Goal: Task Accomplishment & Management: Contribute content

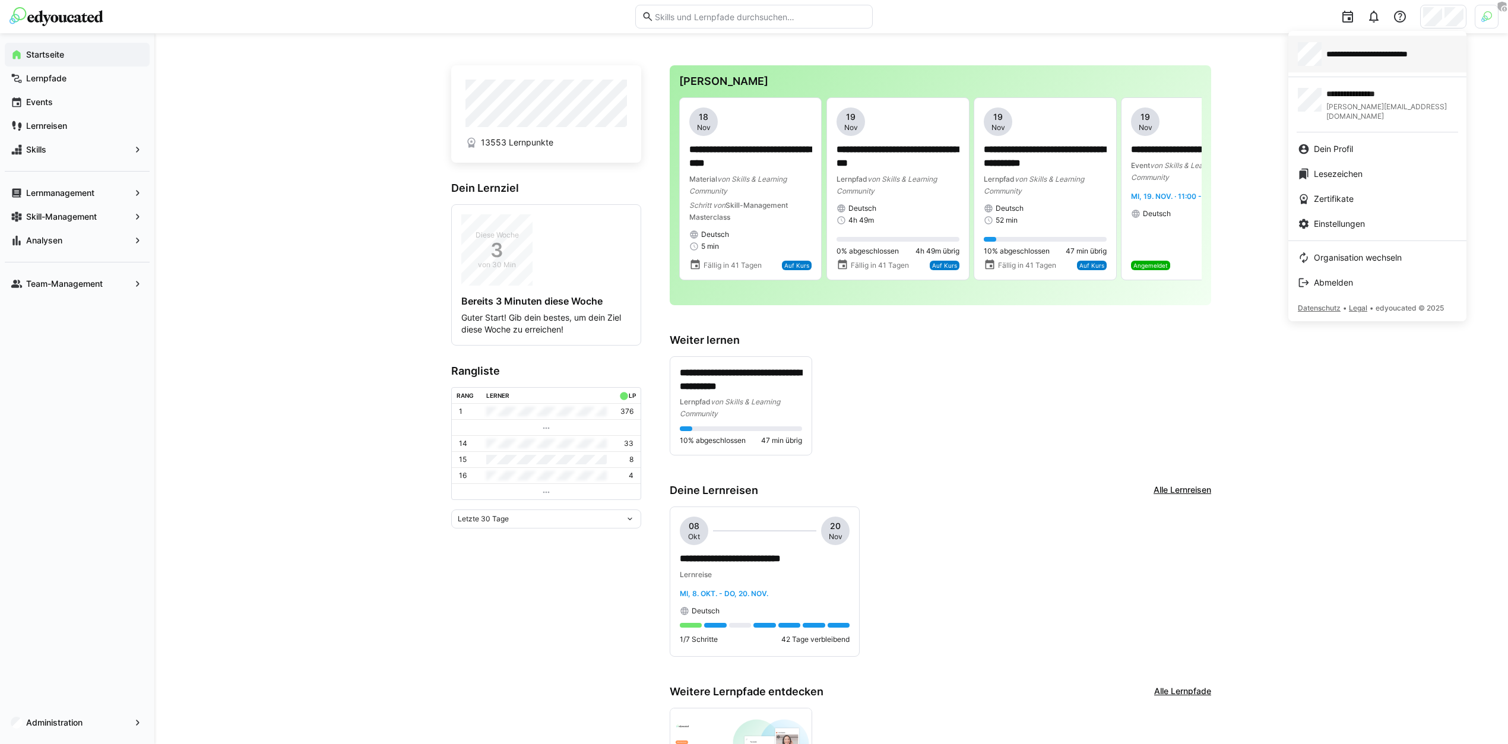
click at [1417, 59] on span "**********" at bounding box center [1382, 54] width 113 height 12
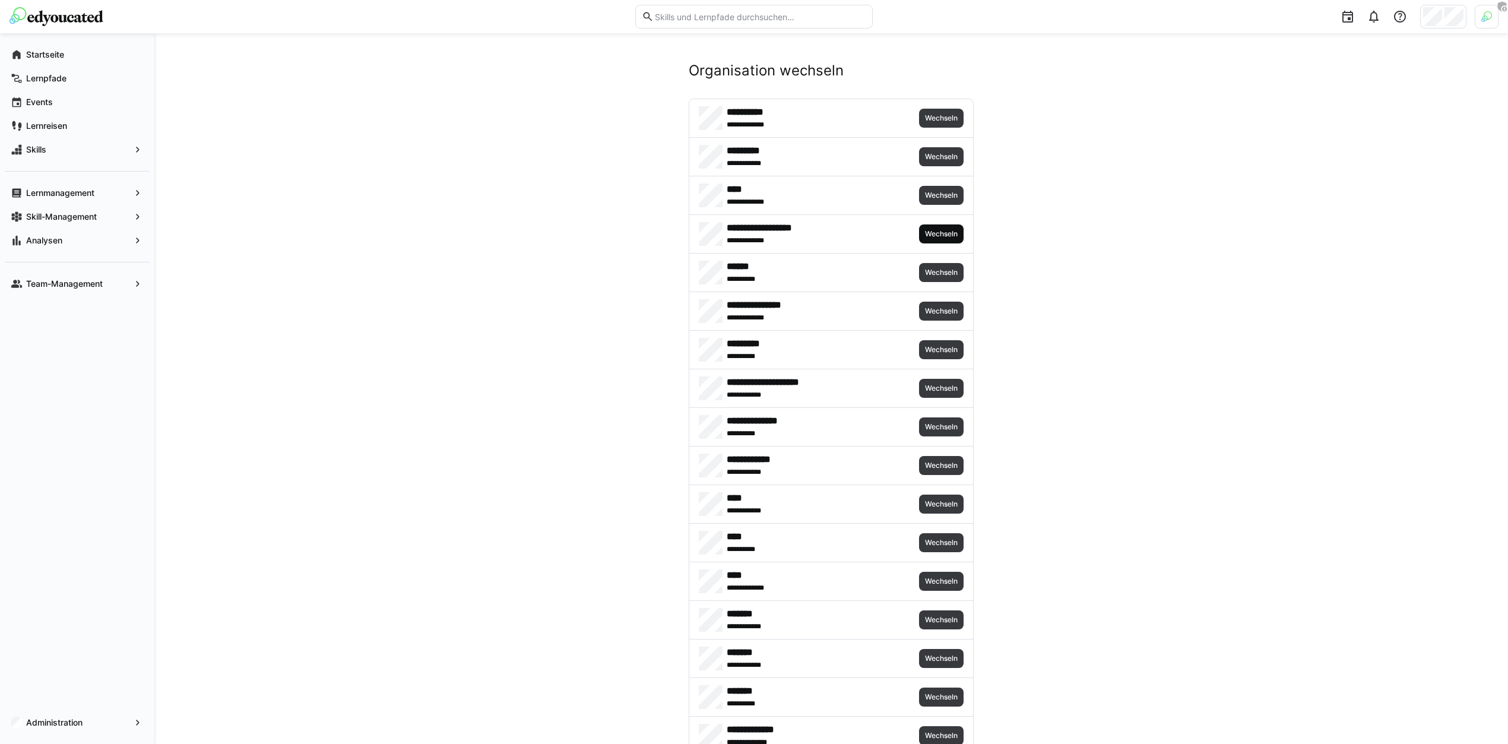
click at [942, 231] on span "Wechseln" at bounding box center [941, 234] width 35 height 10
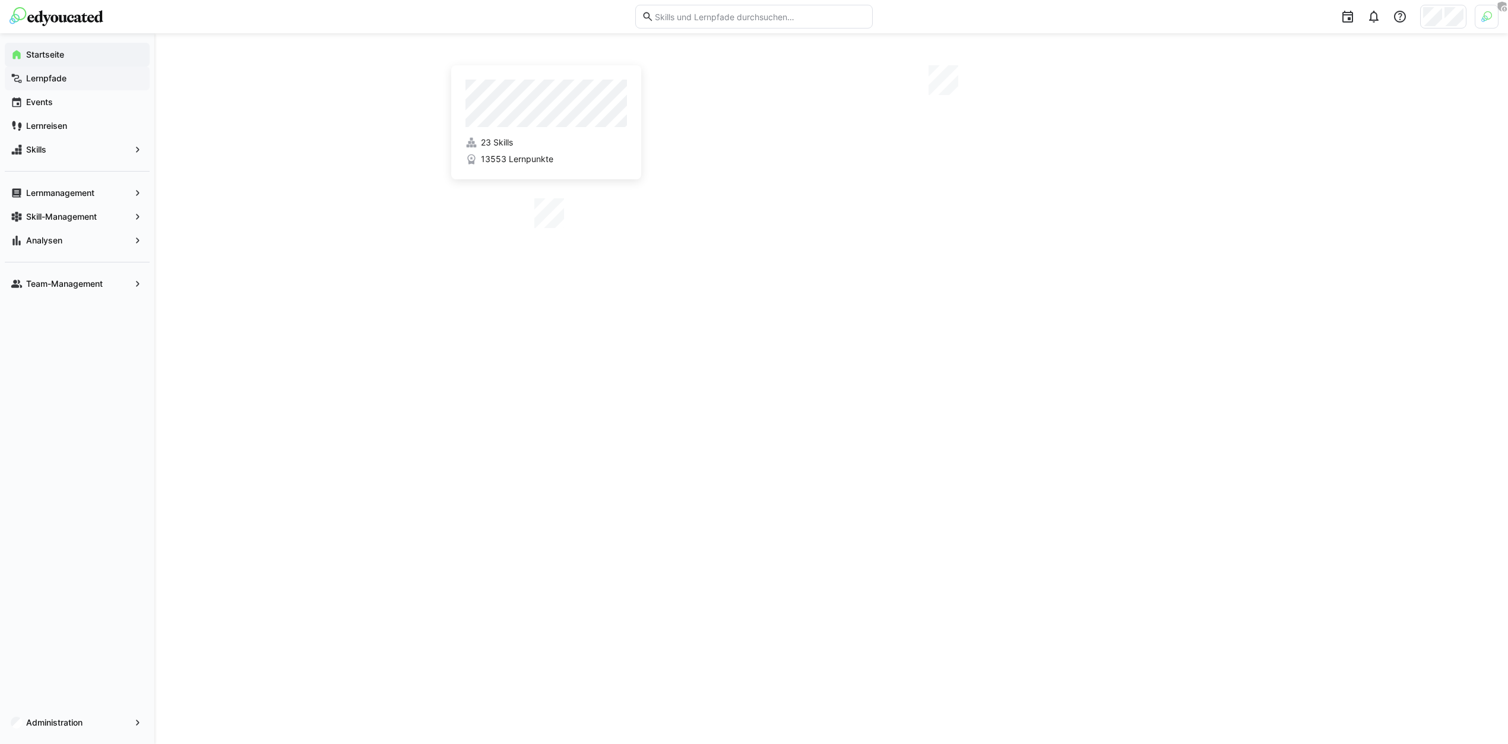
click at [69, 80] on span "Lernpfade" at bounding box center [83, 78] width 119 height 12
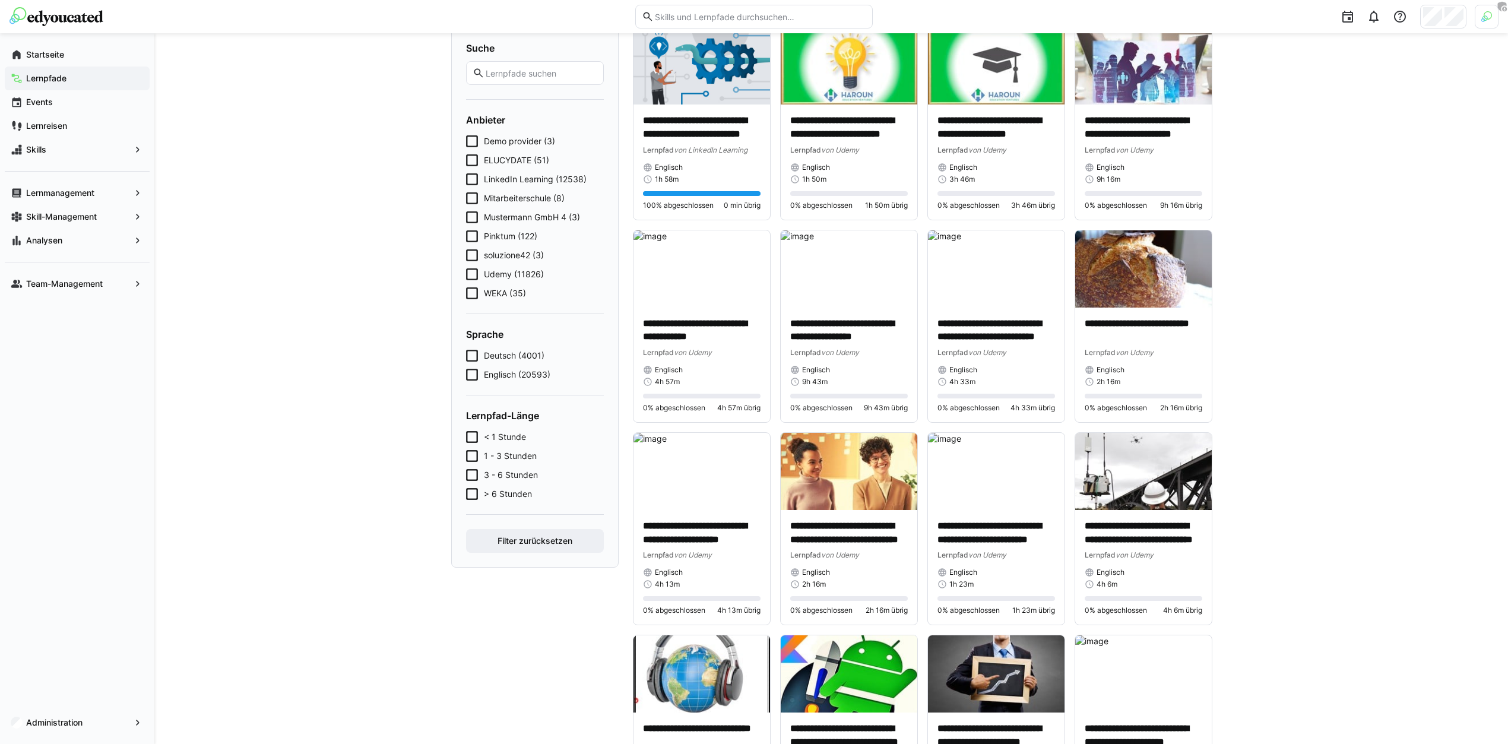
scroll to position [99, 0]
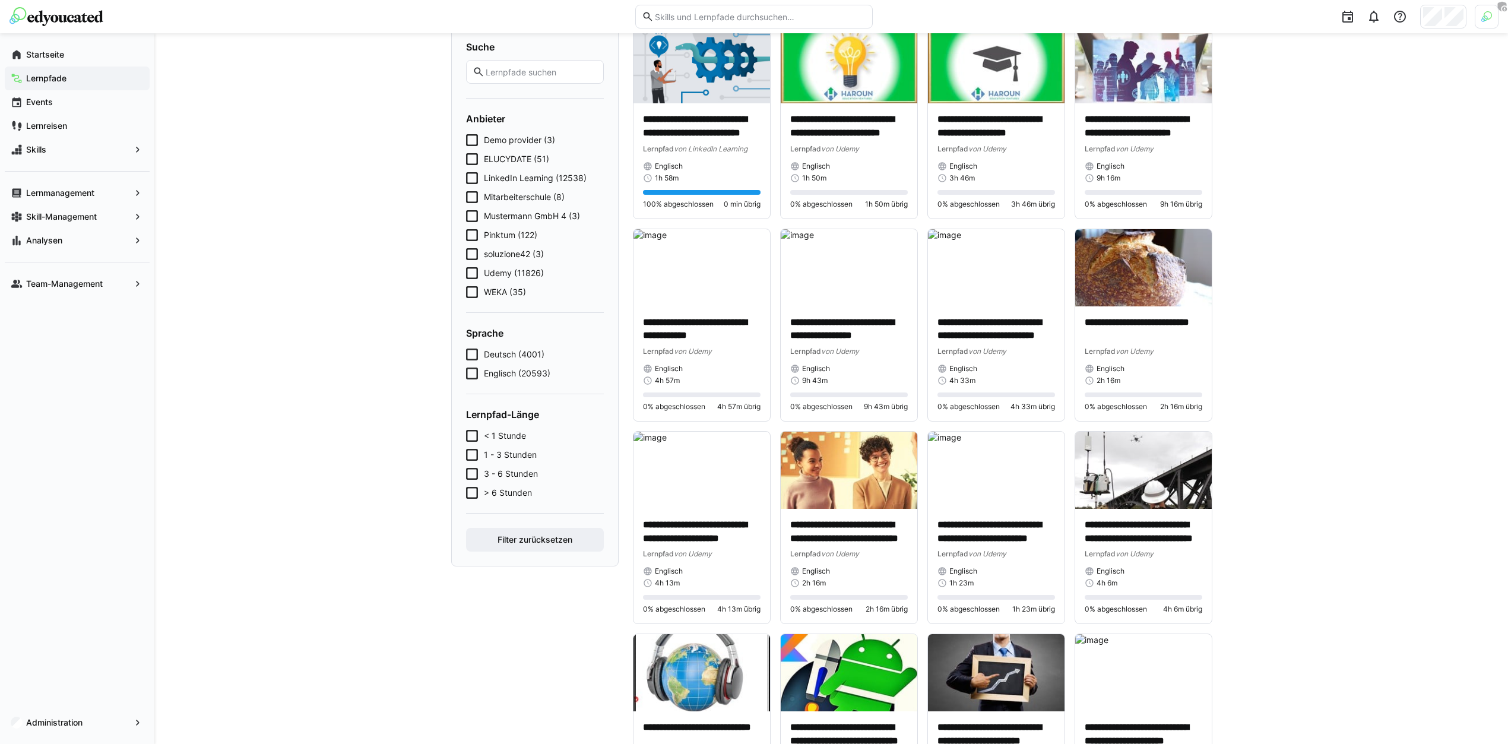
click at [542, 74] on input "text" at bounding box center [541, 72] width 113 height 11
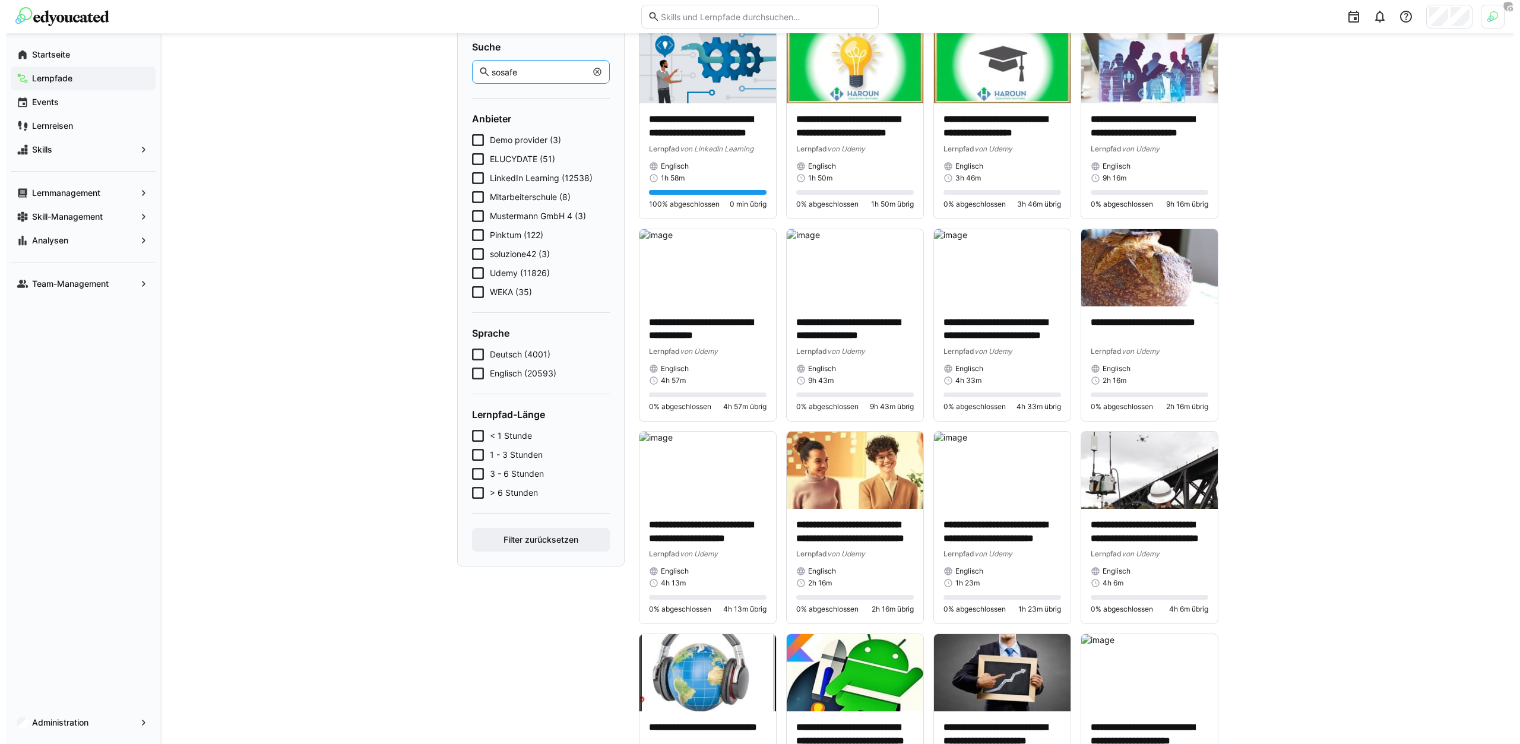
scroll to position [0, 0]
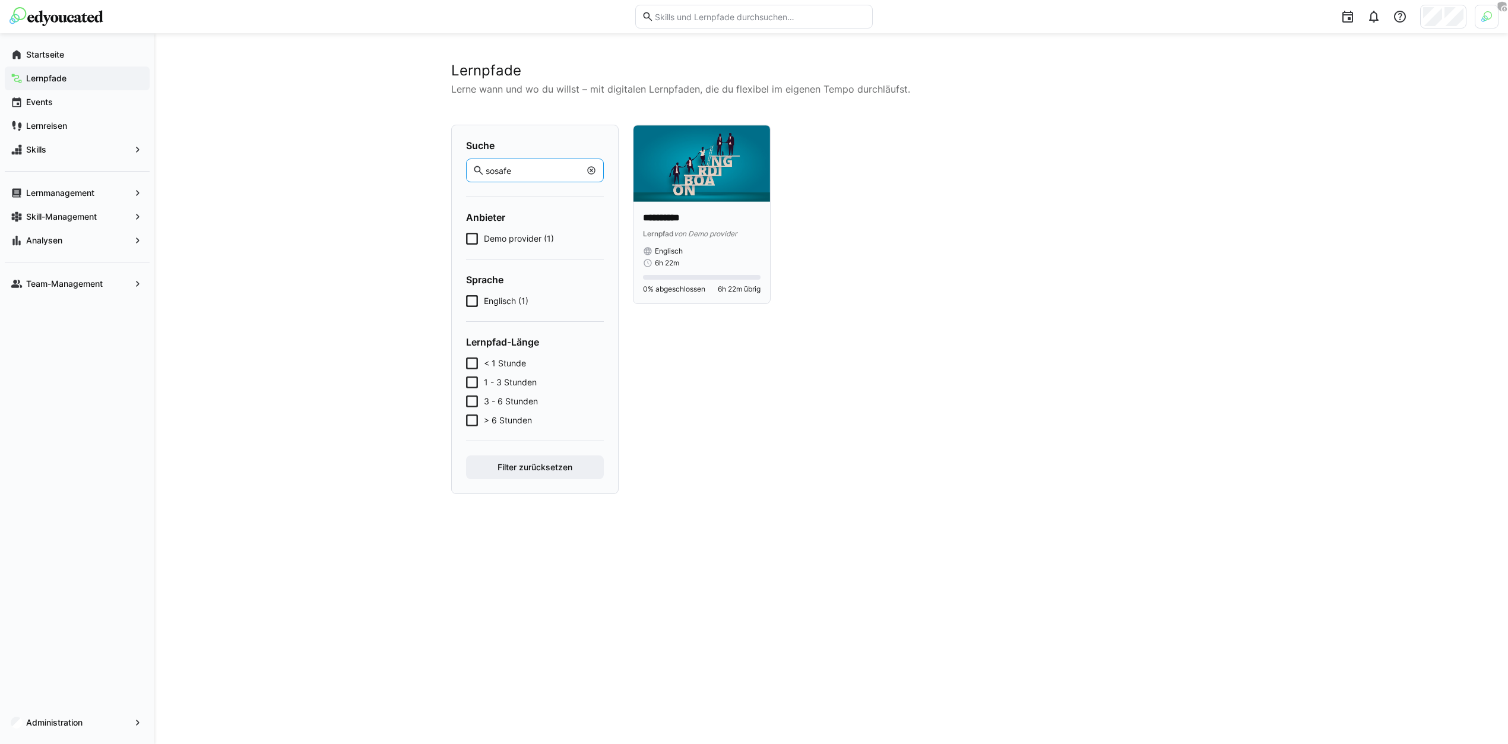
type input "sosafe"
click at [711, 170] on img at bounding box center [702, 163] width 137 height 77
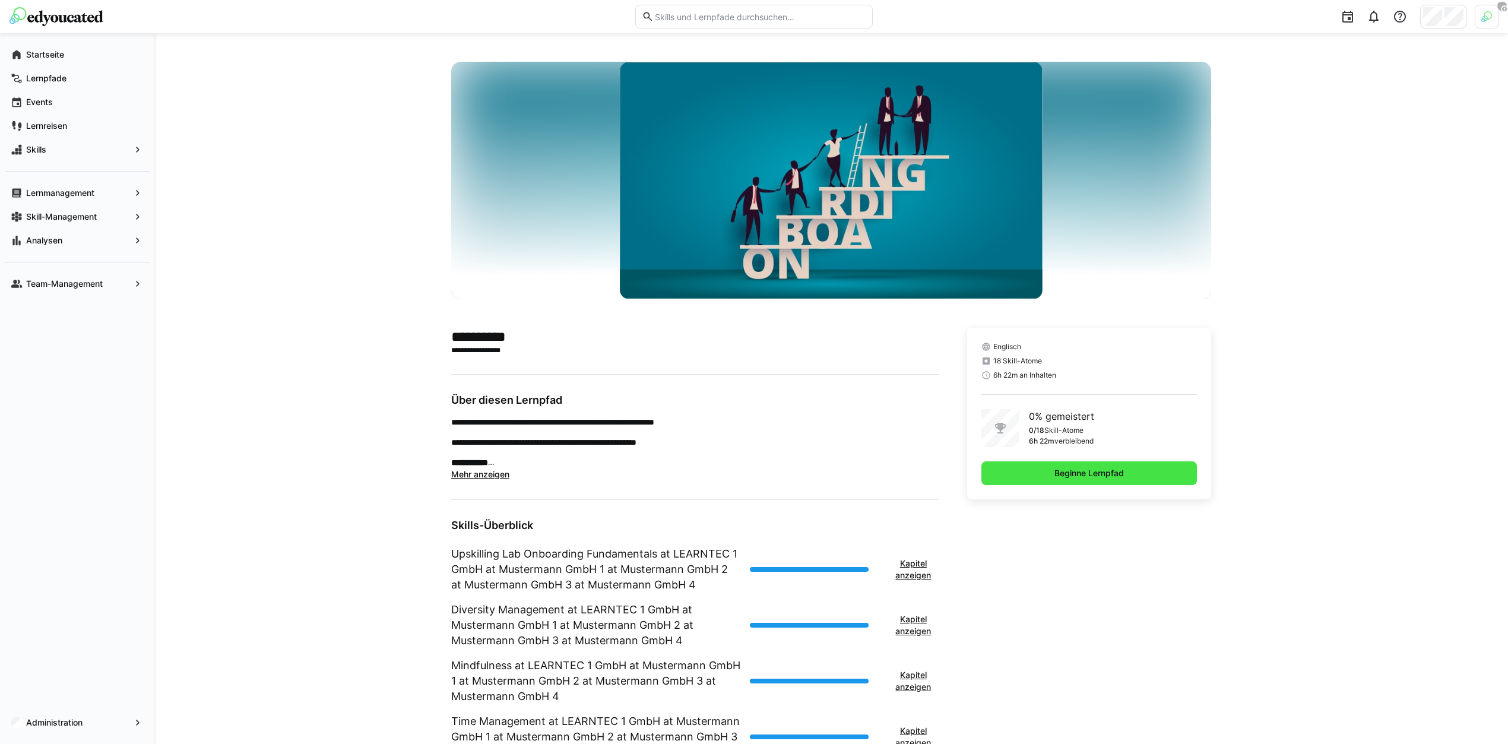
click at [1050, 480] on span "Beginne Lernpfad" at bounding box center [1089, 473] width 216 height 24
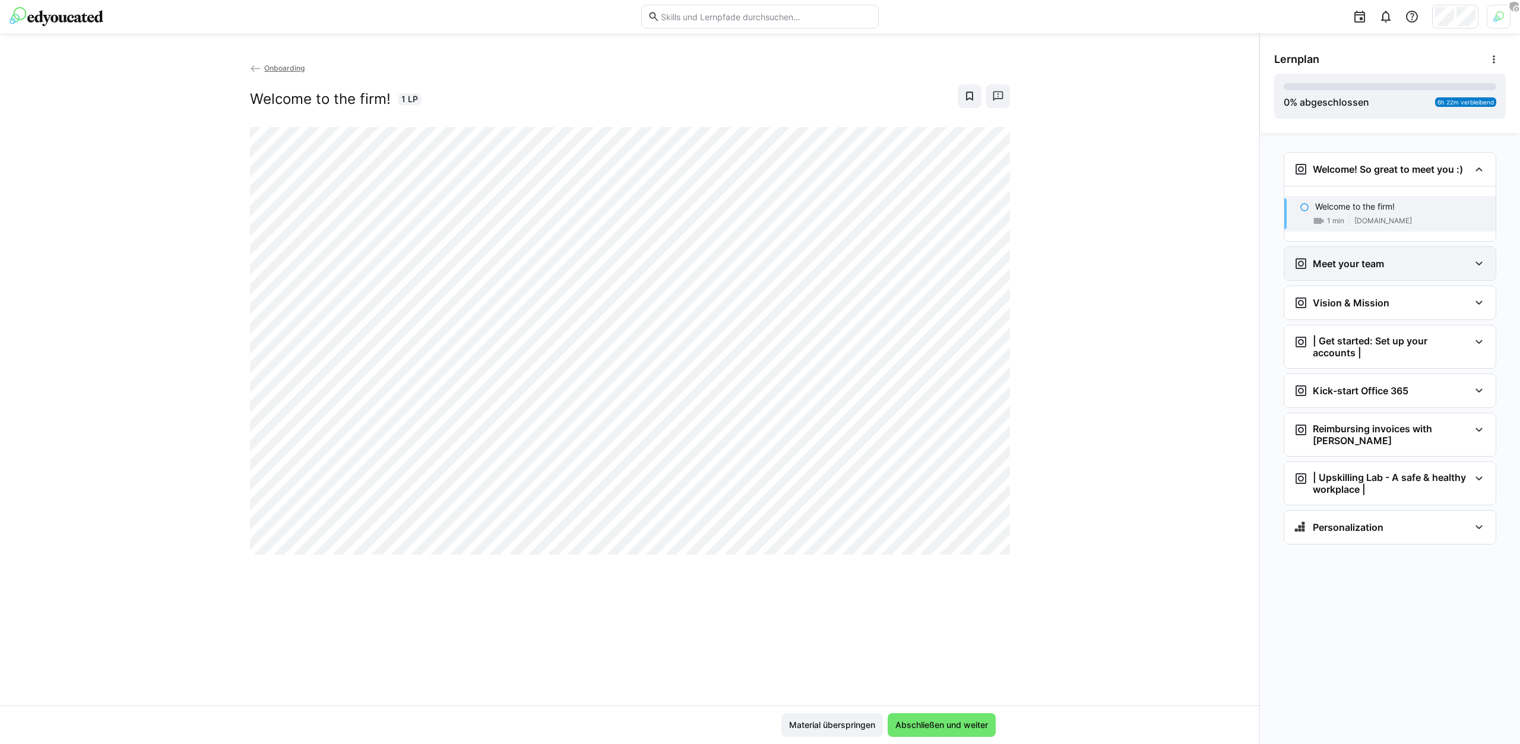
click at [1356, 269] on div "Meet your team" at bounding box center [1339, 264] width 90 height 14
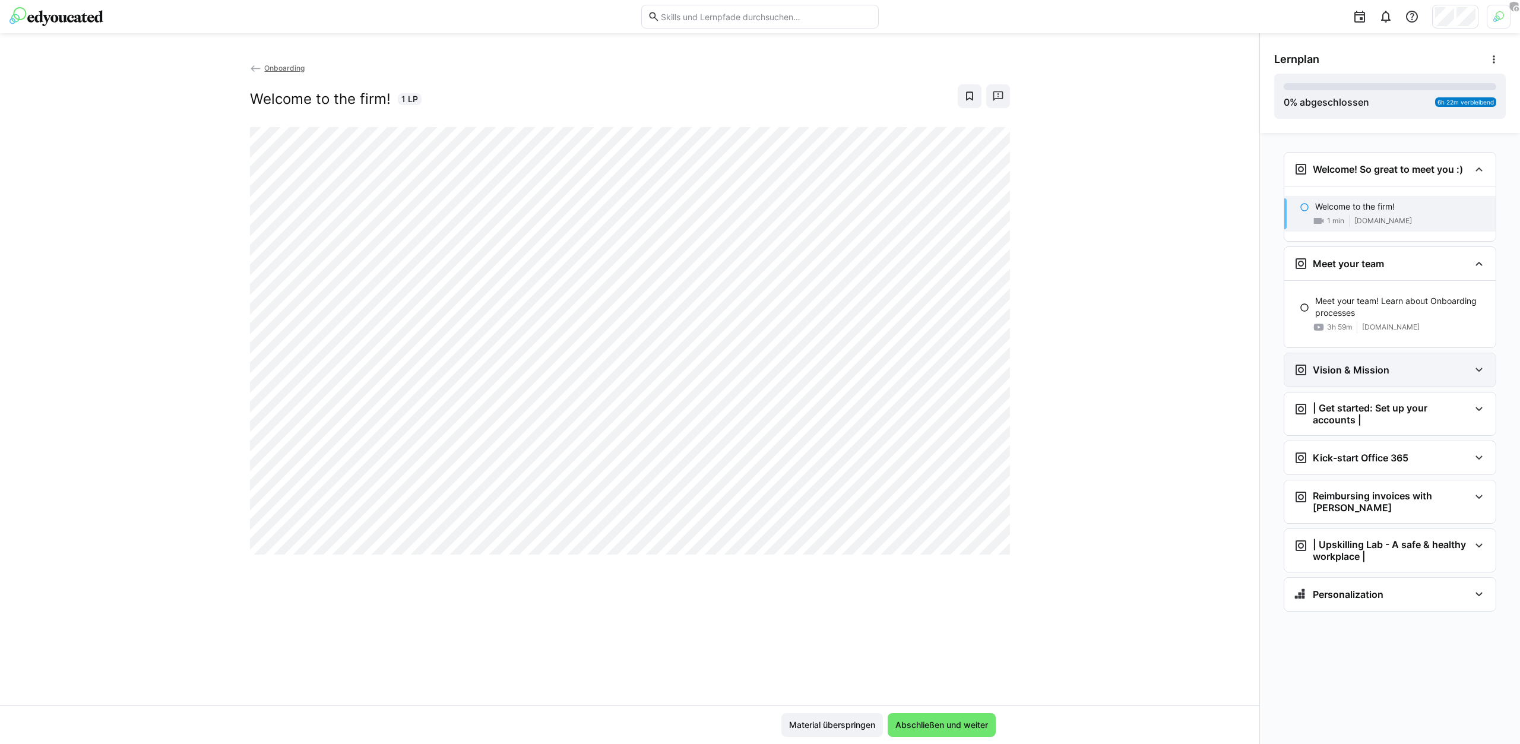
click at [1374, 375] on h3 "Vision & Mission" at bounding box center [1351, 370] width 77 height 12
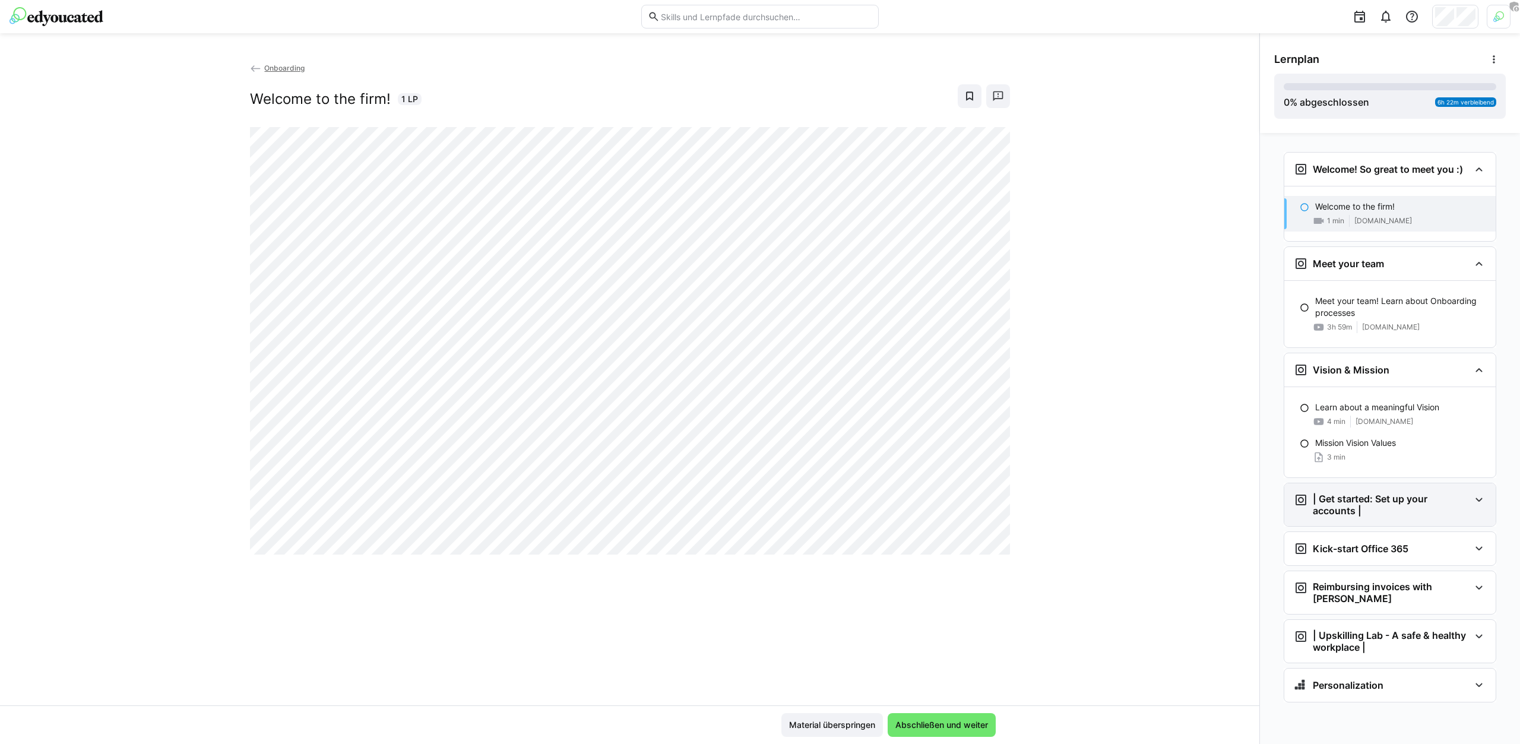
click at [1389, 515] on div "| Get started: Set up your accounts |" at bounding box center [1389, 504] width 211 height 43
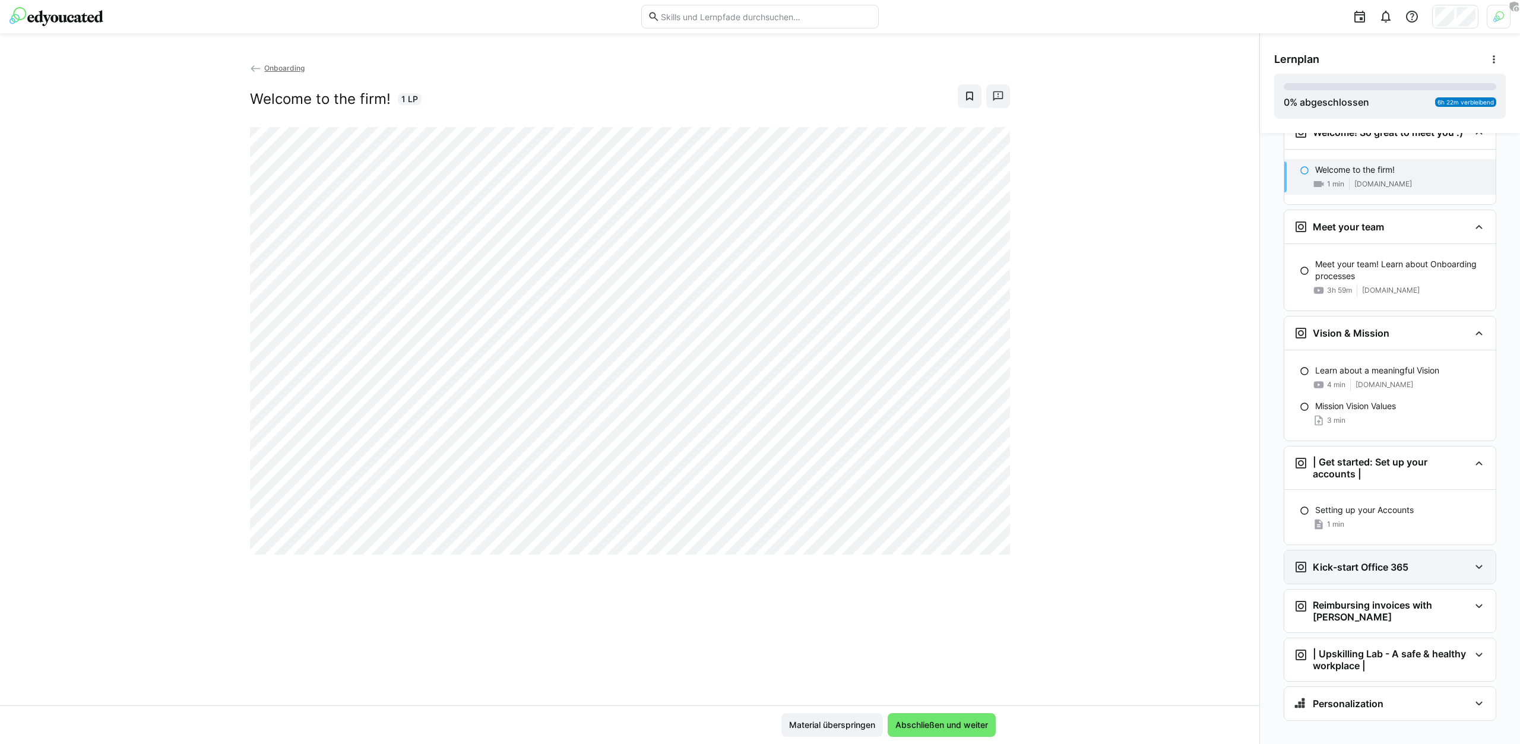
click at [1395, 555] on div "Kick-start Office 365" at bounding box center [1389, 566] width 211 height 33
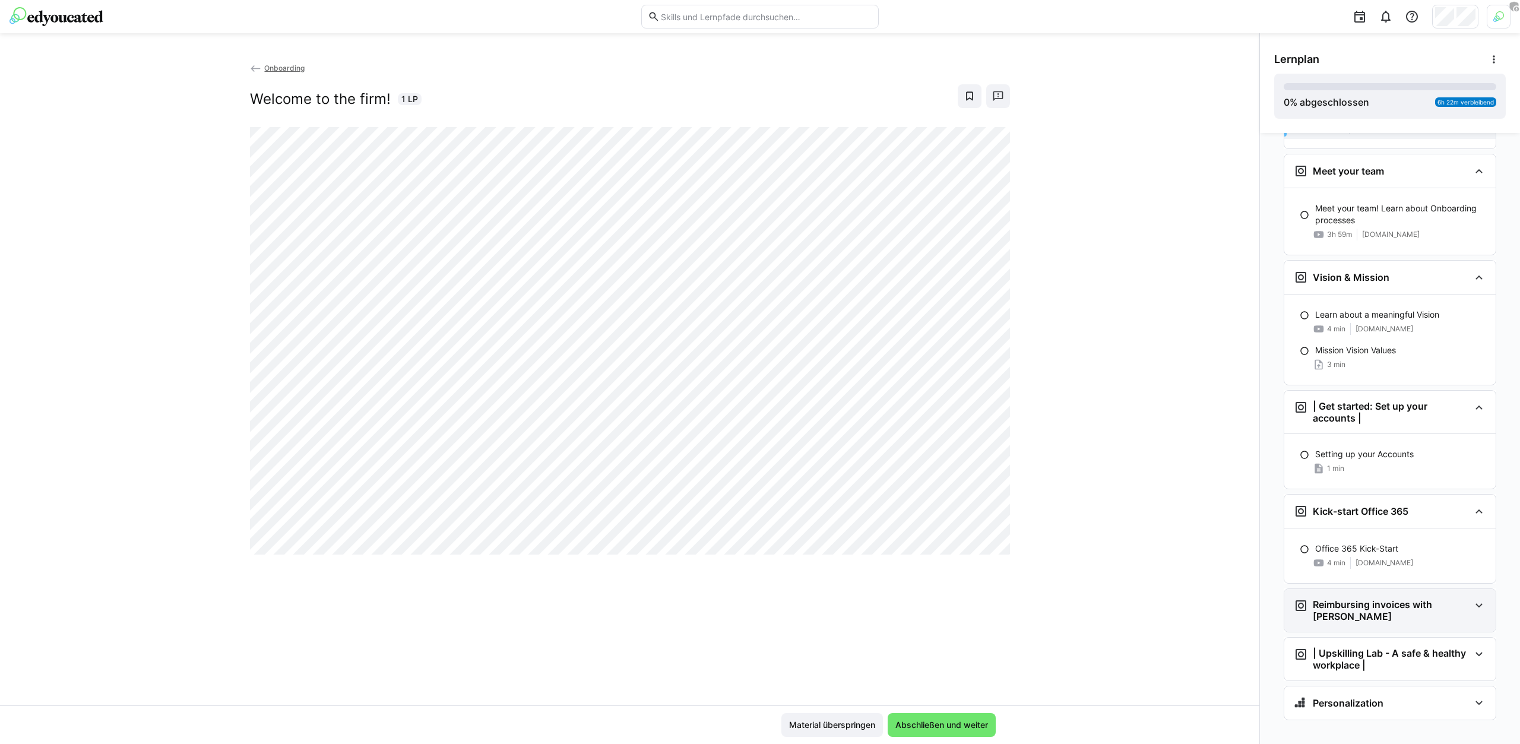
click at [1392, 605] on h3 "Reimbursing invoices with moss" at bounding box center [1391, 611] width 157 height 24
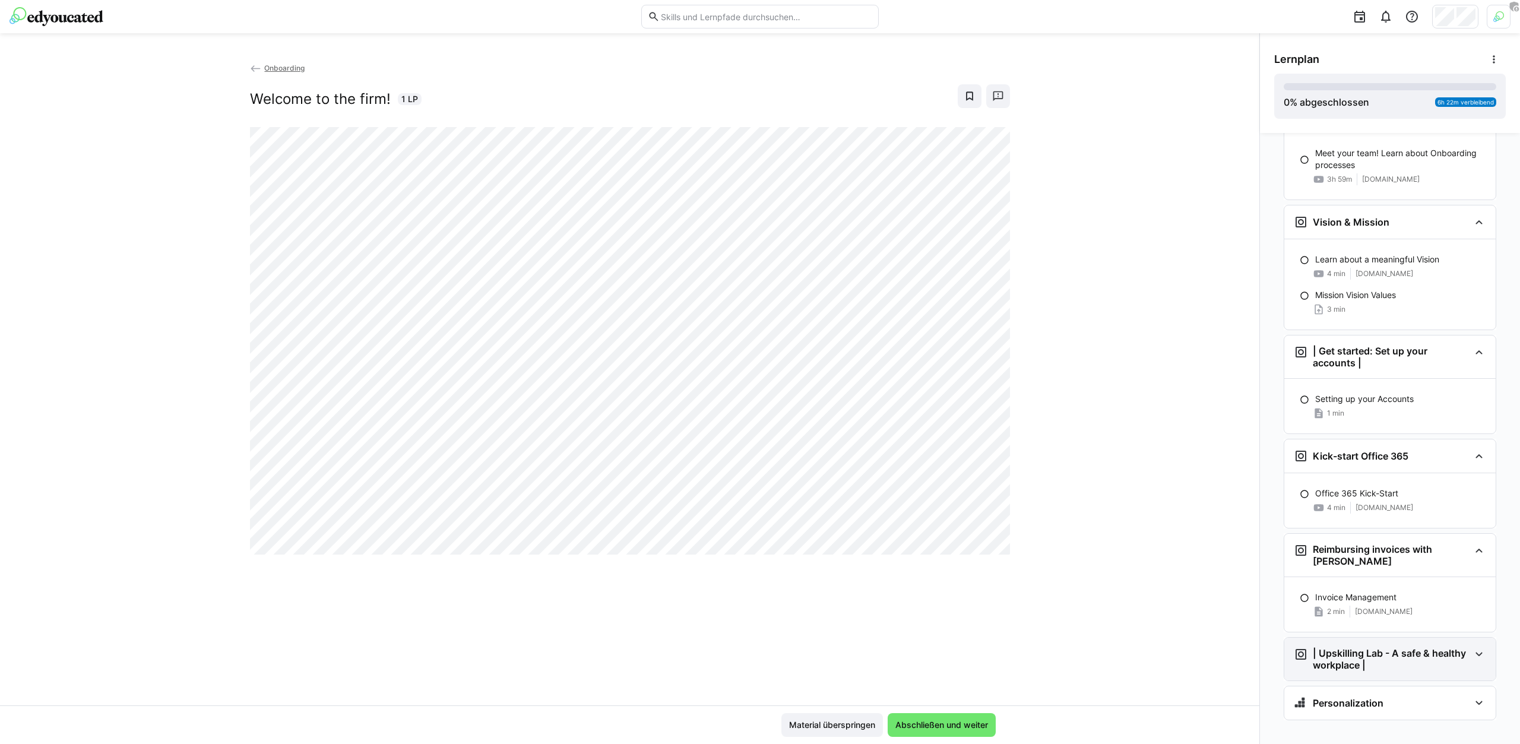
click at [1399, 638] on div "| Upskilling Lab - A safe & healthy workplace |" at bounding box center [1389, 659] width 211 height 43
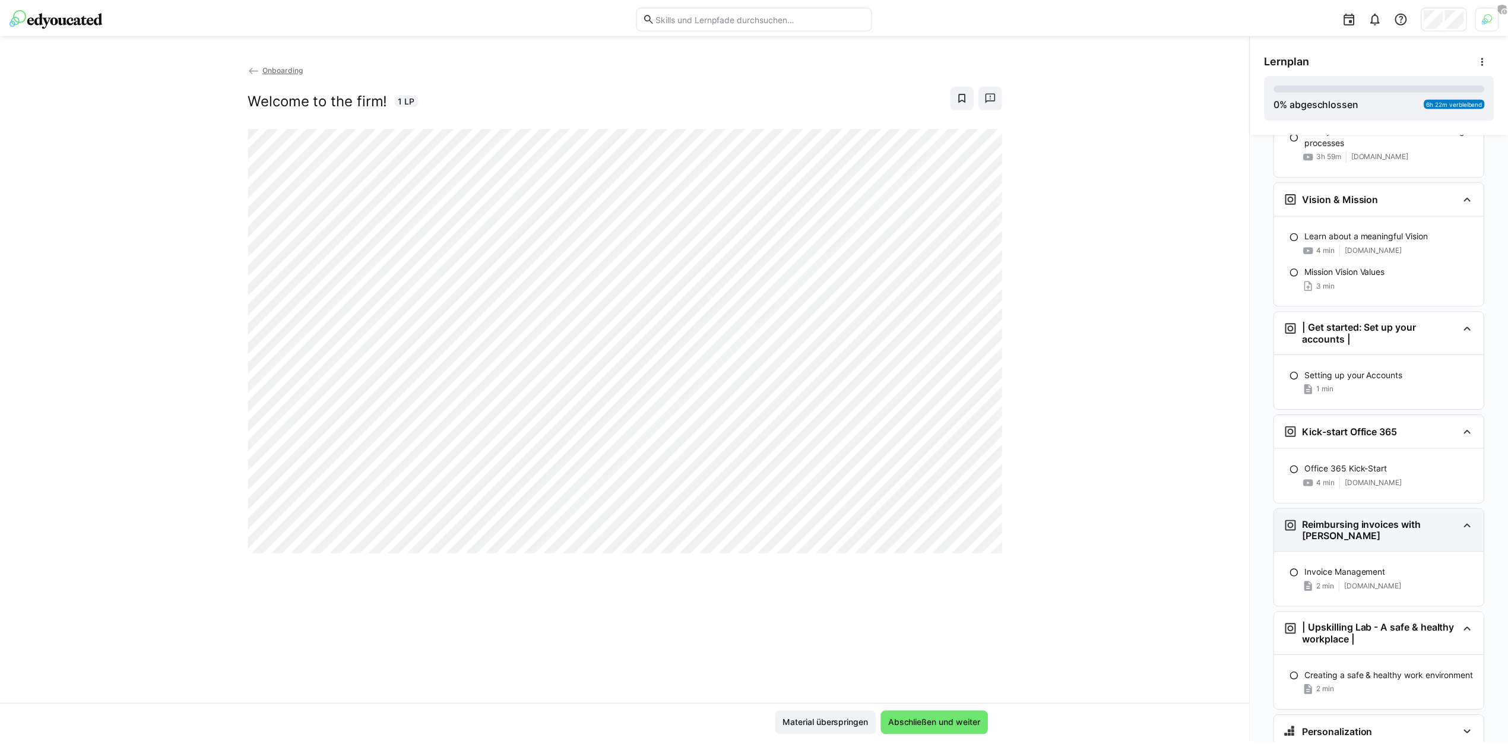
scroll to position [203, 0]
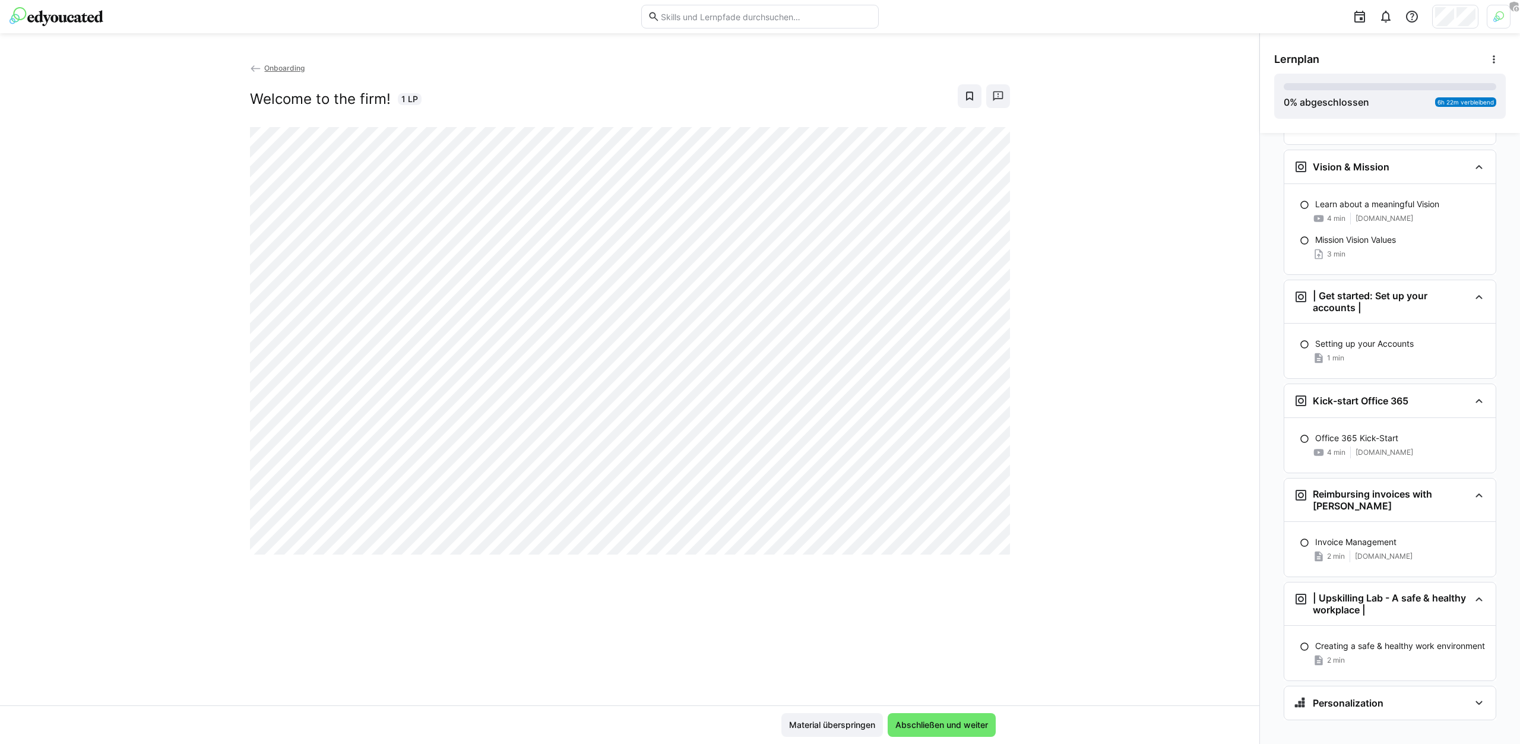
click at [1240, 182] on div "Onboarding Welcome to the firm! 1 LP" at bounding box center [629, 384] width 1259 height 644
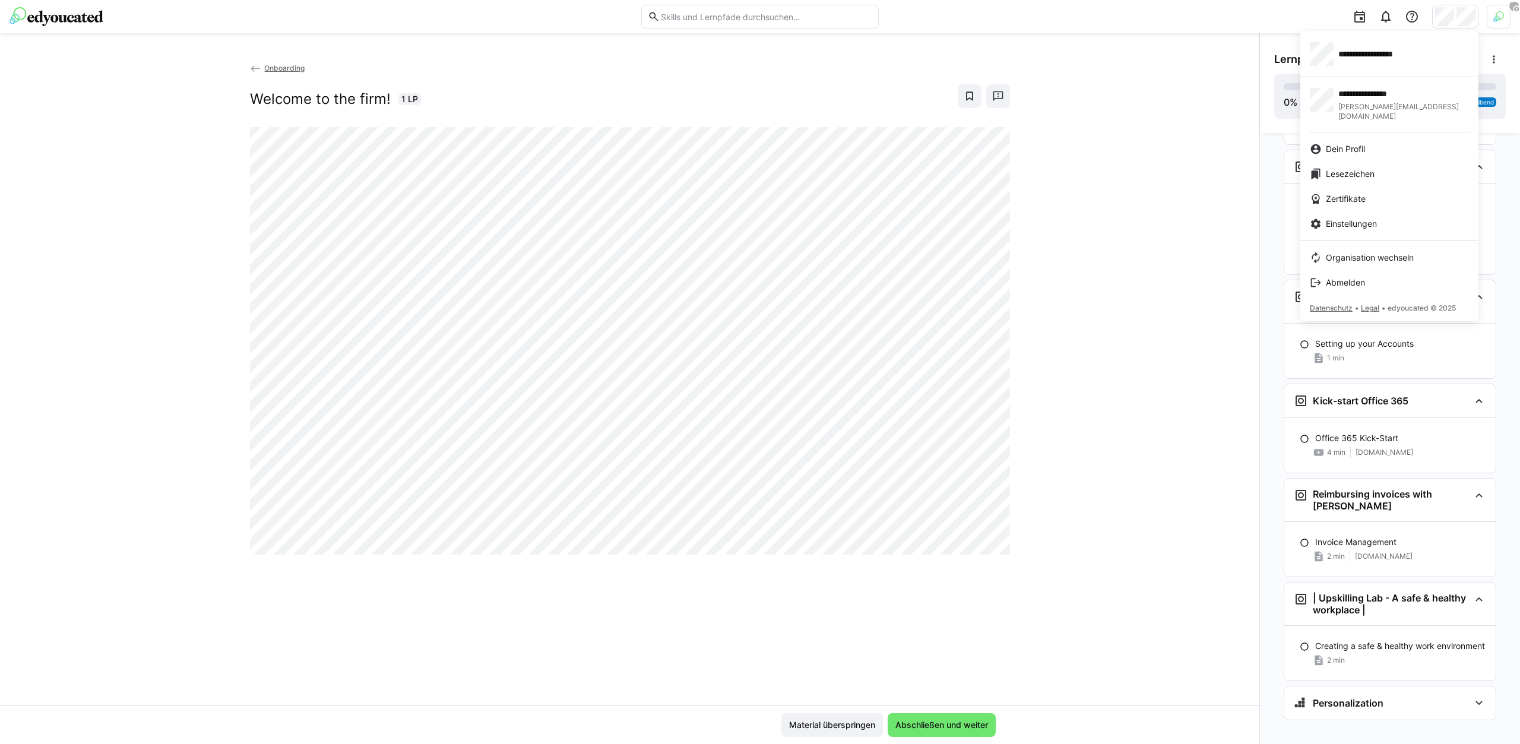
click at [1512, 10] on div at bounding box center [760, 372] width 1520 height 744
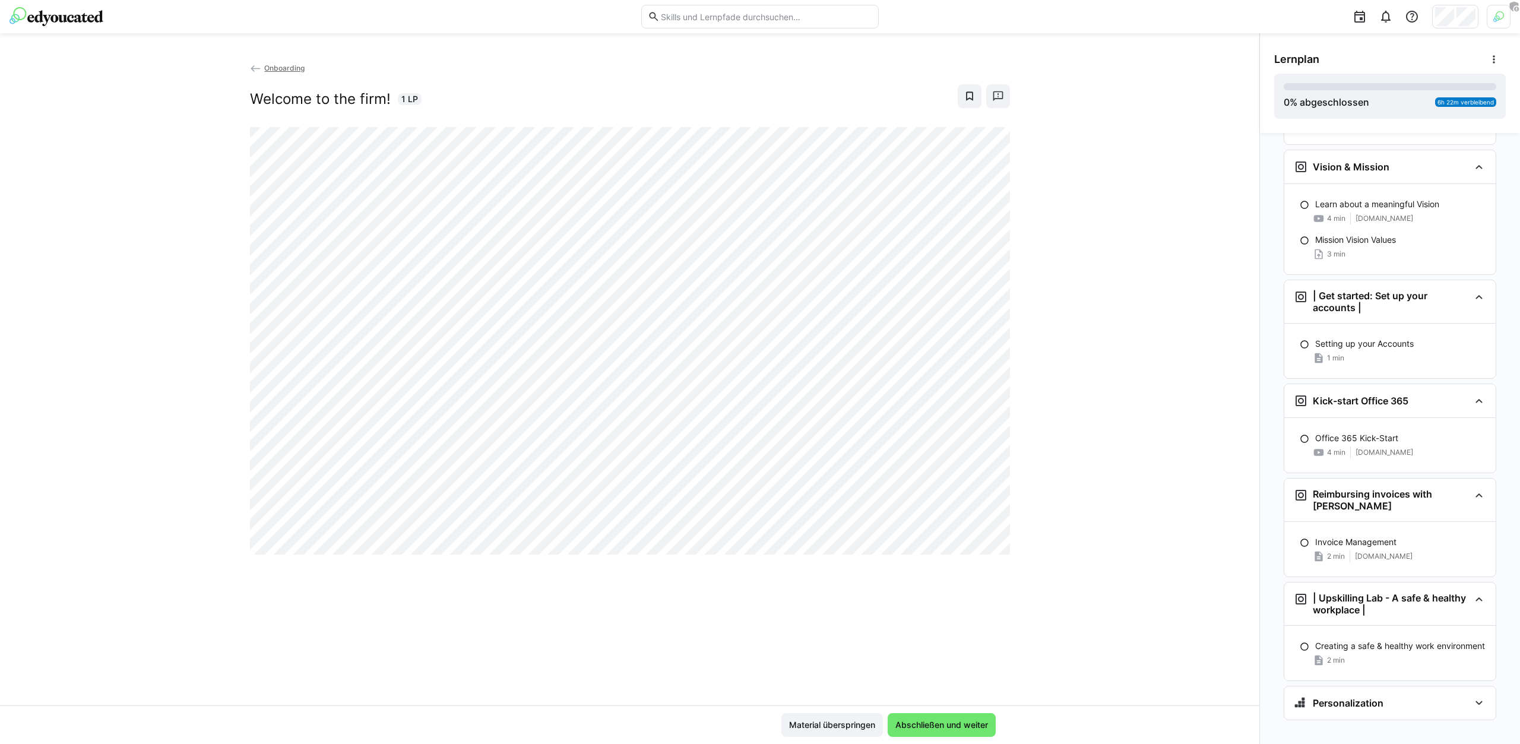
click at [1496, 20] on img at bounding box center [1498, 16] width 11 height 11
click at [1371, 126] on app-staff-mode-control "Staff-Modus ist nicht aktiv . Aktivieren" at bounding box center [1423, 133] width 156 height 32
click at [1372, 131] on span "Aktivieren" at bounding box center [1368, 139] width 46 height 19
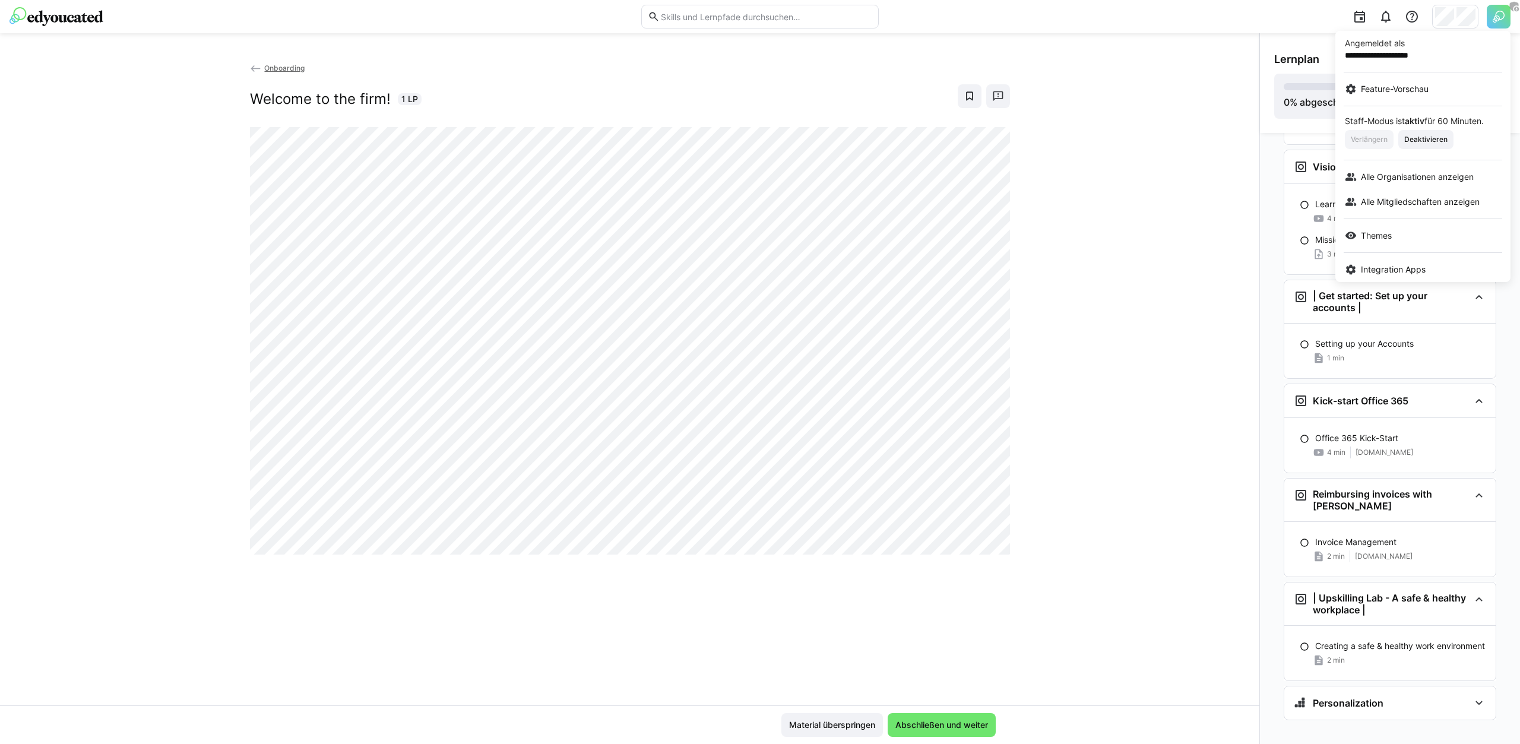
click at [1447, 12] on div at bounding box center [760, 372] width 1520 height 744
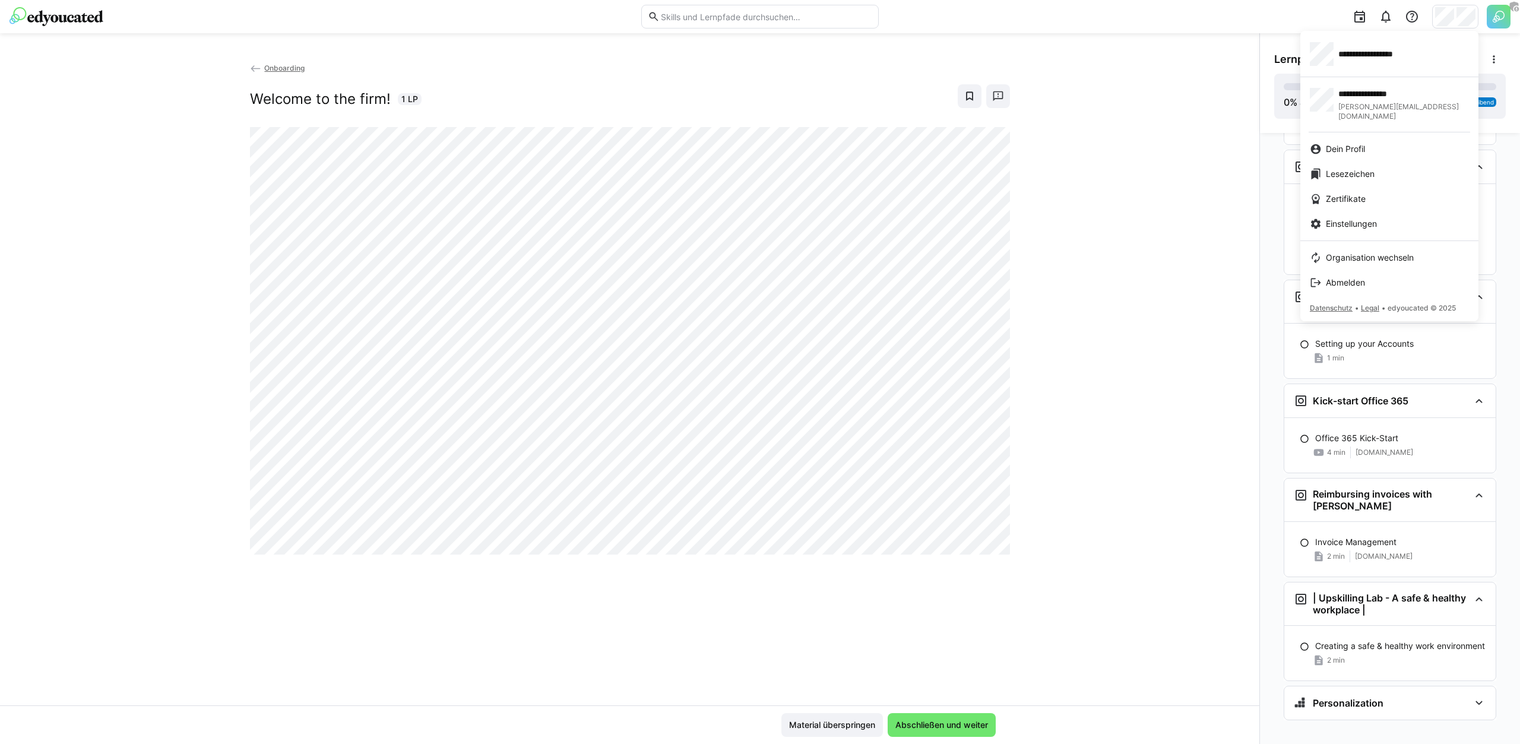
click at [1382, 50] on span "**********" at bounding box center [1382, 54] width 88 height 12
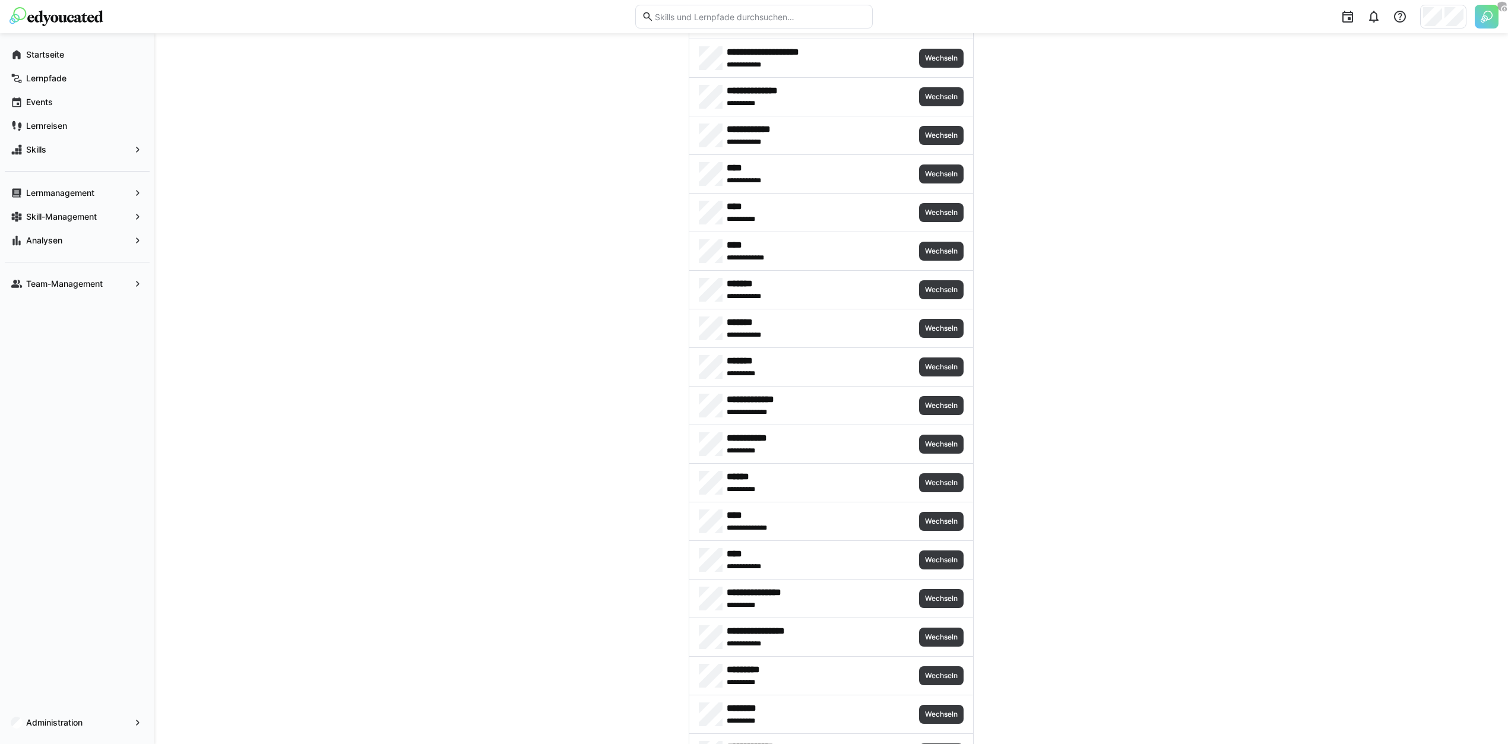
scroll to position [3438, 0]
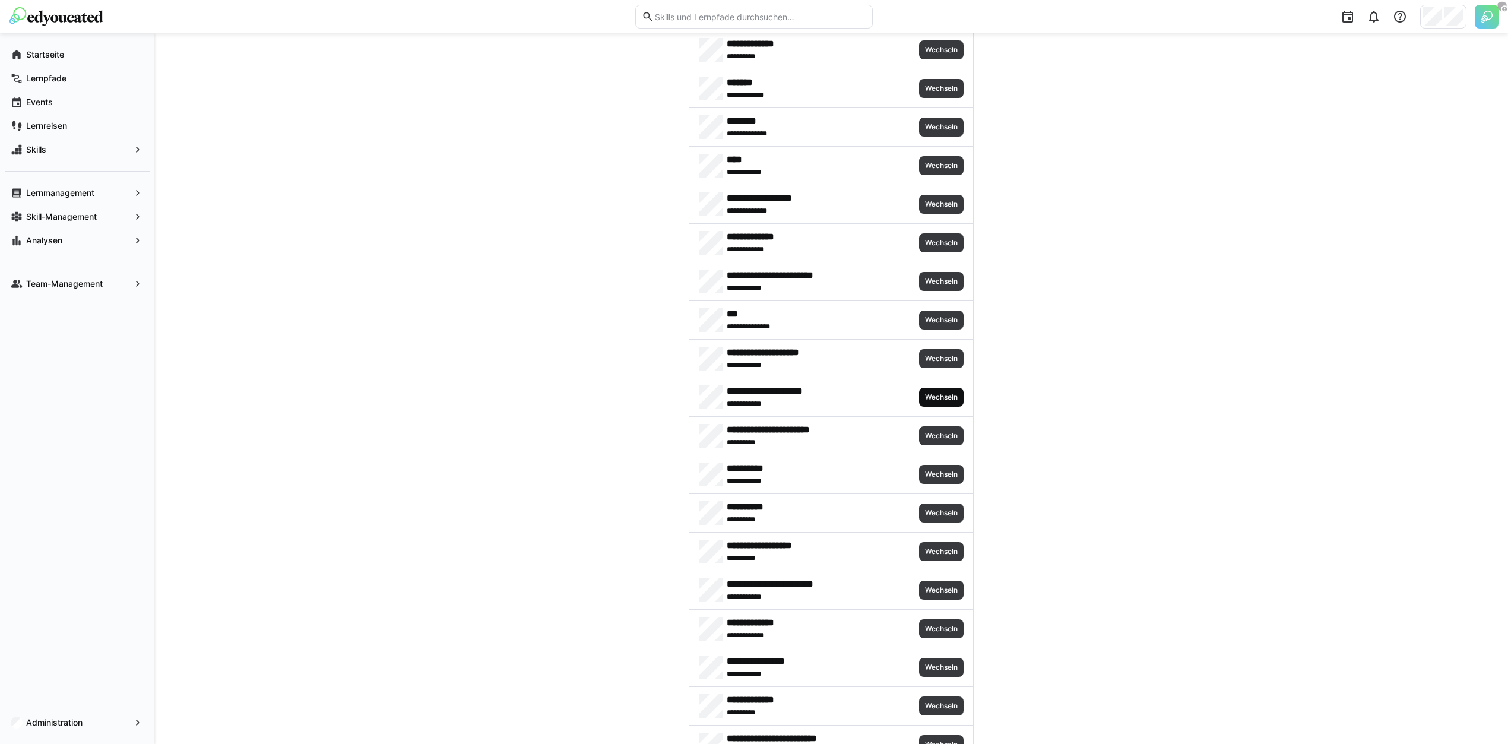
click at [933, 388] on span "Wechseln" at bounding box center [941, 397] width 45 height 19
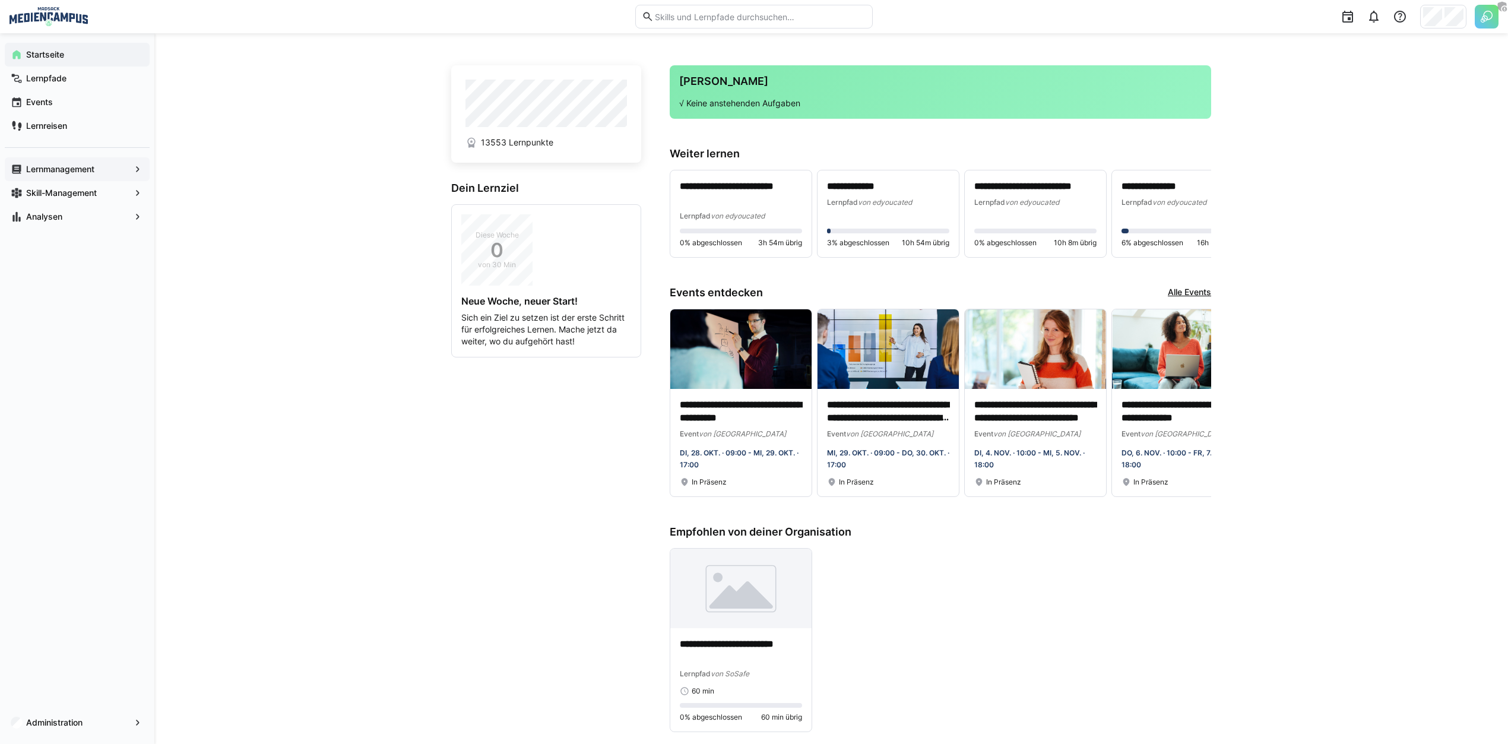
click at [0, 0] on app-navigation-label "Lernmanagement" at bounding box center [0, 0] width 0 height 0
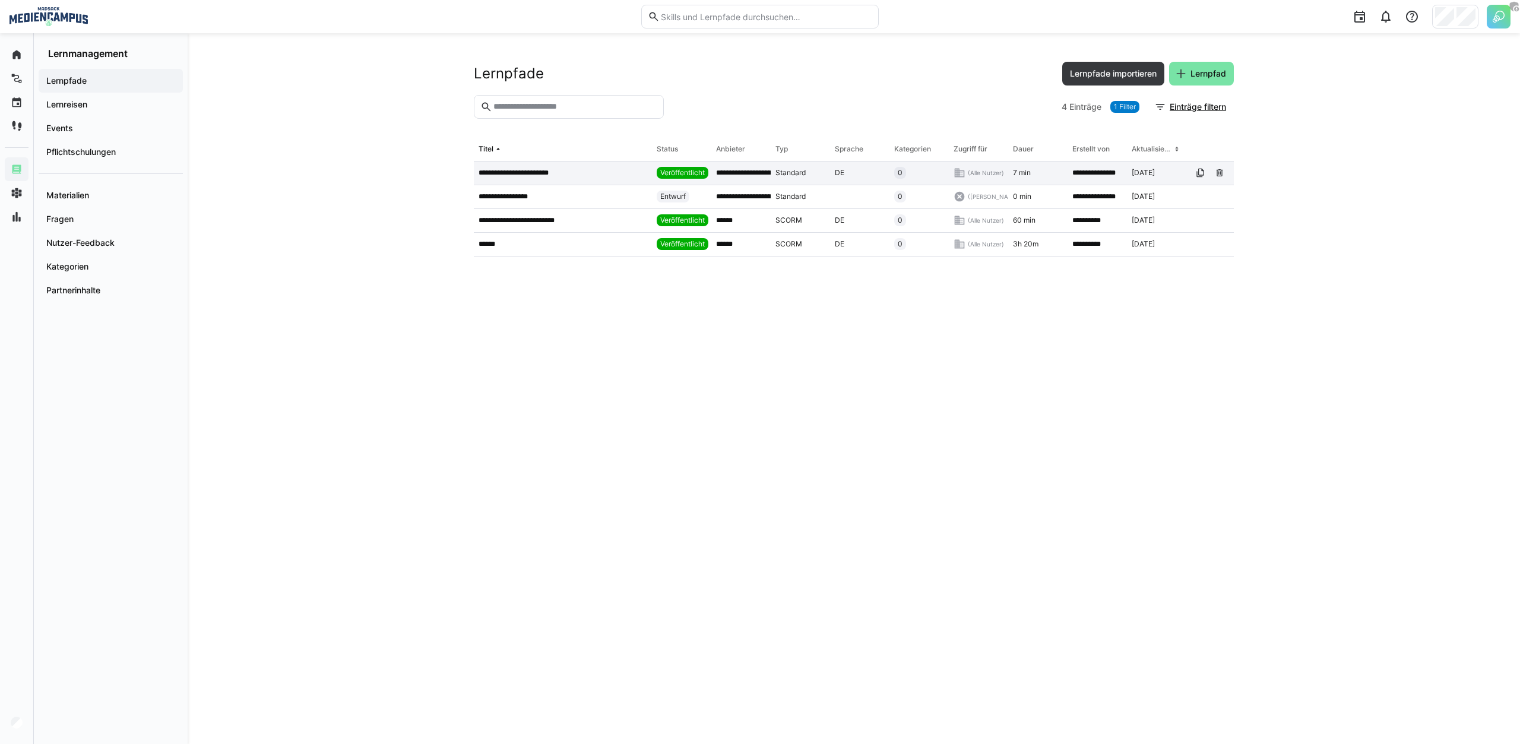
click at [537, 176] on p "**********" at bounding box center [519, 173] width 80 height 10
click at [517, 239] on app-table-first-column "******" at bounding box center [563, 244] width 169 height 10
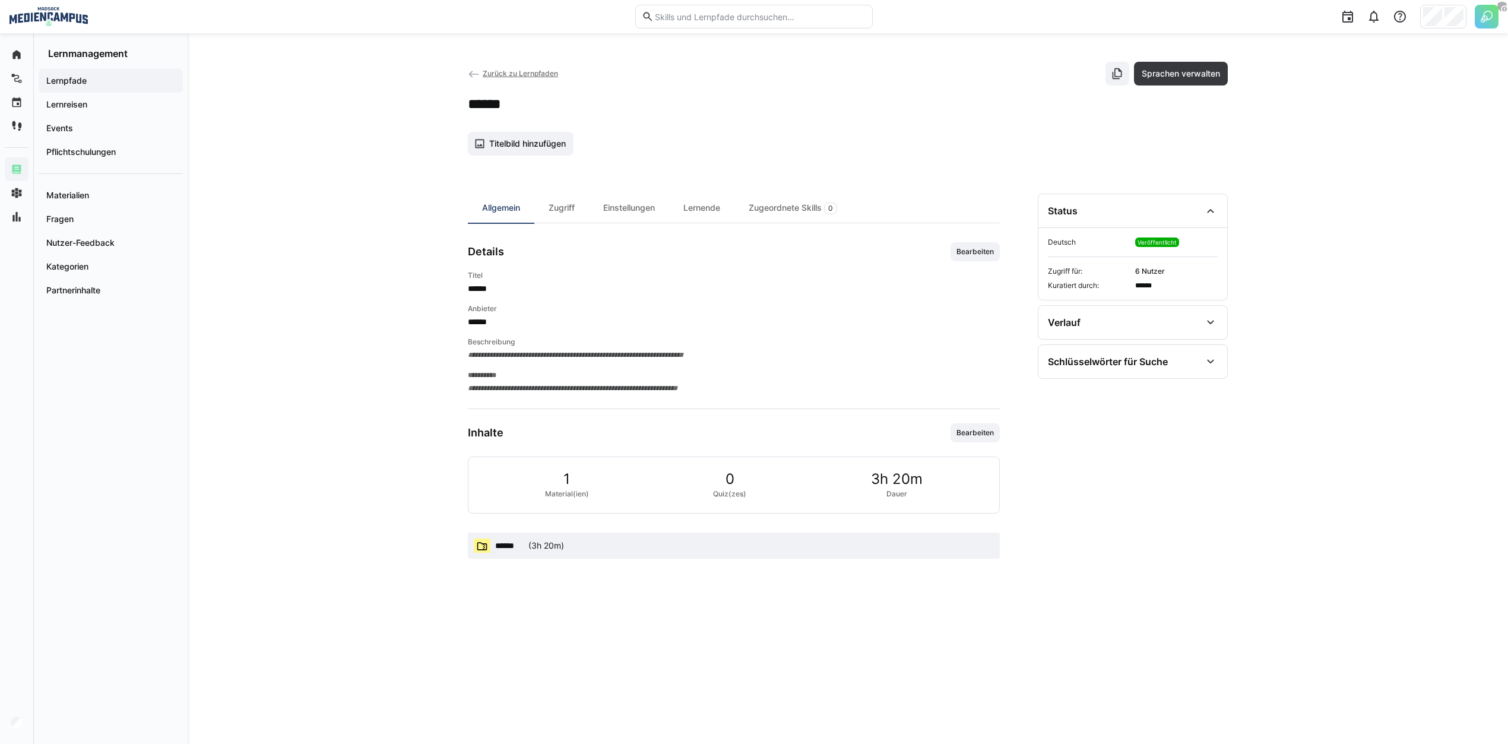
click at [523, 542] on span "******" at bounding box center [509, 546] width 29 height 12
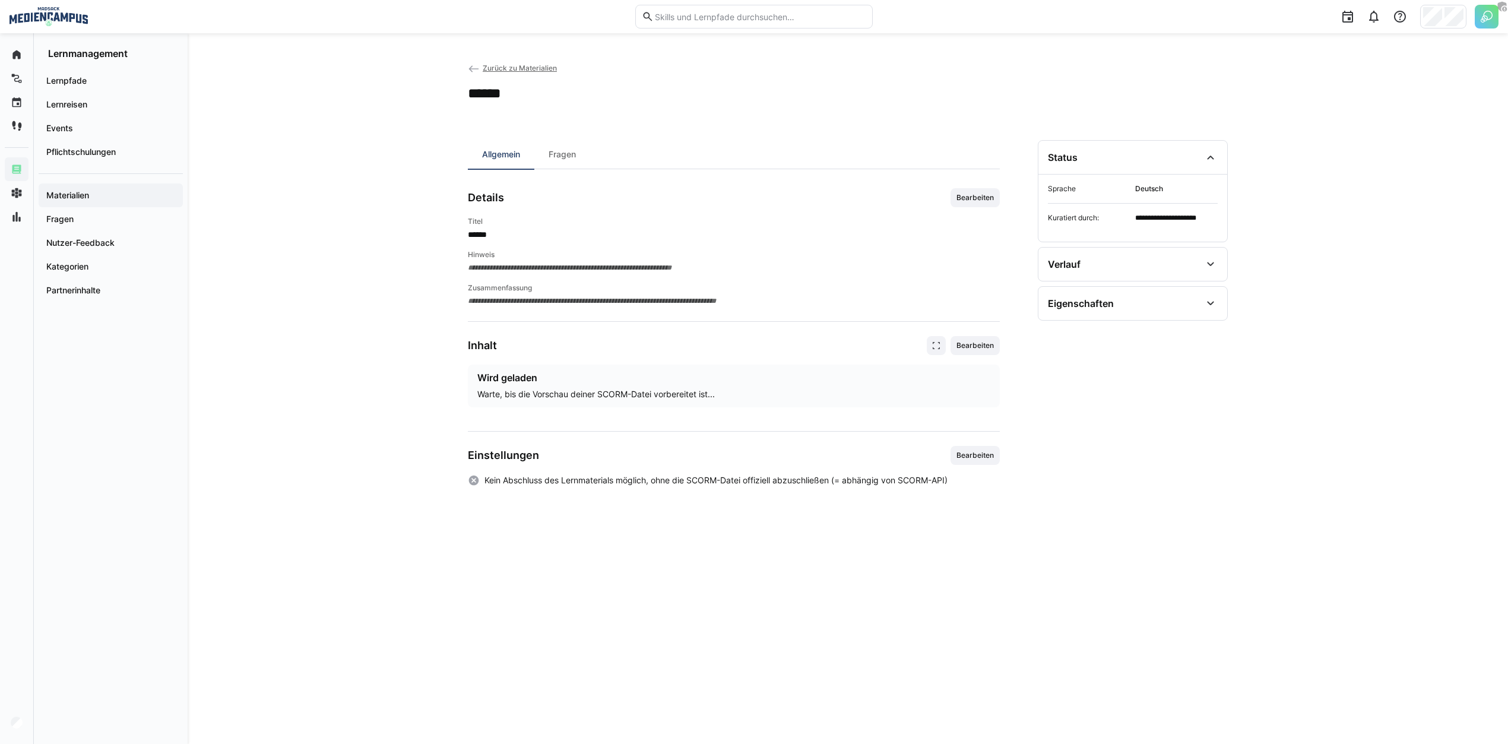
click at [466, 58] on div "**********" at bounding box center [848, 388] width 1321 height 711
click at [470, 68] on eds-icon at bounding box center [474, 69] width 12 height 12
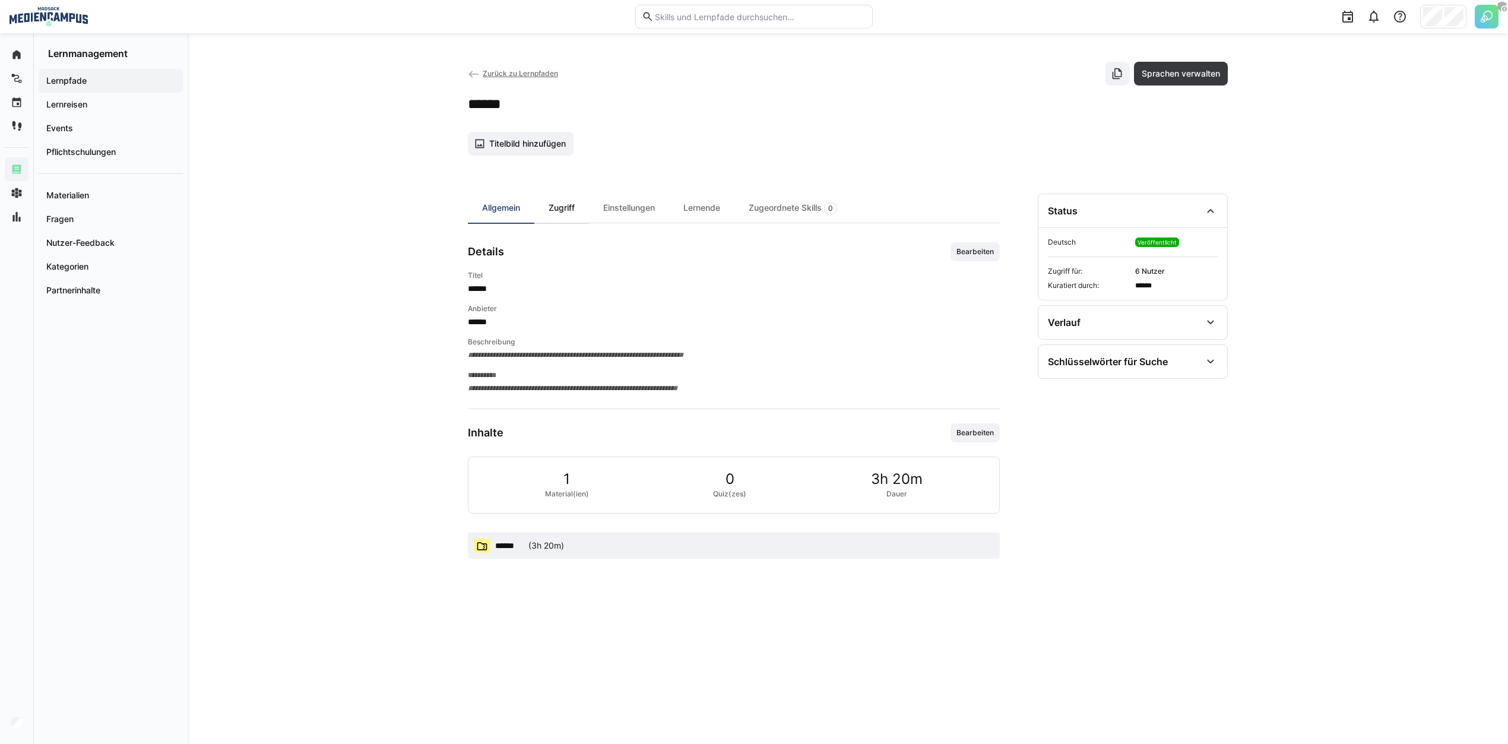
click at [538, 210] on div "Zugriff" at bounding box center [561, 208] width 55 height 29
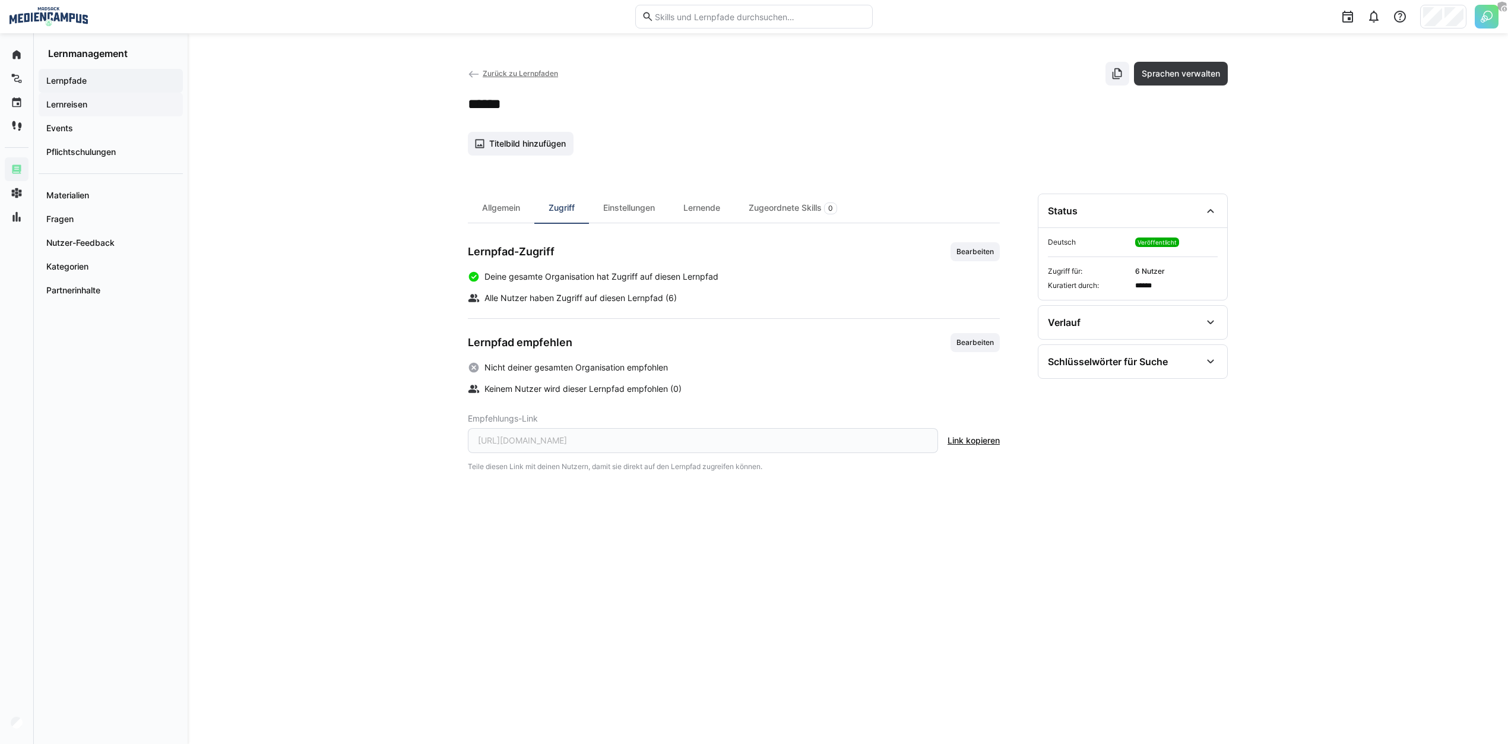
click at [94, 105] on span "Lernreisen" at bounding box center [111, 105] width 132 height 12
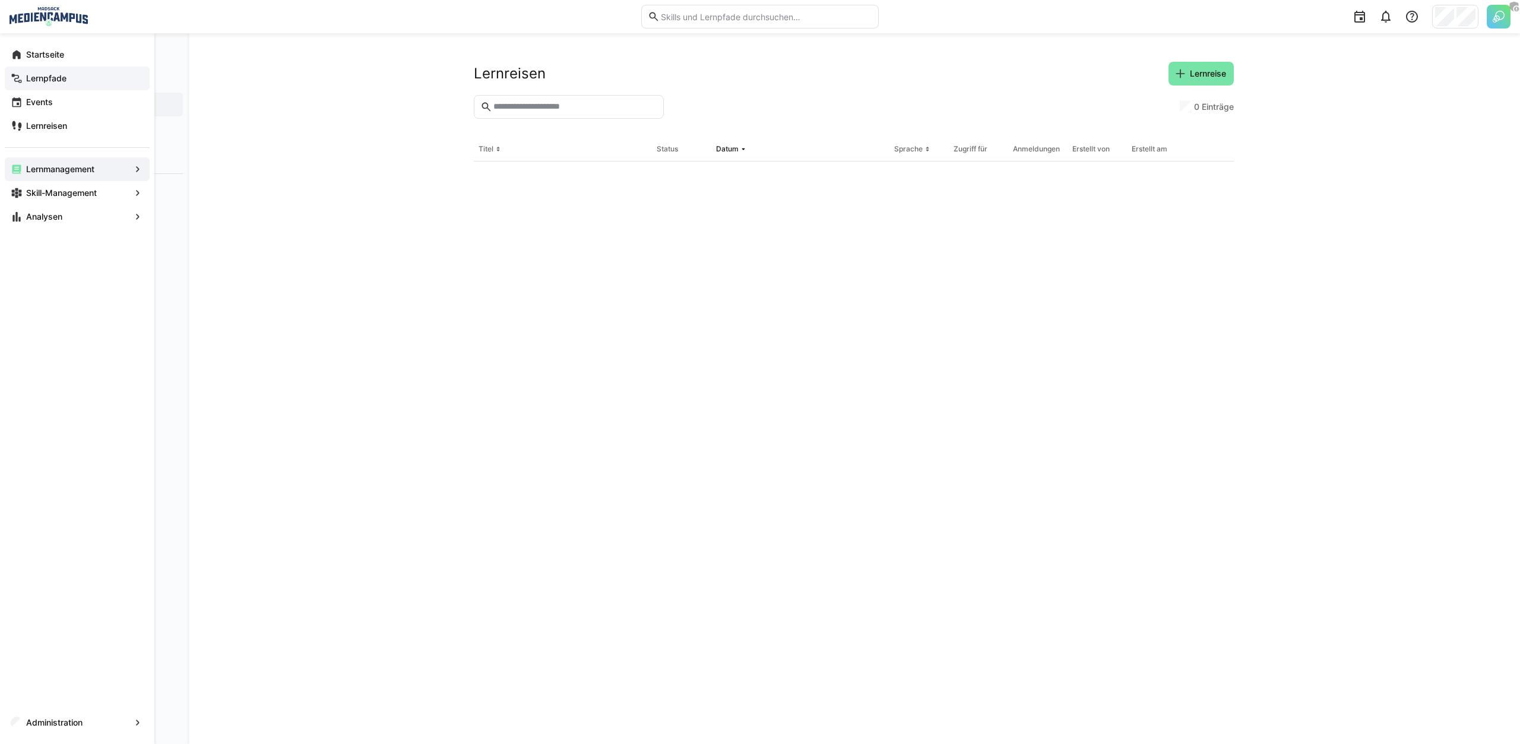
click at [0, 0] on app-navigation-label "Lernpfade" at bounding box center [0, 0] width 0 height 0
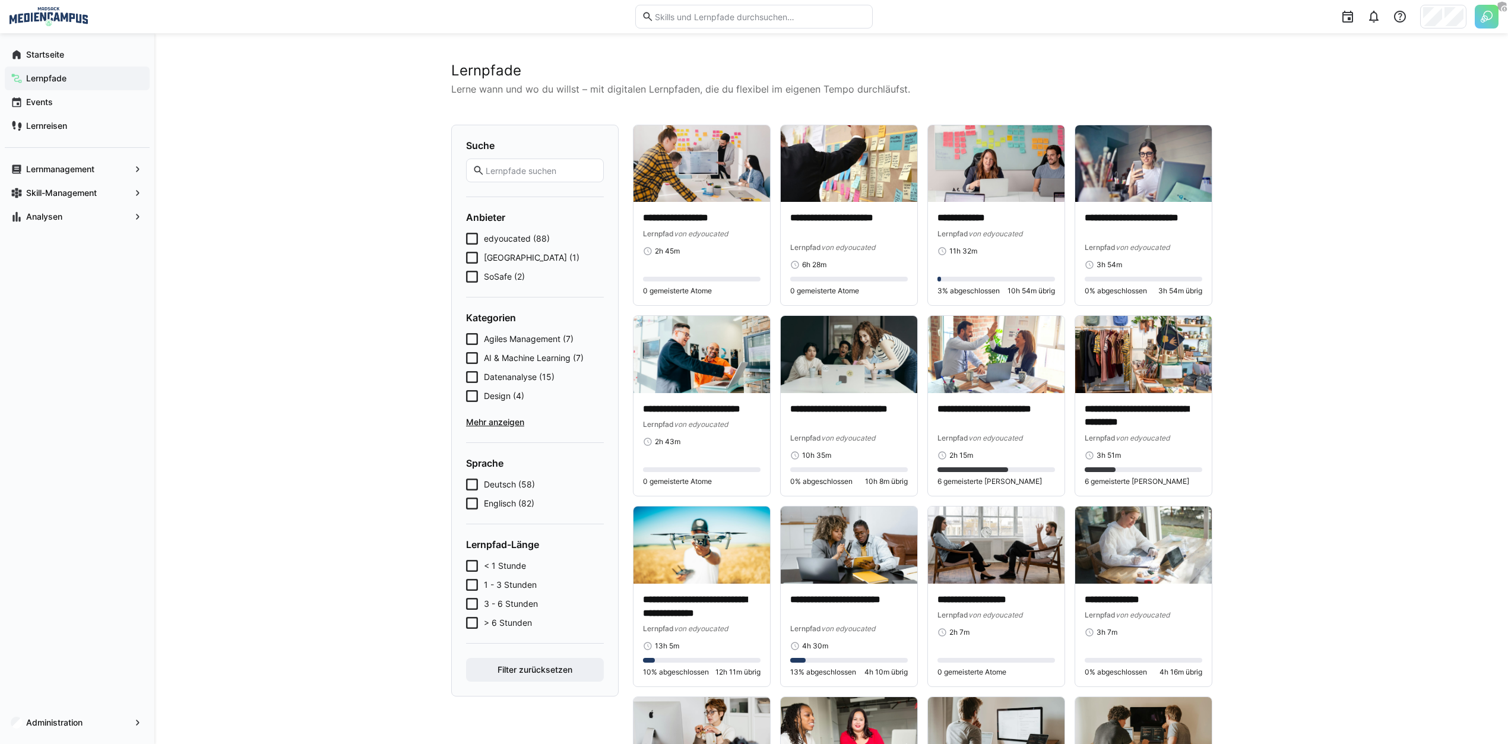
click at [485, 270] on div "edyoucated (88) [GEOGRAPHIC_DATA] (1) SoSafe (2)" at bounding box center [535, 258] width 138 height 50
click at [476, 276] on icon at bounding box center [472, 277] width 12 height 12
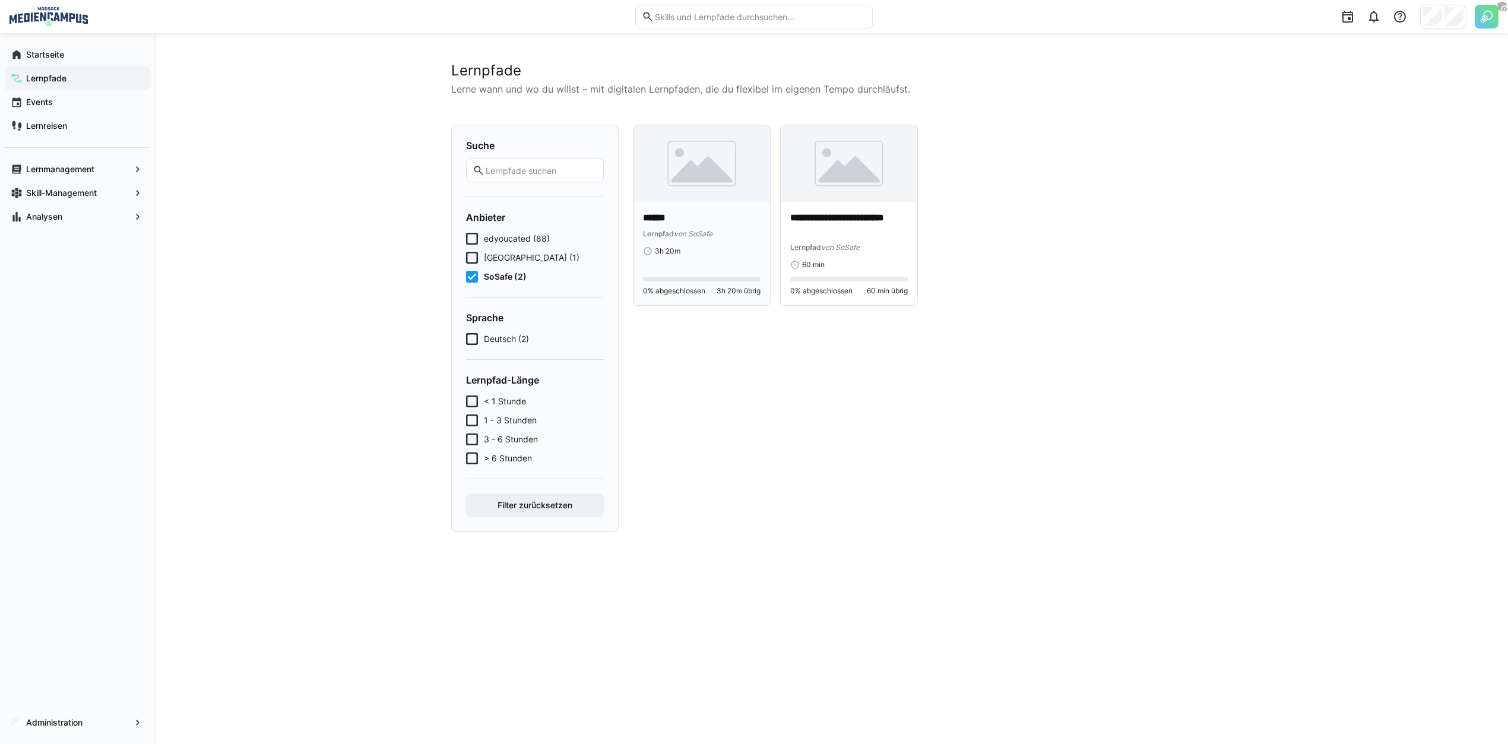
click at [702, 176] on img at bounding box center [702, 163] width 137 height 77
click at [854, 207] on div "**********" at bounding box center [849, 253] width 137 height 103
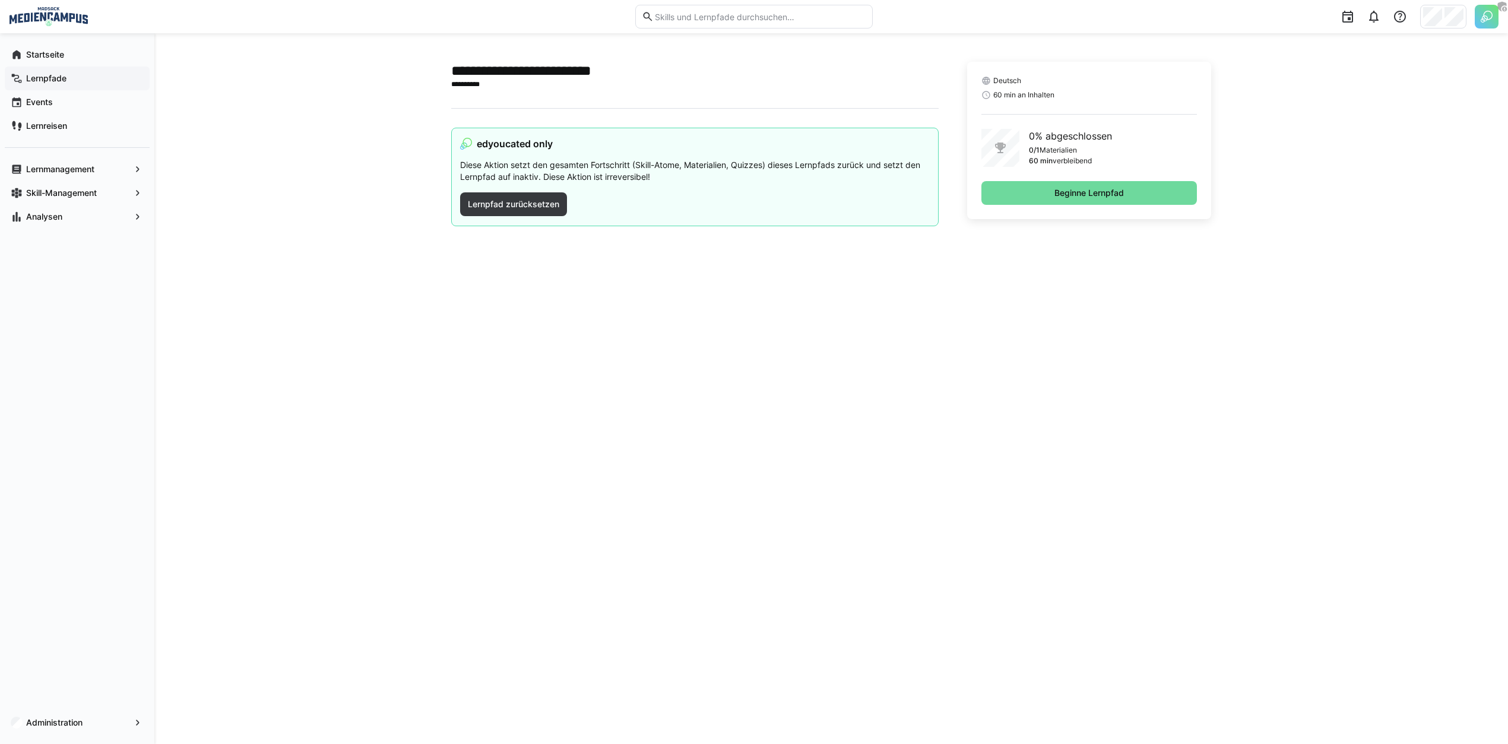
click at [1033, 201] on span "Beginne Lernpfad" at bounding box center [1089, 193] width 216 height 24
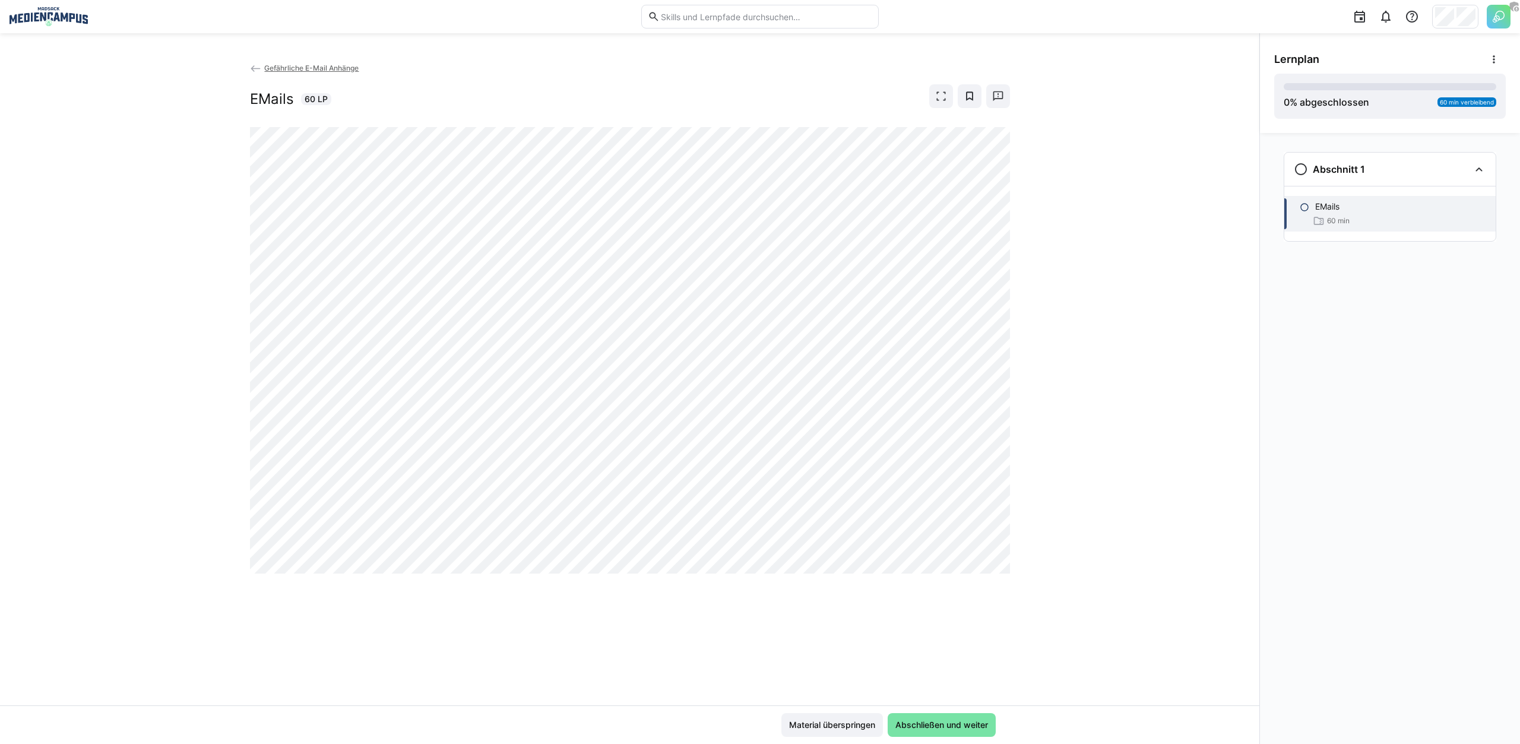
click at [35, 20] on img at bounding box center [49, 16] width 78 height 19
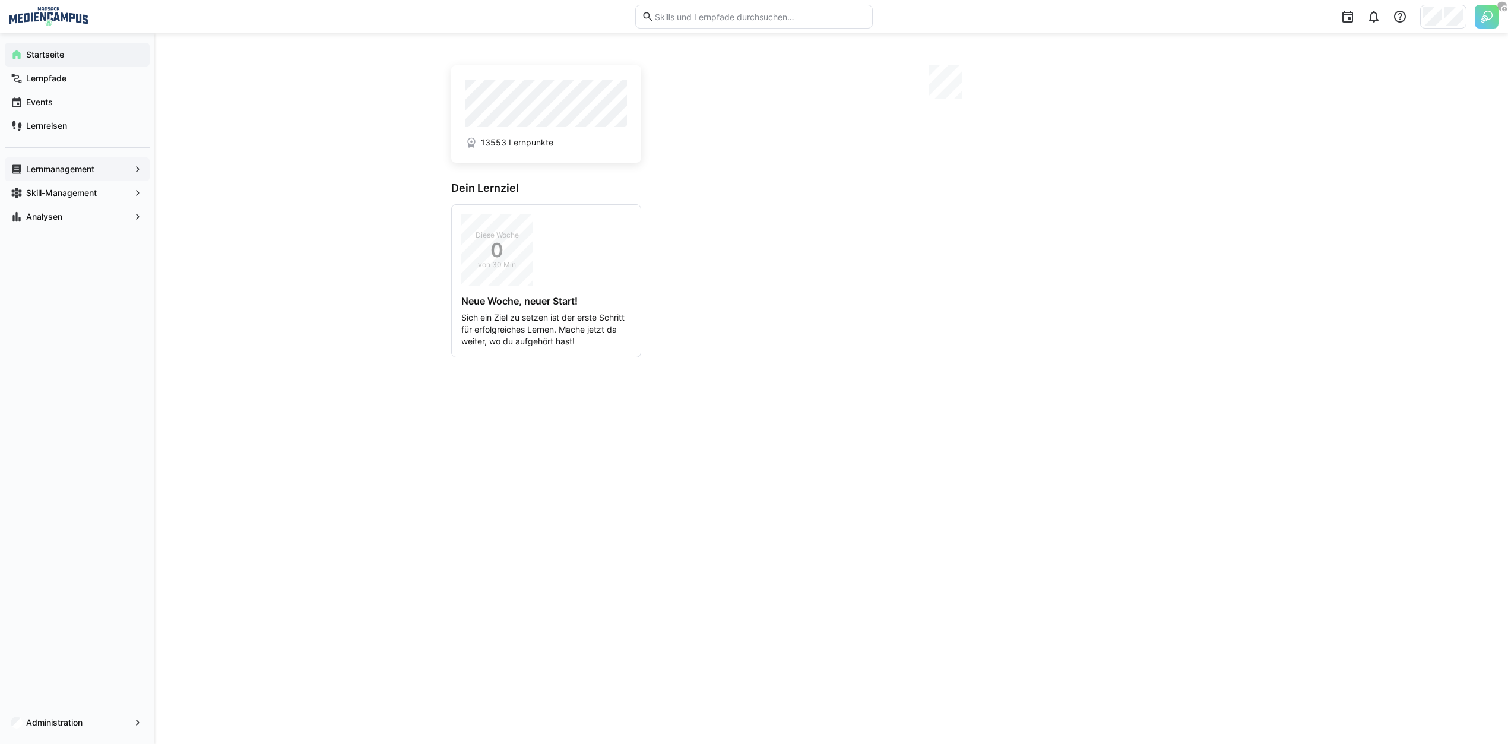
click at [0, 0] on app-navigation-label "Lernmanagement" at bounding box center [0, 0] width 0 height 0
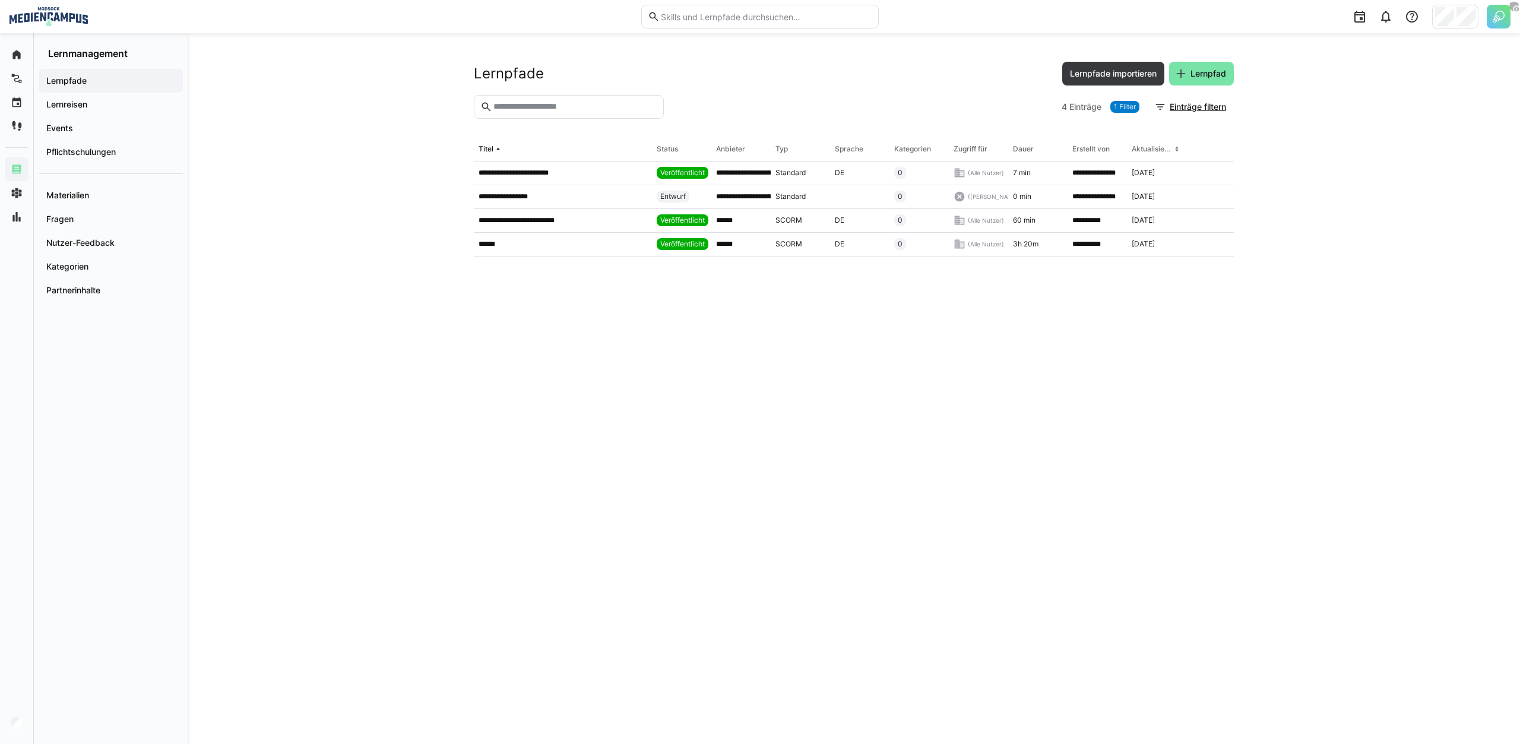
click at [119, 84] on span "Lernpfade" at bounding box center [111, 81] width 132 height 12
click at [1246, 84] on div "**********" at bounding box center [854, 388] width 1332 height 711
click at [1218, 75] on span "Lernpfad" at bounding box center [1208, 74] width 39 height 12
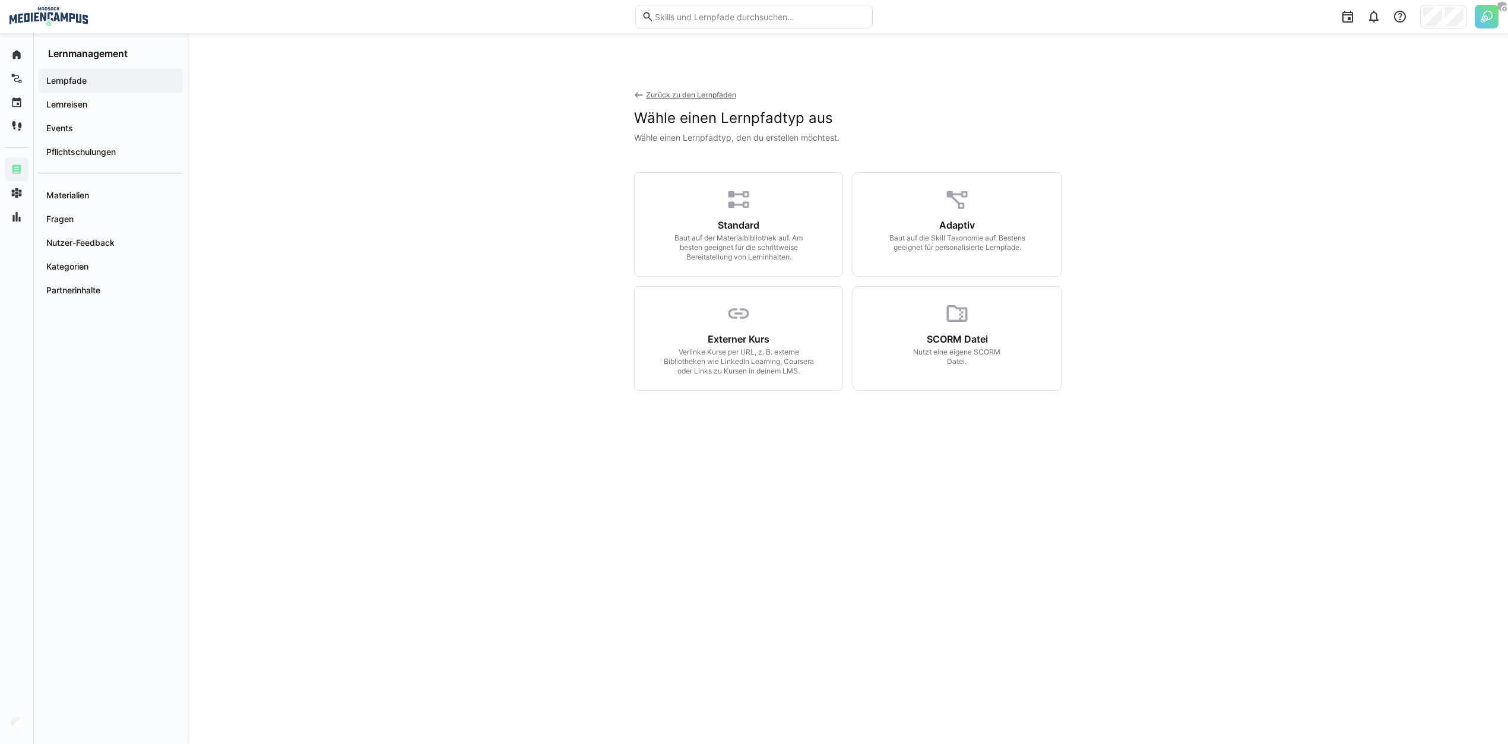
drag, startPoint x: 1164, startPoint y: 96, endPoint x: 1216, endPoint y: 17, distance: 94.7
click at [1164, 96] on div "Zurück zu den Lernpfaden [PERSON_NAME] einen Lernpfadtyp aus [PERSON_NAME] eine…" at bounding box center [848, 264] width 760 height 405
click at [493, 176] on div "Zurück zu den Lernpfaden [PERSON_NAME] einen Lernpfadtyp aus [PERSON_NAME] eine…" at bounding box center [848, 264] width 760 height 405
click at [99, 78] on span "Lernpfade" at bounding box center [111, 81] width 132 height 12
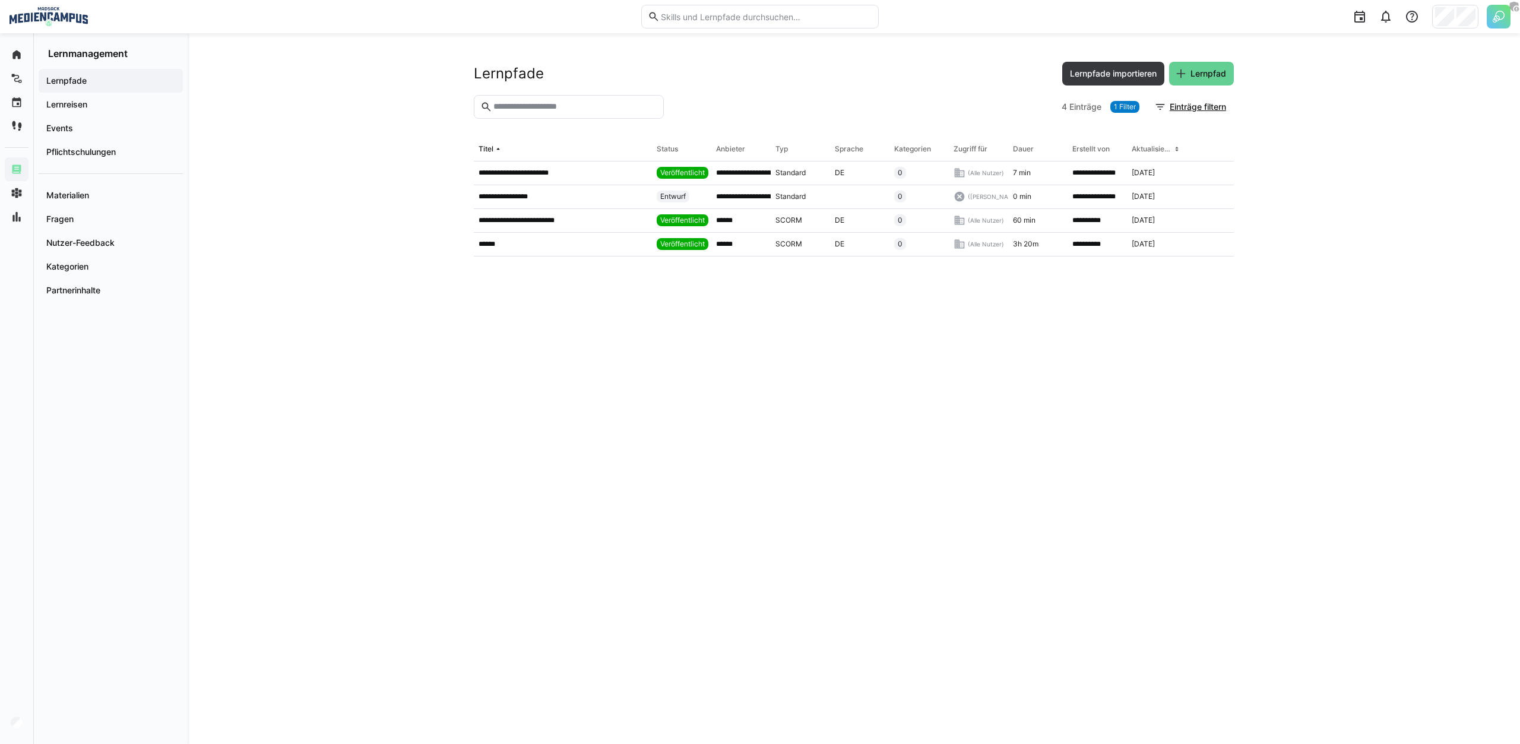
click at [1201, 74] on span "Lernpfad" at bounding box center [1208, 74] width 39 height 12
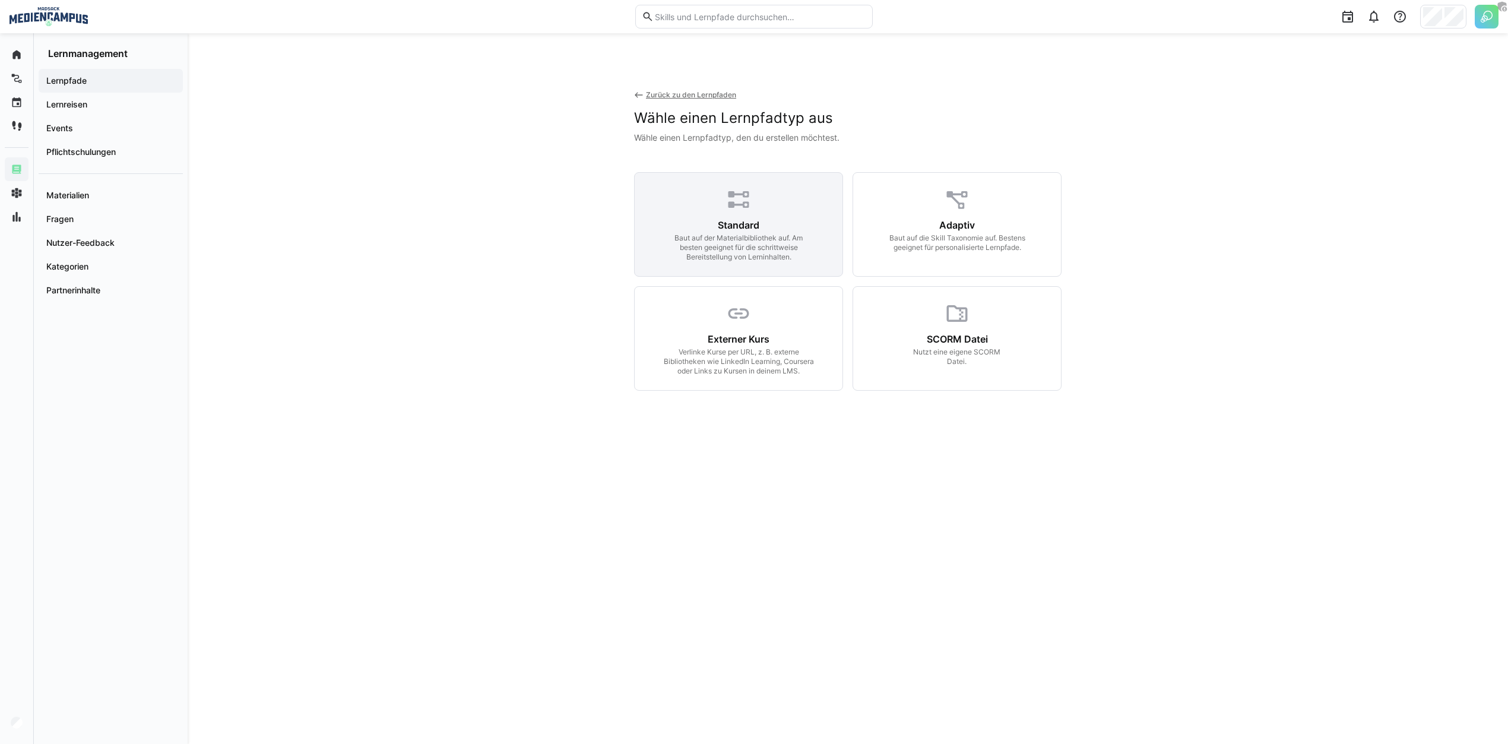
click at [724, 228] on div "Standard" at bounding box center [739, 225] width 42 height 12
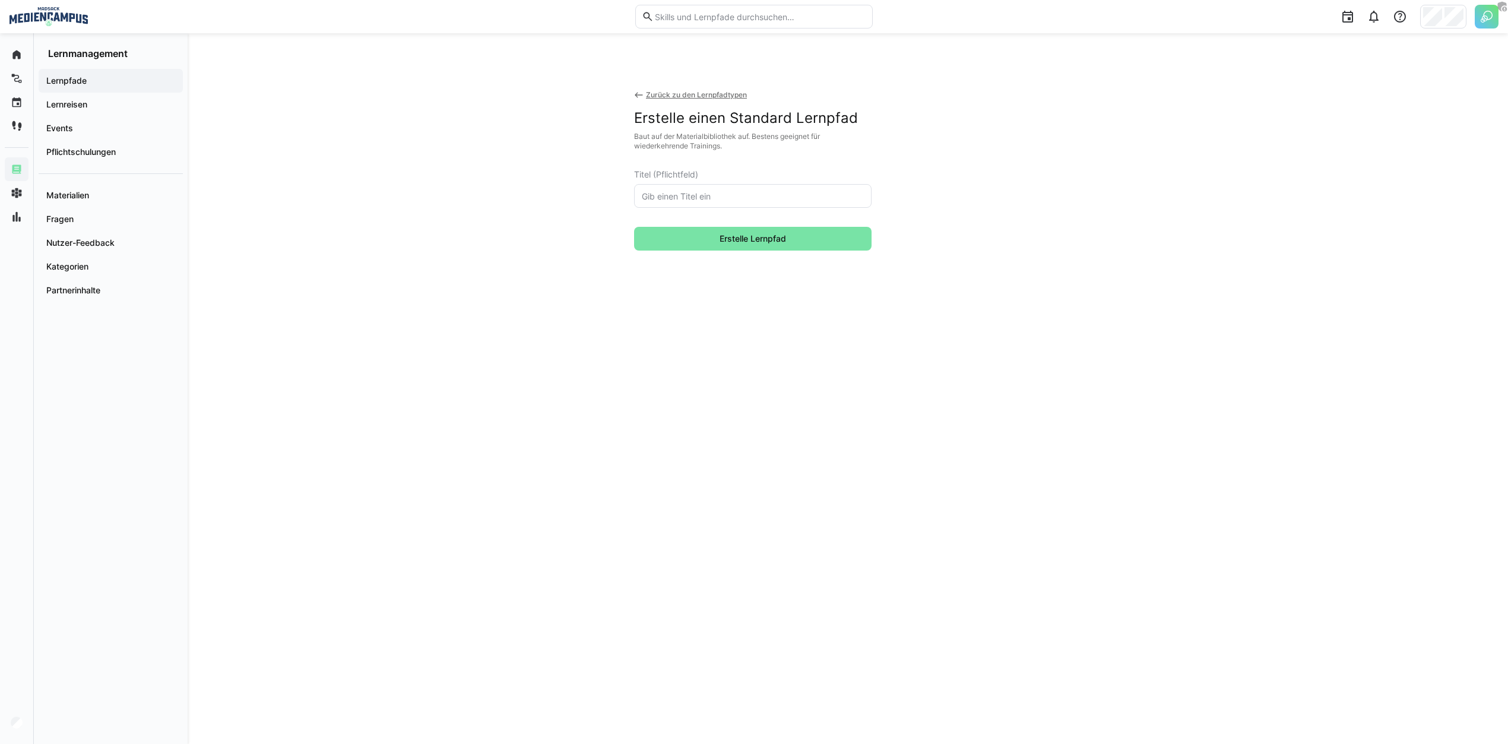
click at [719, 197] on input "text" at bounding box center [753, 196] width 224 height 11
type input "[PERSON_NAME]"
click at [749, 242] on span "Erstelle Lernpfad" at bounding box center [753, 239] width 70 height 12
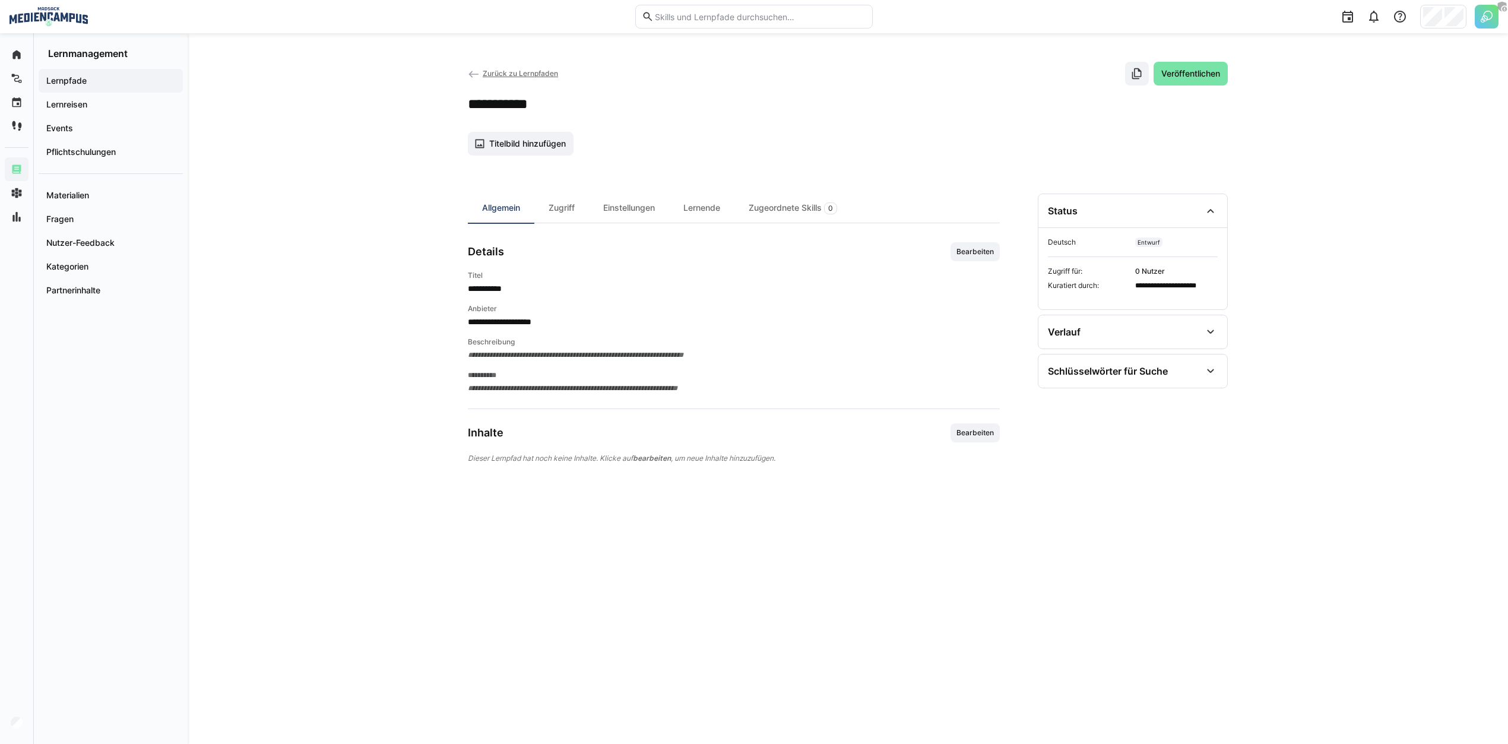
click at [1008, 247] on div "**********" at bounding box center [848, 455] width 760 height 522
click at [1004, 248] on div "**********" at bounding box center [848, 455] width 760 height 522
click at [994, 252] on span "Bearbeiten" at bounding box center [975, 252] width 40 height 10
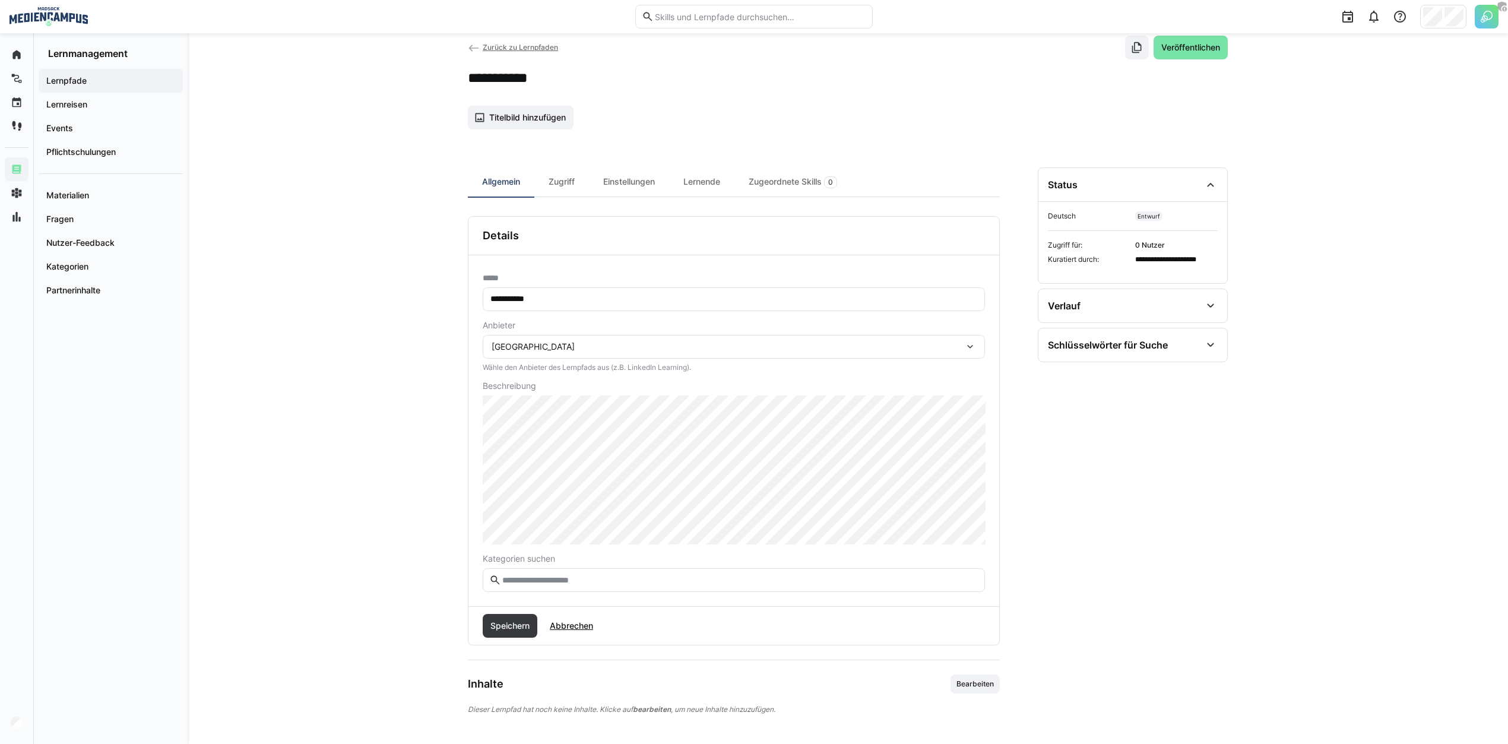
scroll to position [42, 0]
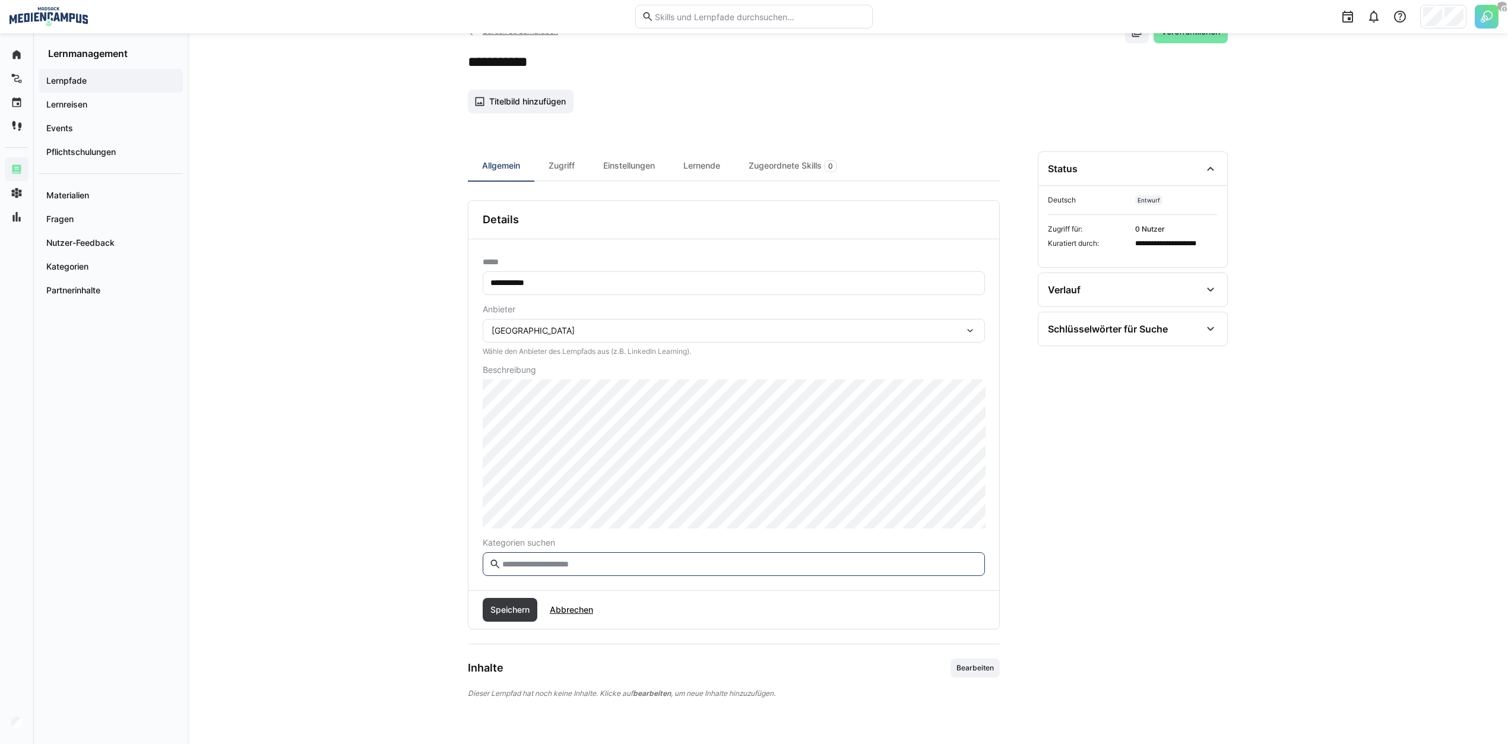
click at [530, 567] on input "text" at bounding box center [739, 564] width 477 height 11
click at [515, 603] on span "Speichern" at bounding box center [510, 610] width 55 height 24
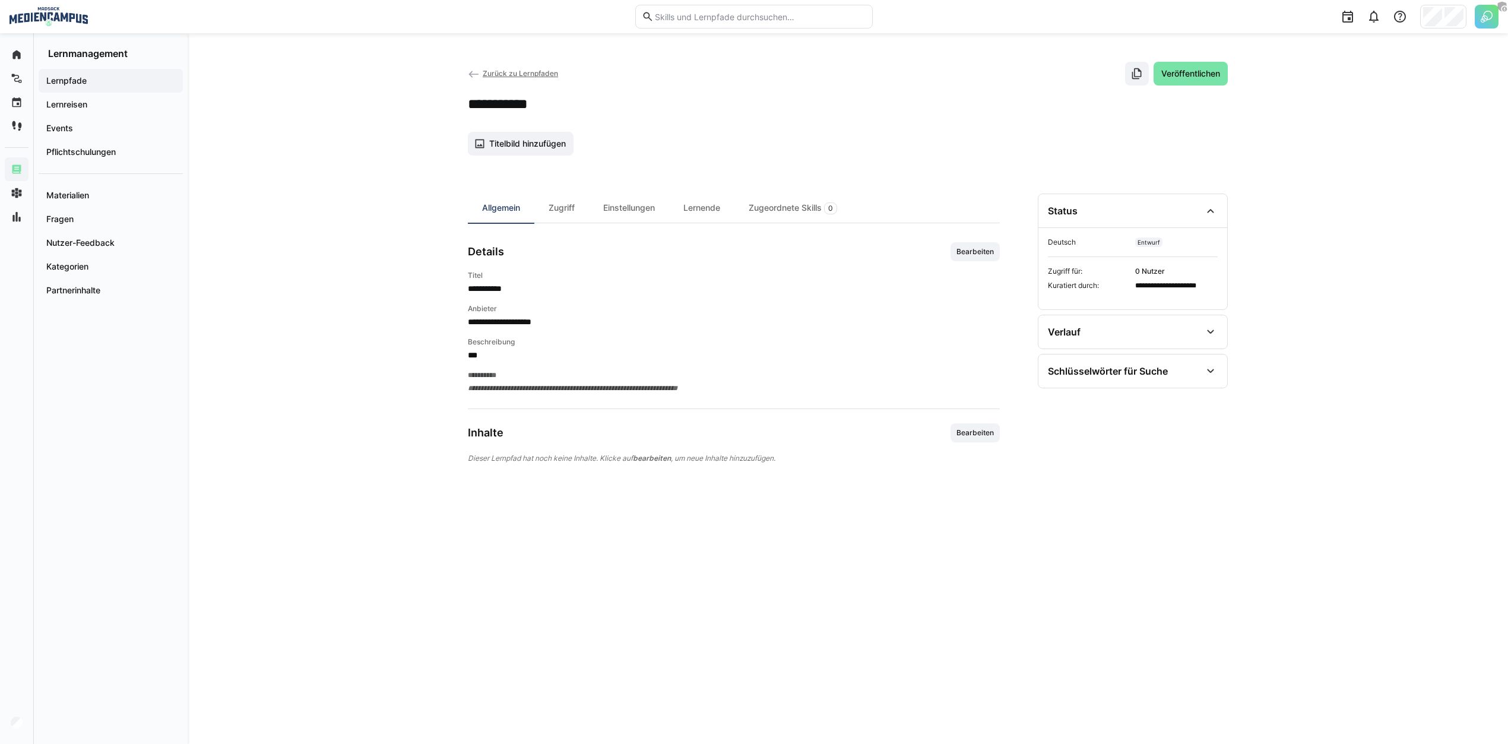
scroll to position [0, 0]
click at [981, 248] on span "Bearbeiten" at bounding box center [975, 252] width 40 height 10
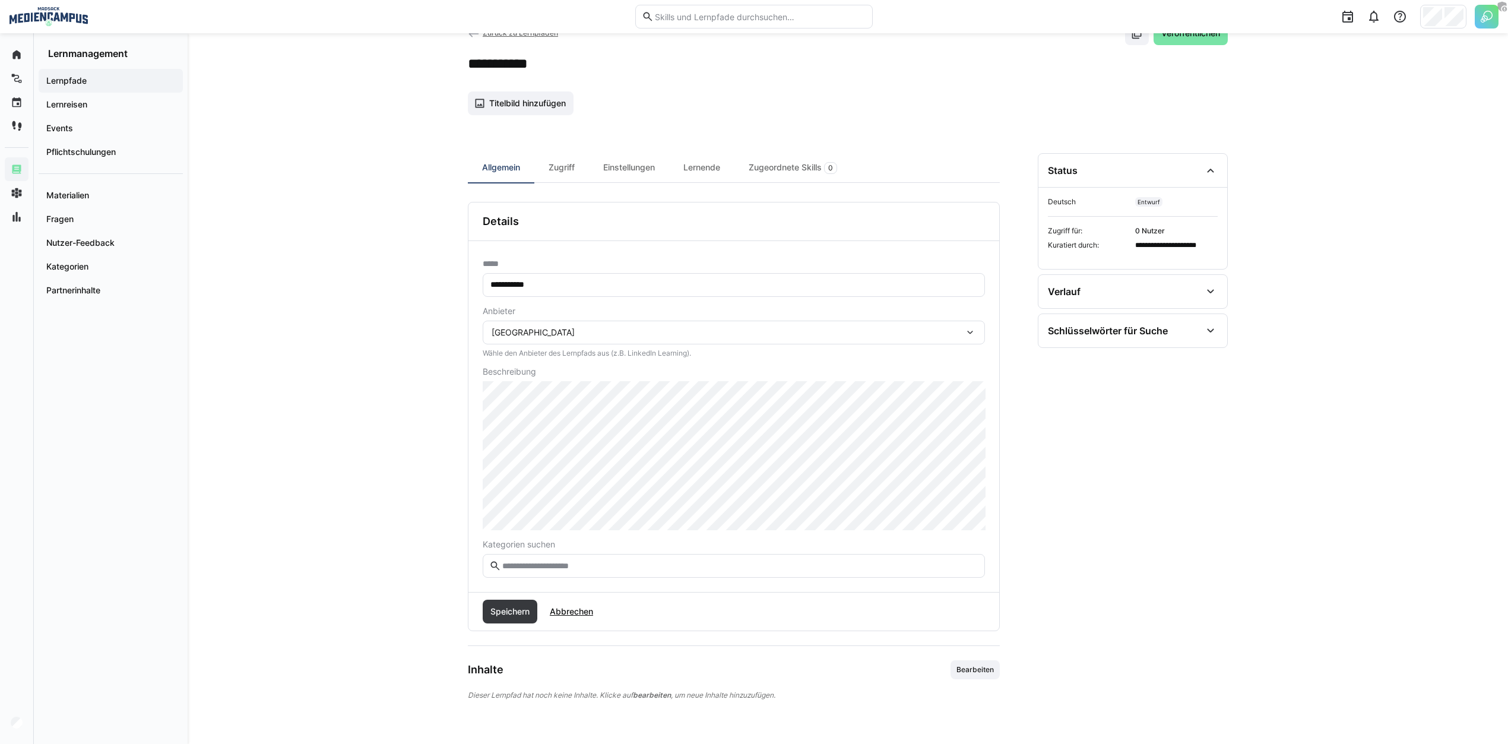
scroll to position [42, 0]
click at [600, 328] on div "[GEOGRAPHIC_DATA]" at bounding box center [728, 330] width 473 height 11
click at [555, 442] on div "SoSafe" at bounding box center [734, 445] width 484 height 12
click at [492, 615] on span "Speichern" at bounding box center [510, 610] width 55 height 24
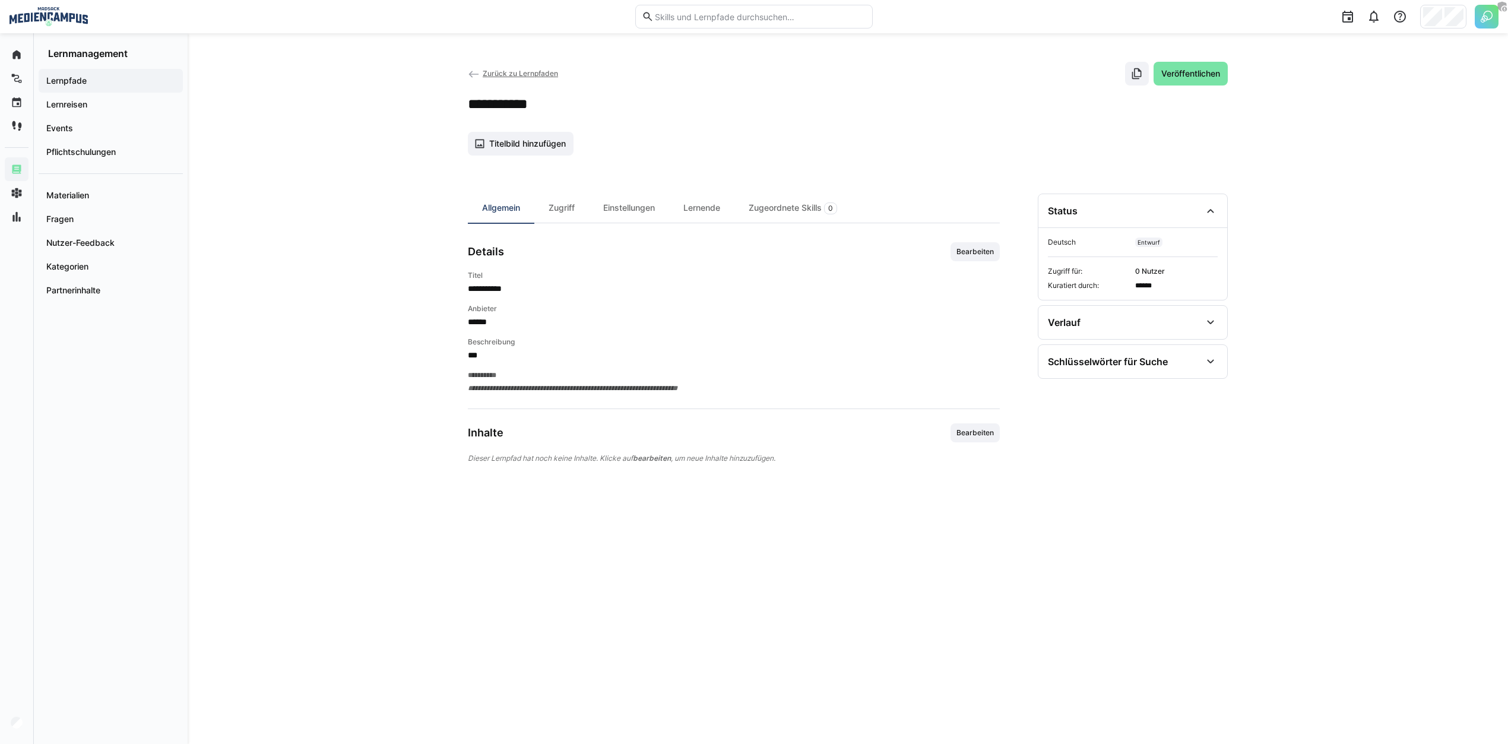
click at [946, 438] on div "Inhalte Bearbeiten" at bounding box center [734, 432] width 532 height 19
click at [977, 434] on span "Bearbeiten" at bounding box center [975, 433] width 40 height 10
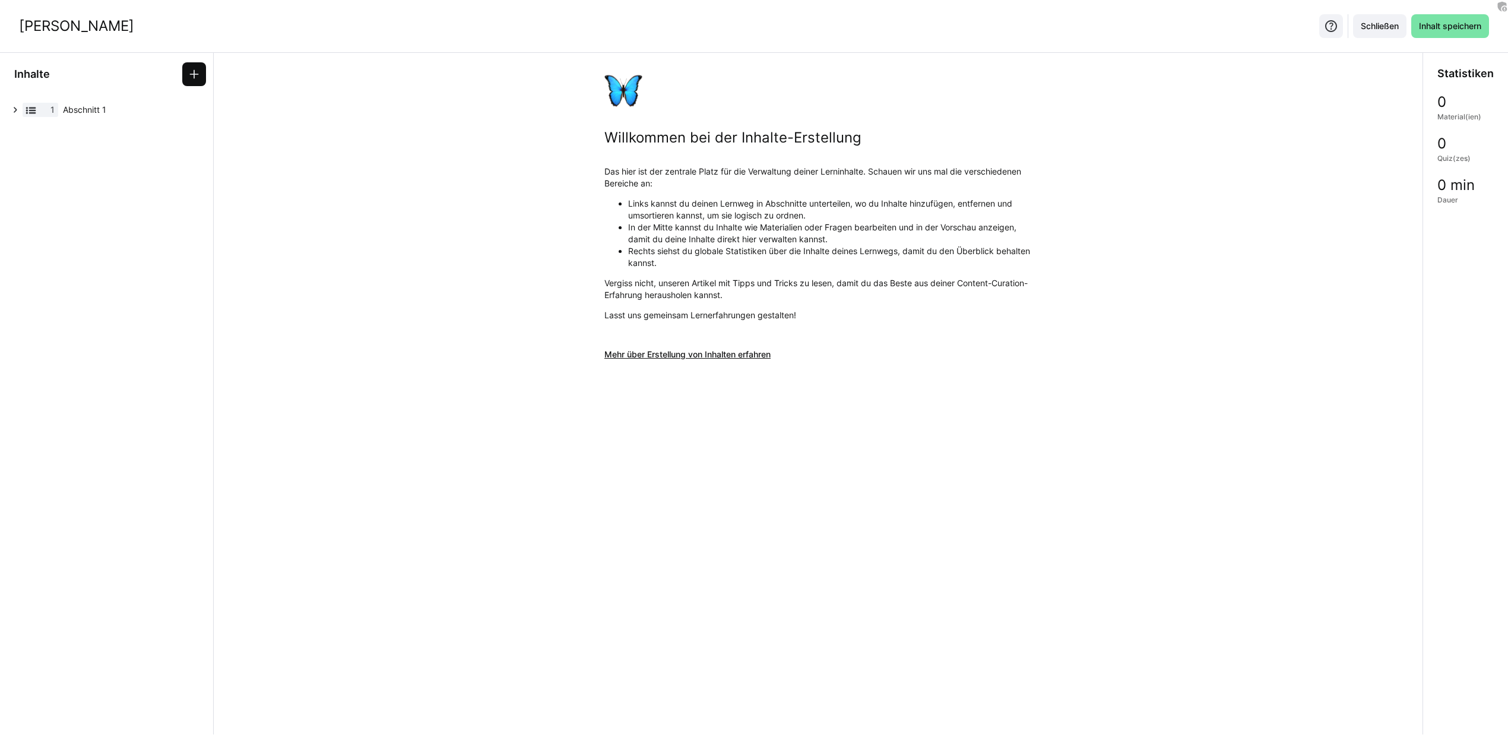
click at [199, 73] on eds-icon at bounding box center [194, 74] width 12 height 12
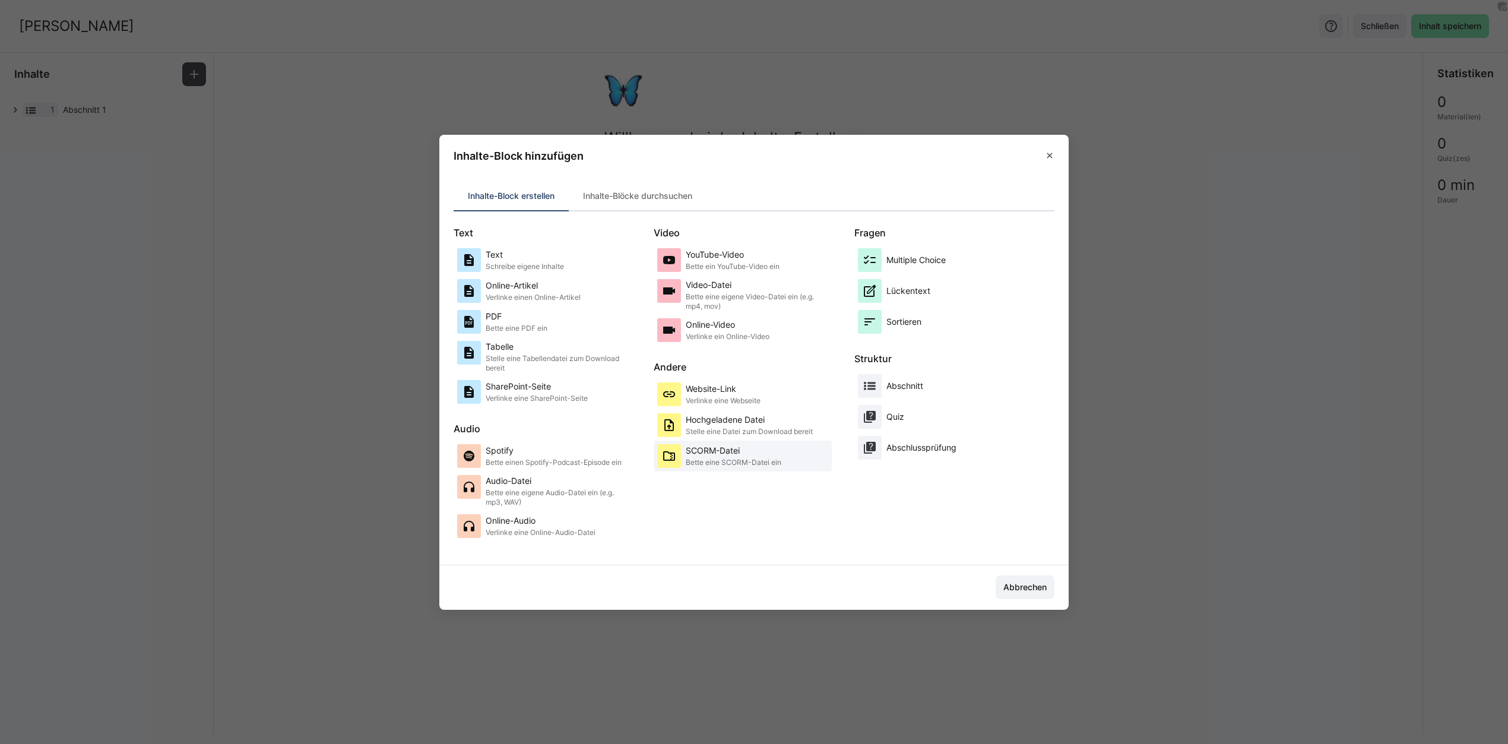
click at [751, 464] on p "Bette eine SCORM-Datei ein" at bounding box center [734, 463] width 96 height 10
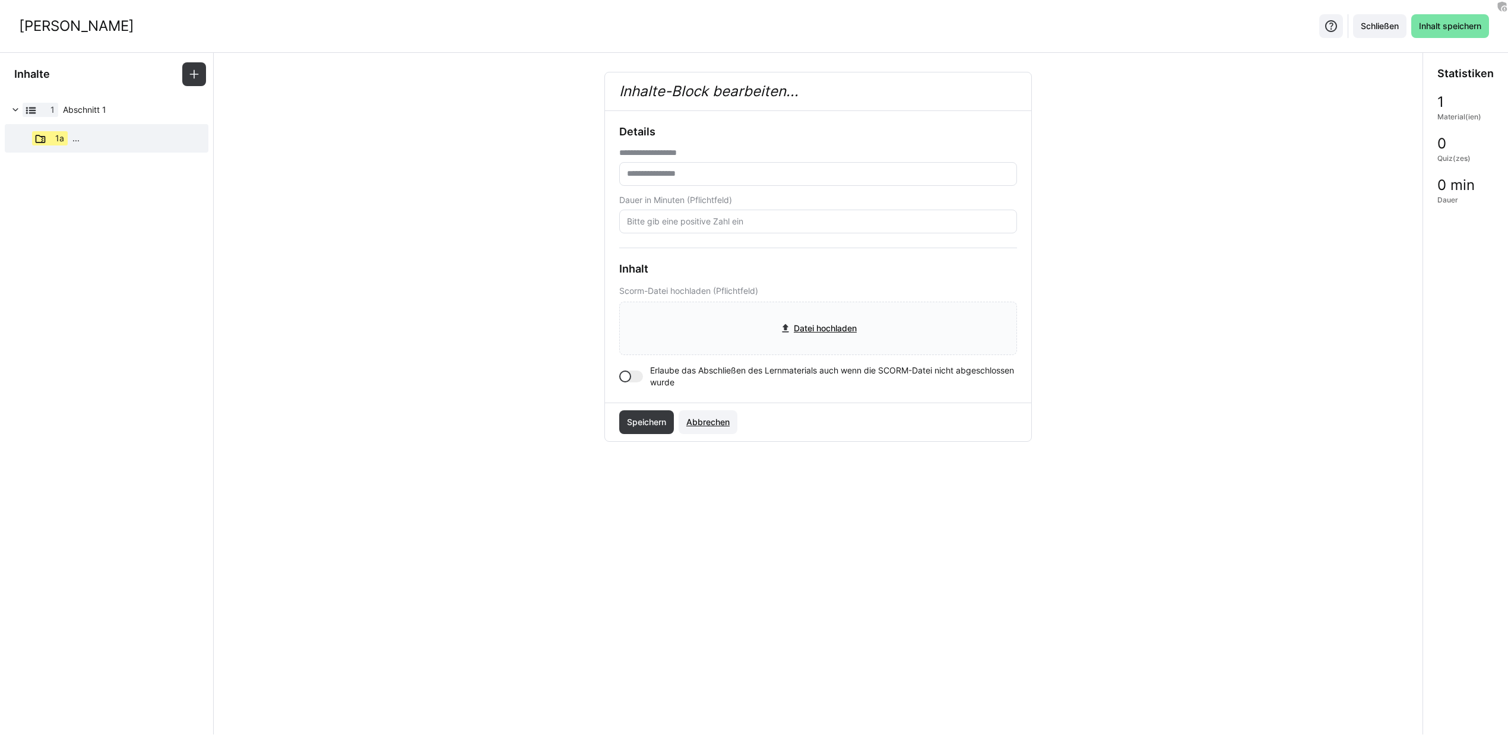
click at [724, 425] on span "Abbrechen" at bounding box center [708, 422] width 47 height 12
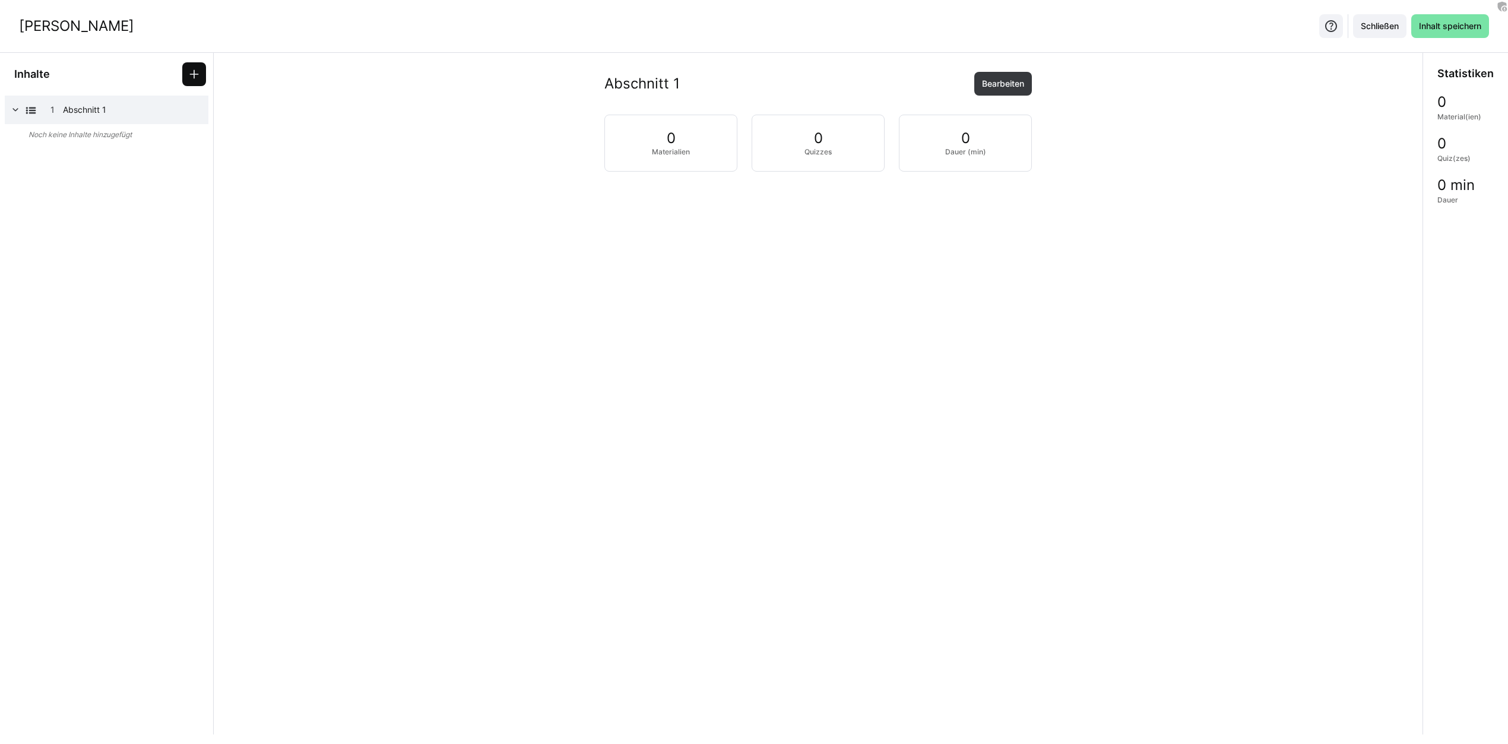
click at [195, 75] on eds-icon at bounding box center [194, 74] width 12 height 12
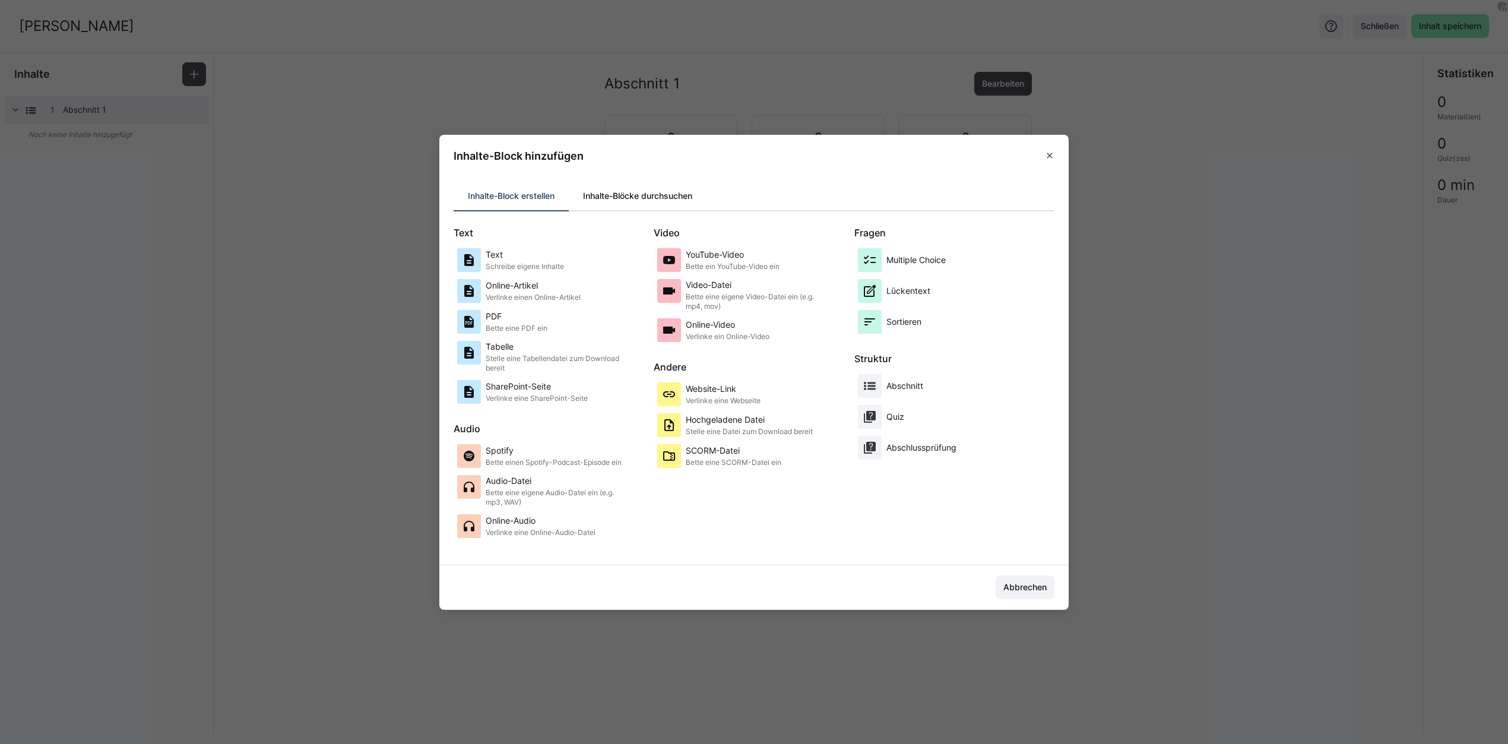
click at [637, 206] on div "Inhalte-Blöcke durchsuchen" at bounding box center [638, 196] width 138 height 29
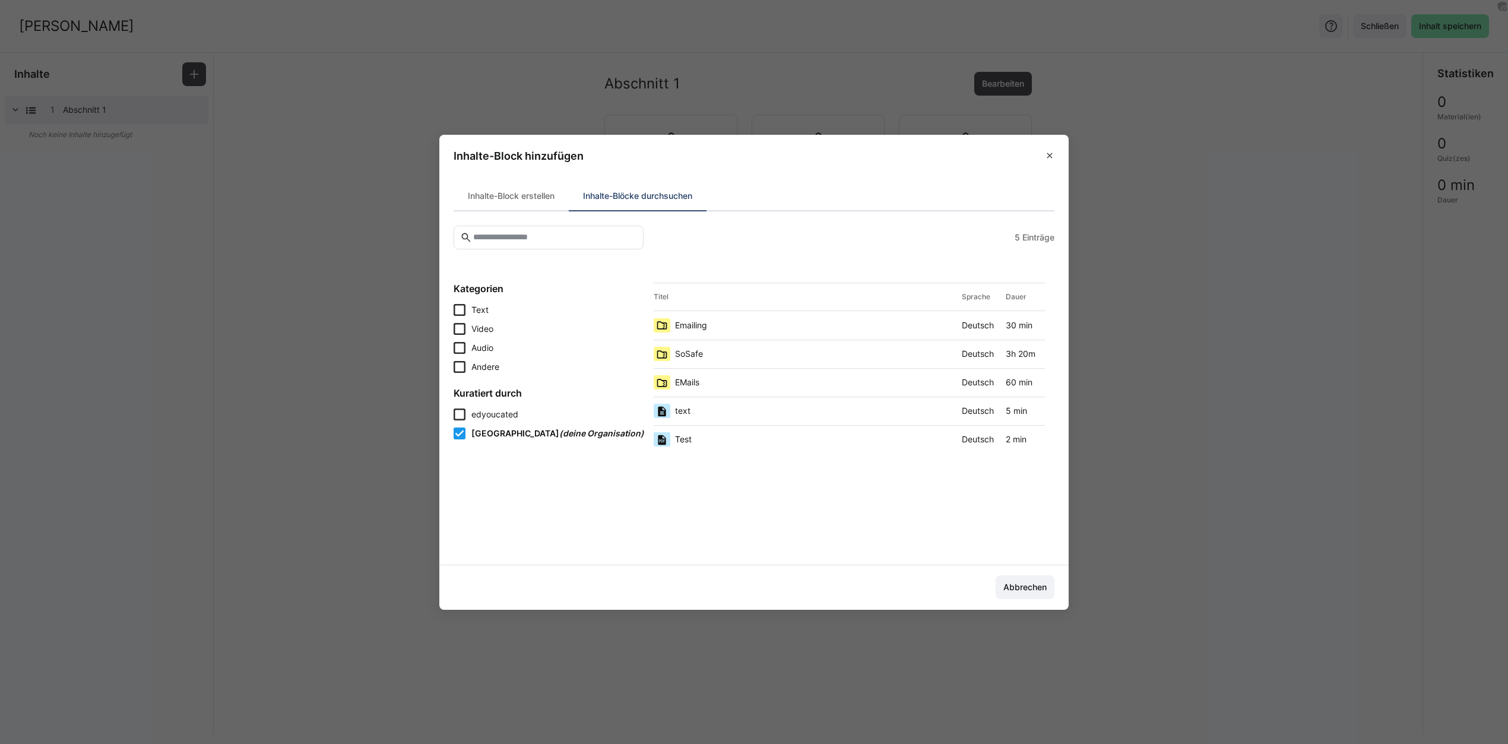
click at [743, 378] on div "EMails" at bounding box center [805, 382] width 303 height 14
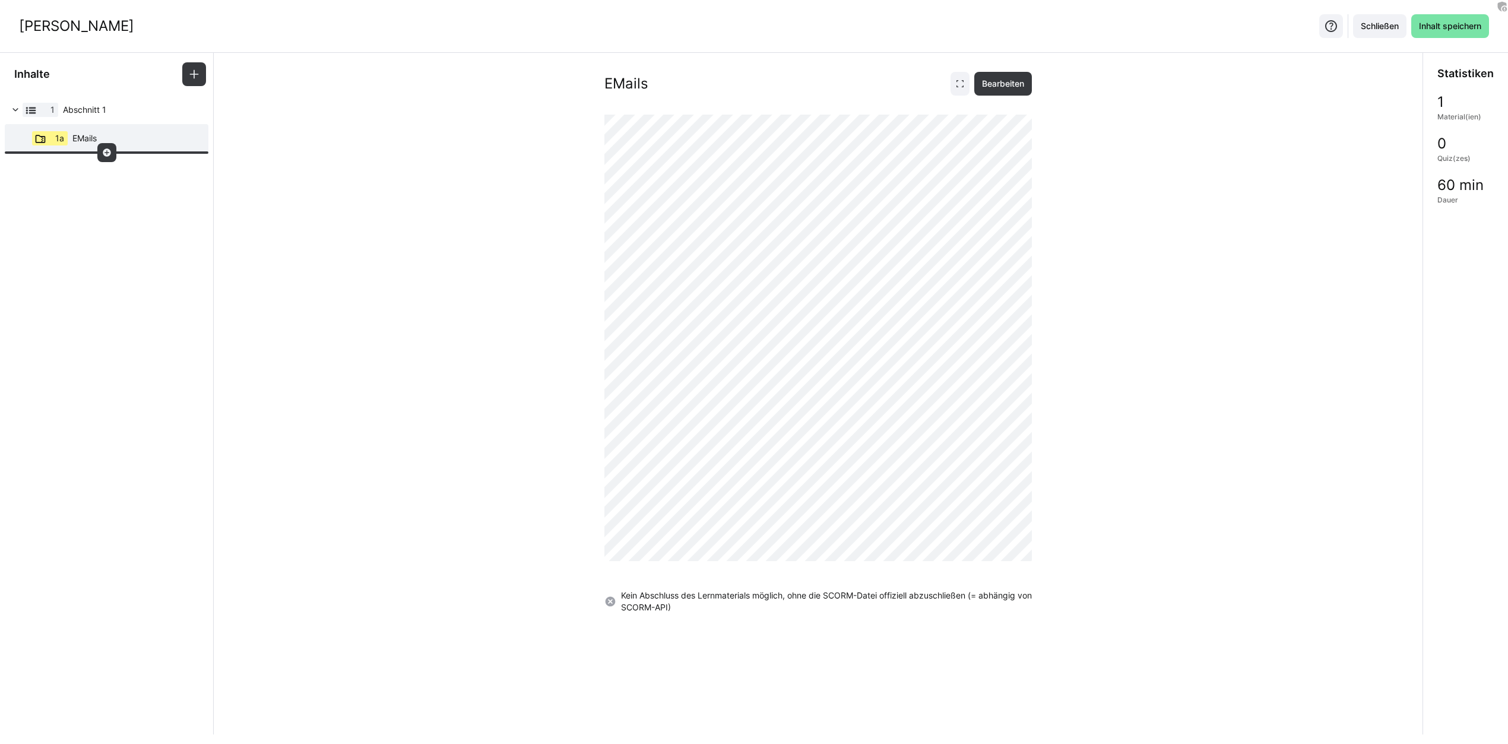
click at [107, 152] on eds-icon at bounding box center [107, 153] width 10 height 10
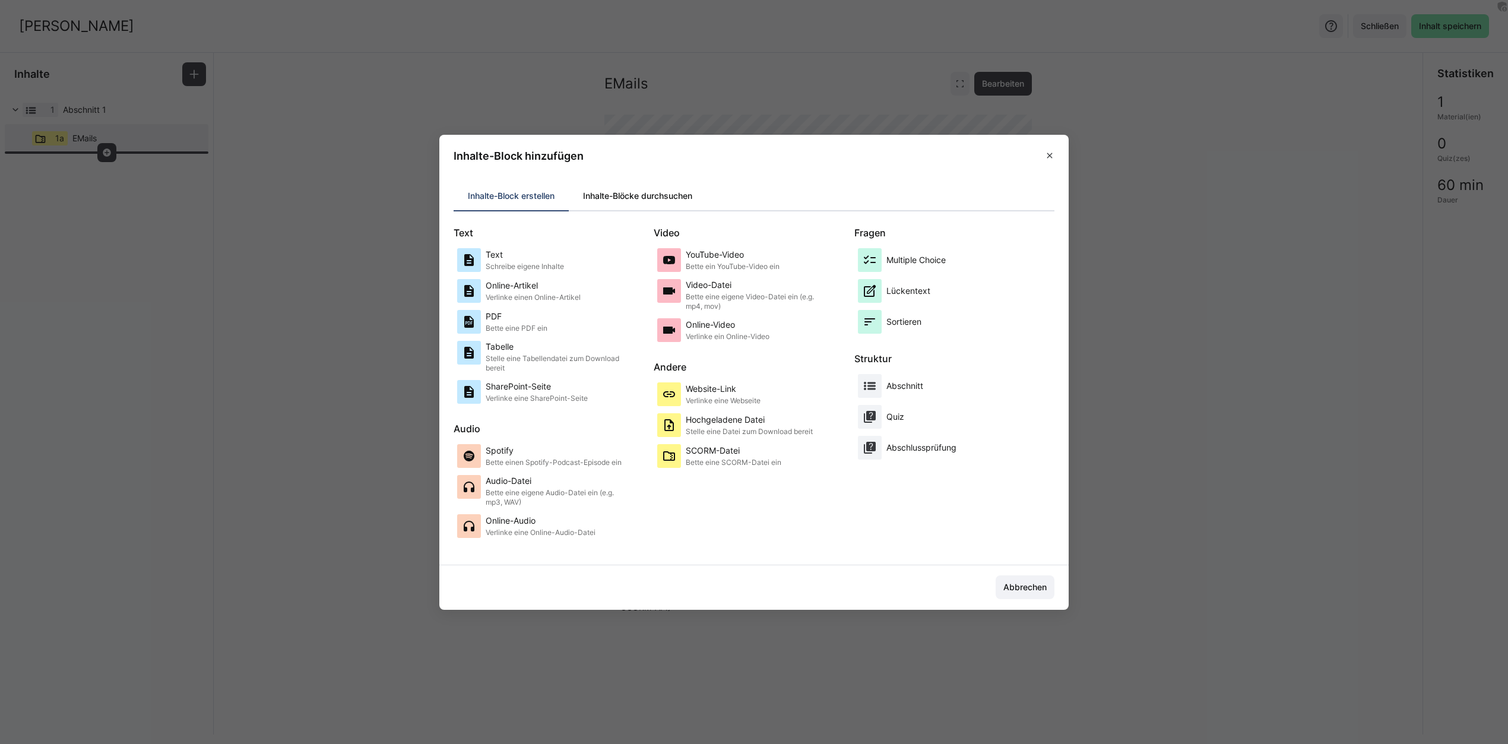
click at [667, 188] on div "Inhalte-Blöcke durchsuchen" at bounding box center [638, 196] width 138 height 29
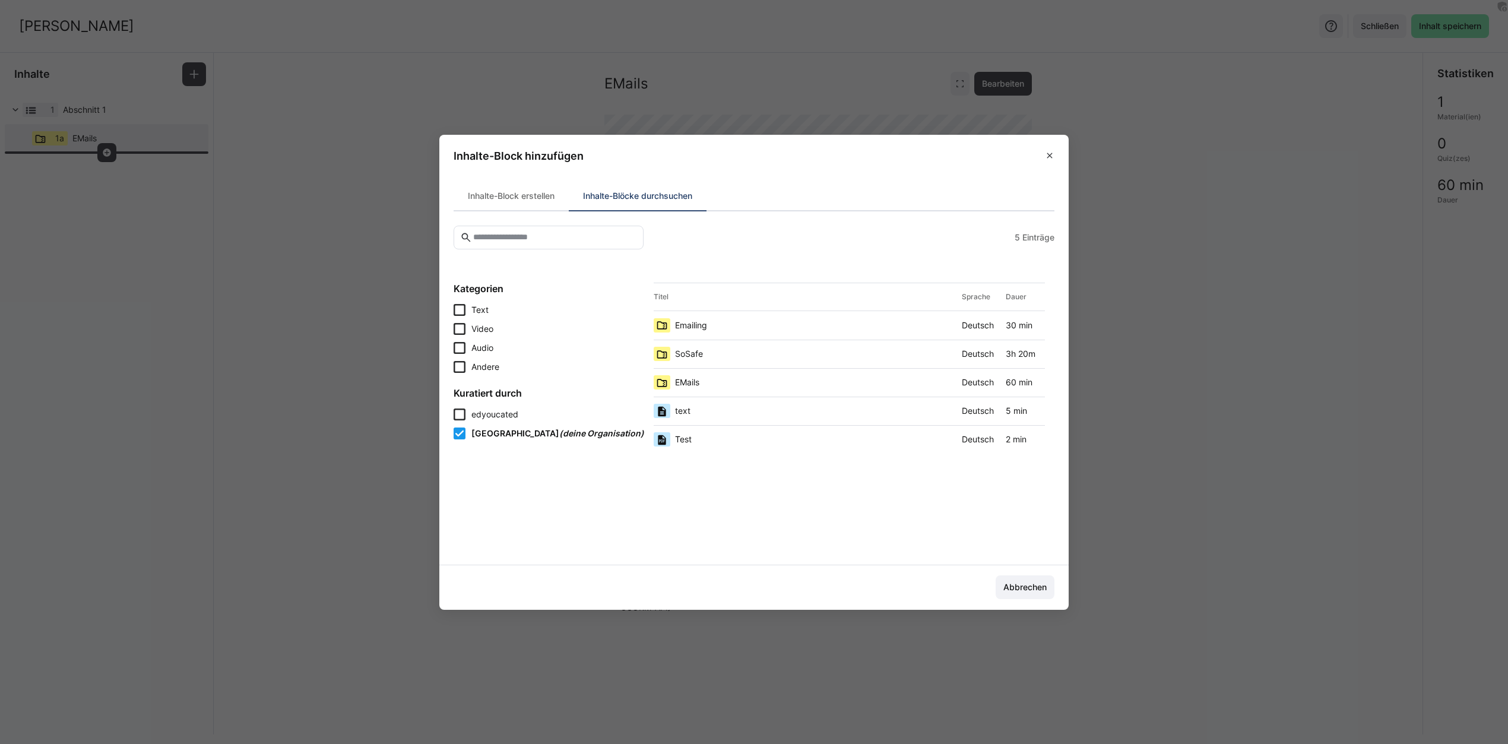
click at [749, 325] on div "Emailing" at bounding box center [805, 325] width 303 height 14
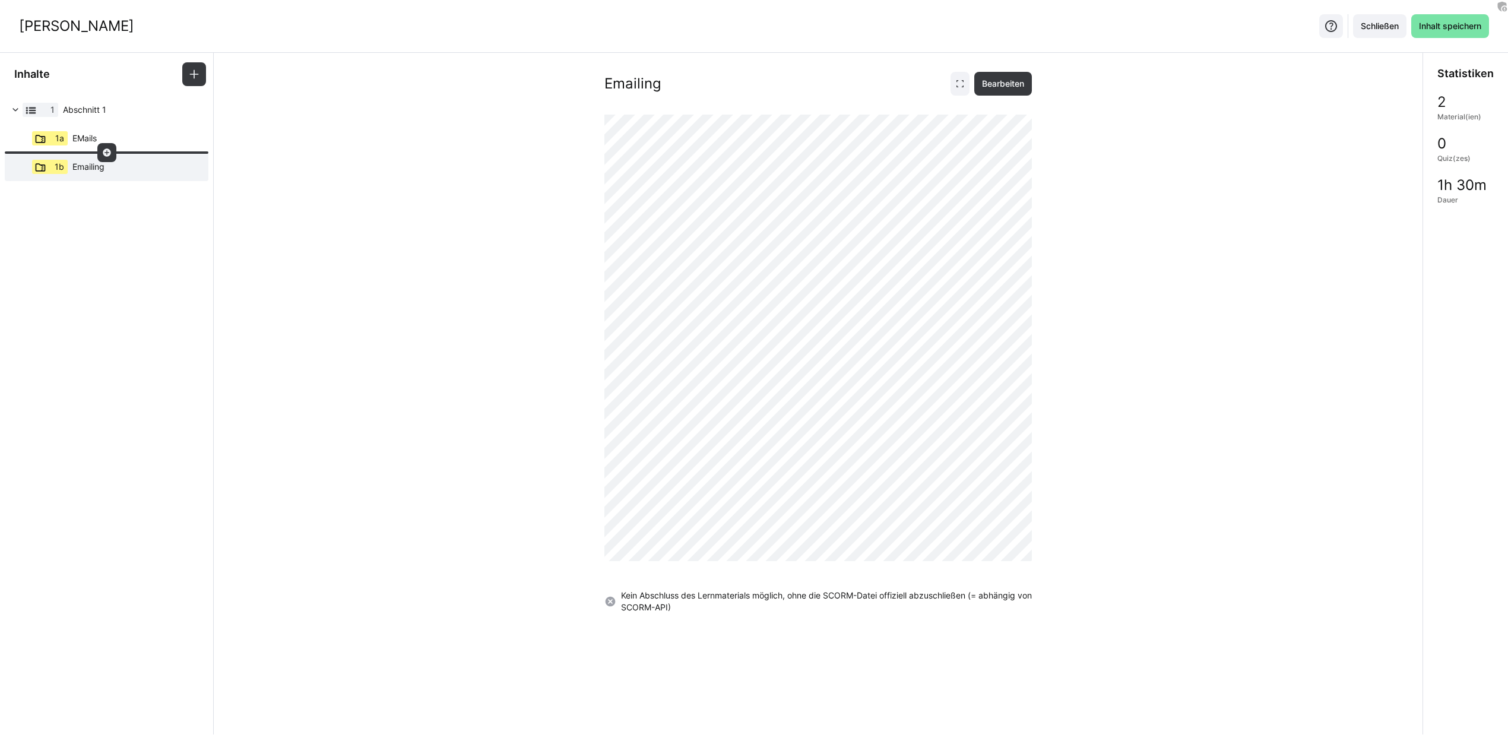
click at [110, 143] on div at bounding box center [106, 152] width 19 height 19
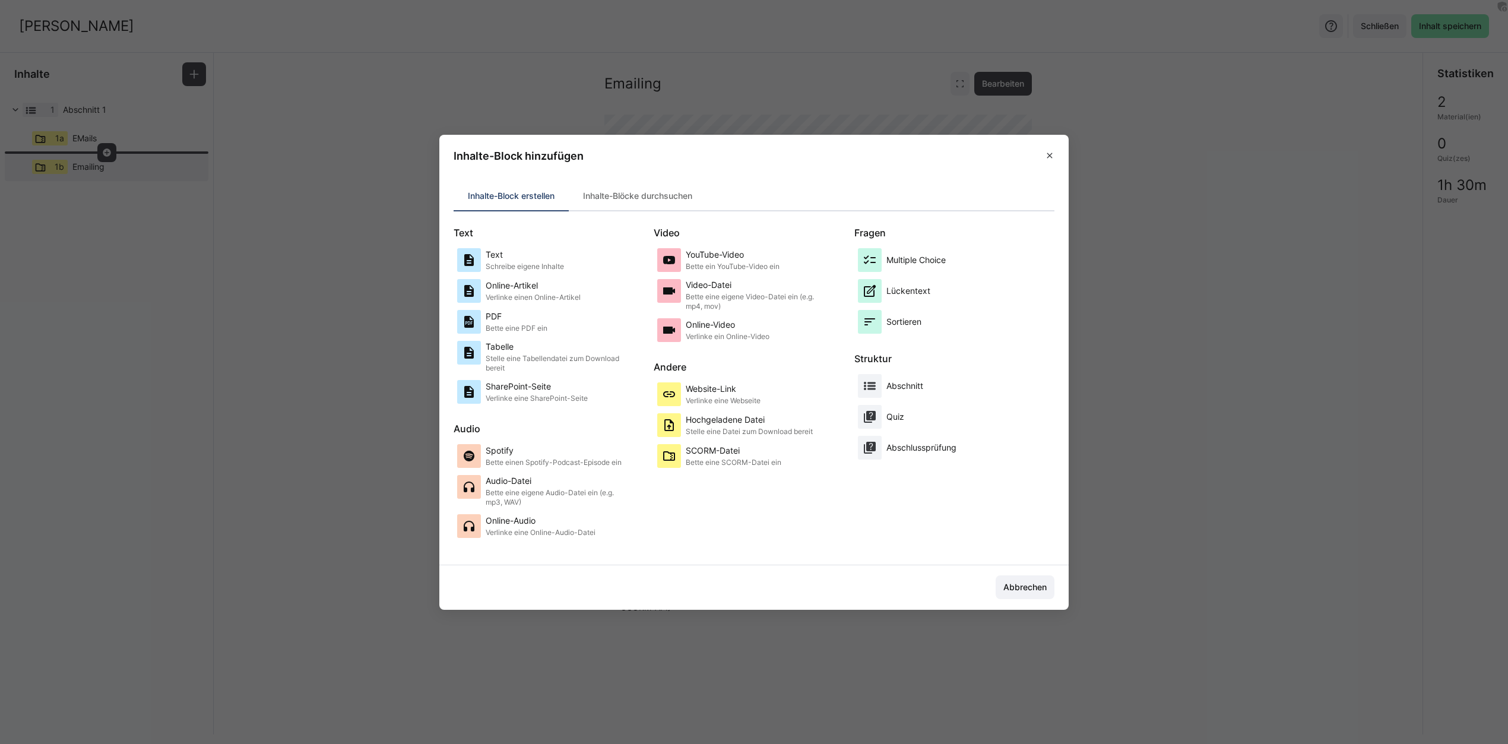
click at [249, 252] on eds-dialog "Inhalte-Block hinzufügen Inhalte-Block erstellen Inhalte-Blöcke durchsuchen Tex…" at bounding box center [754, 372] width 1508 height 744
click at [1059, 148] on span at bounding box center [1049, 155] width 19 height 19
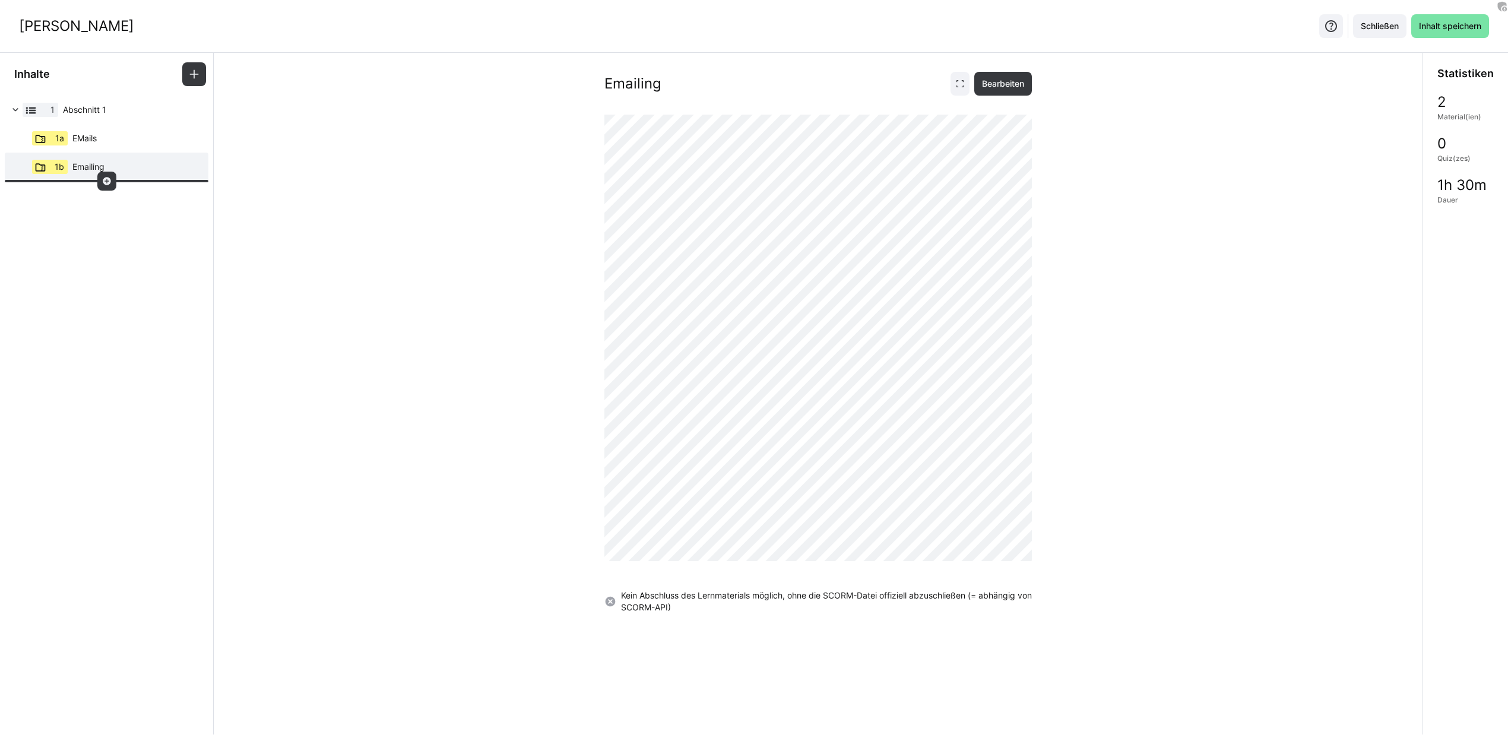
click at [107, 182] on eds-icon at bounding box center [107, 181] width 10 height 10
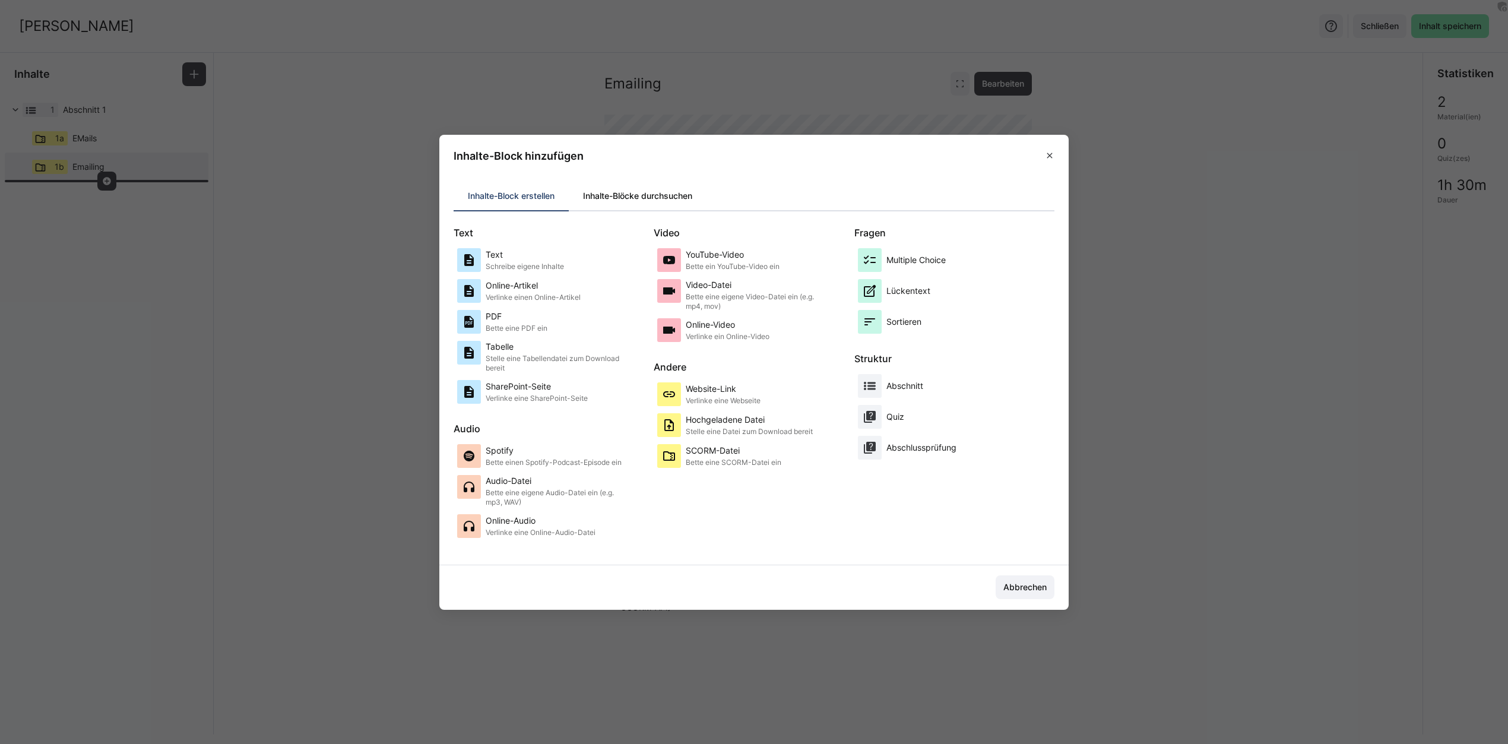
click at [685, 194] on div "Inhalte-Blöcke durchsuchen" at bounding box center [638, 196] width 138 height 29
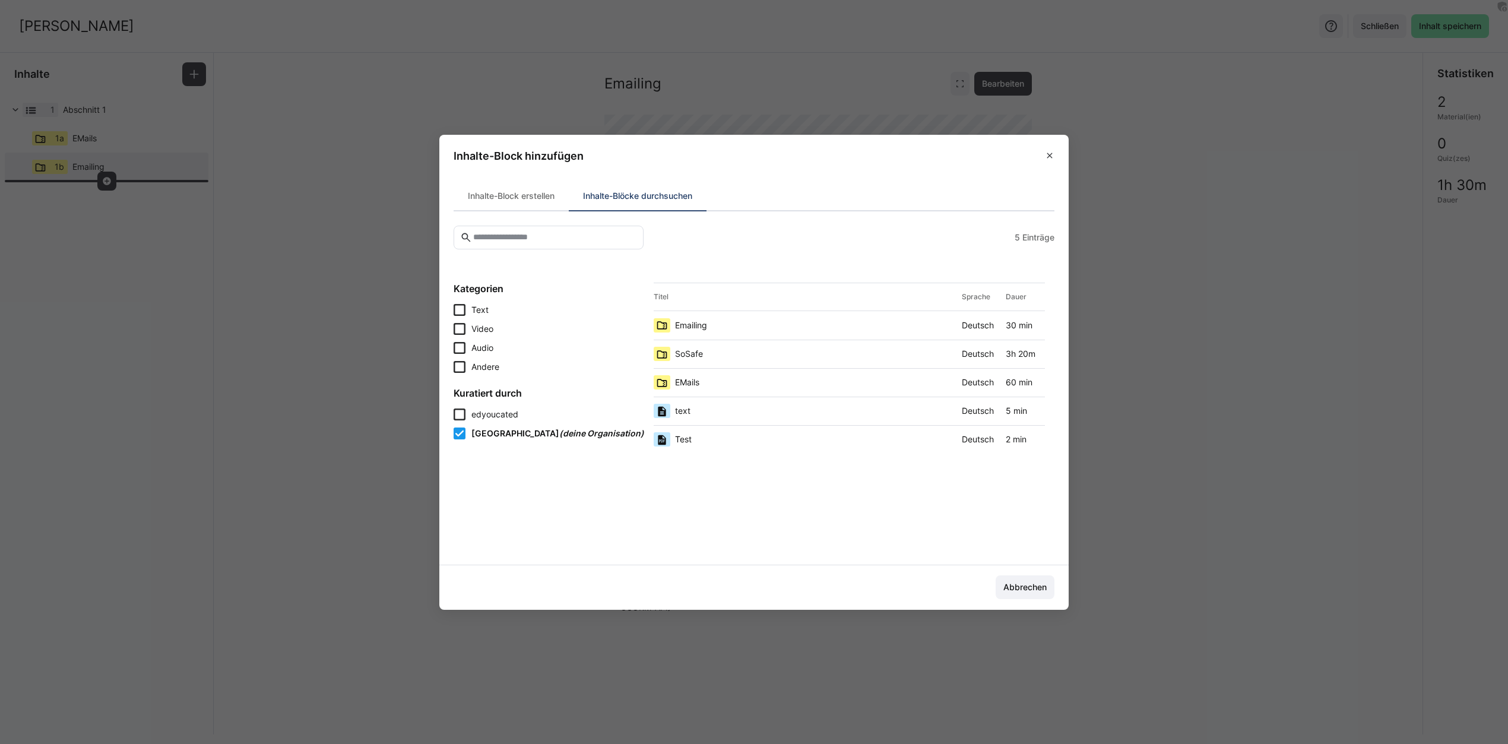
click at [747, 353] on div "SoSafe" at bounding box center [805, 354] width 303 height 14
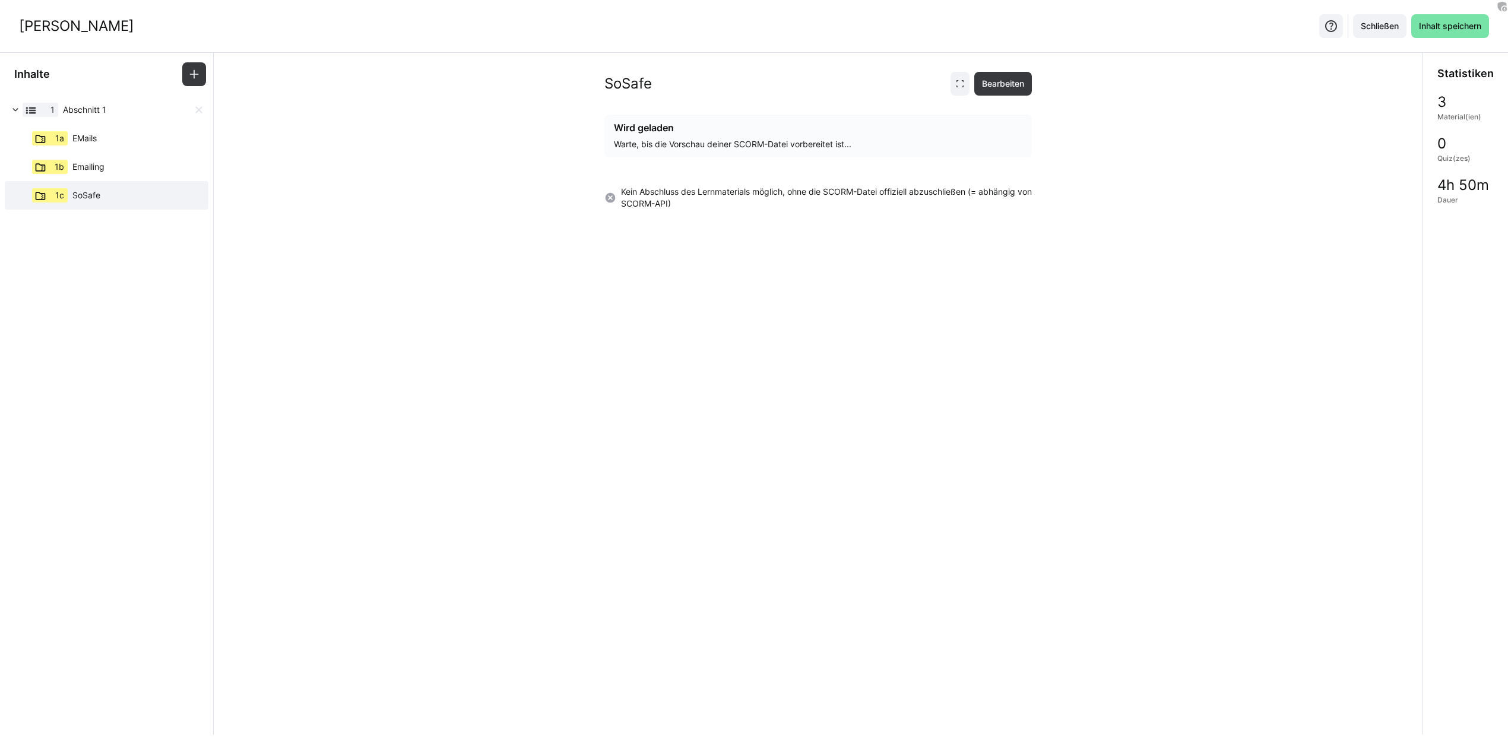
click at [119, 107] on span "Abschnitt 1" at bounding box center [128, 110] width 130 height 12
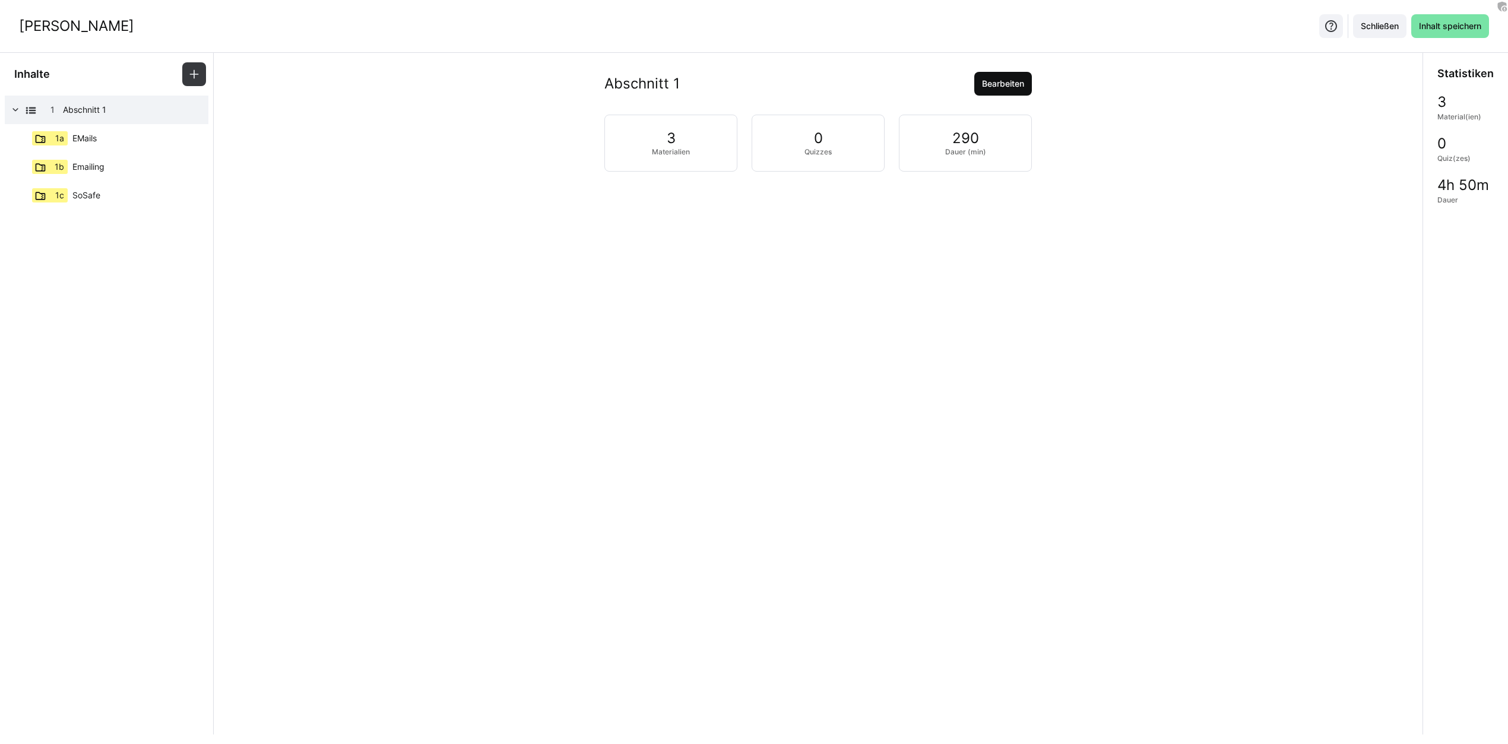
click at [993, 93] on span "Bearbeiten" at bounding box center [1003, 84] width 58 height 24
click at [796, 146] on input "Abschnitt 1" at bounding box center [818, 151] width 385 height 11
click at [647, 207] on span "Speichern" at bounding box center [646, 197] width 55 height 24
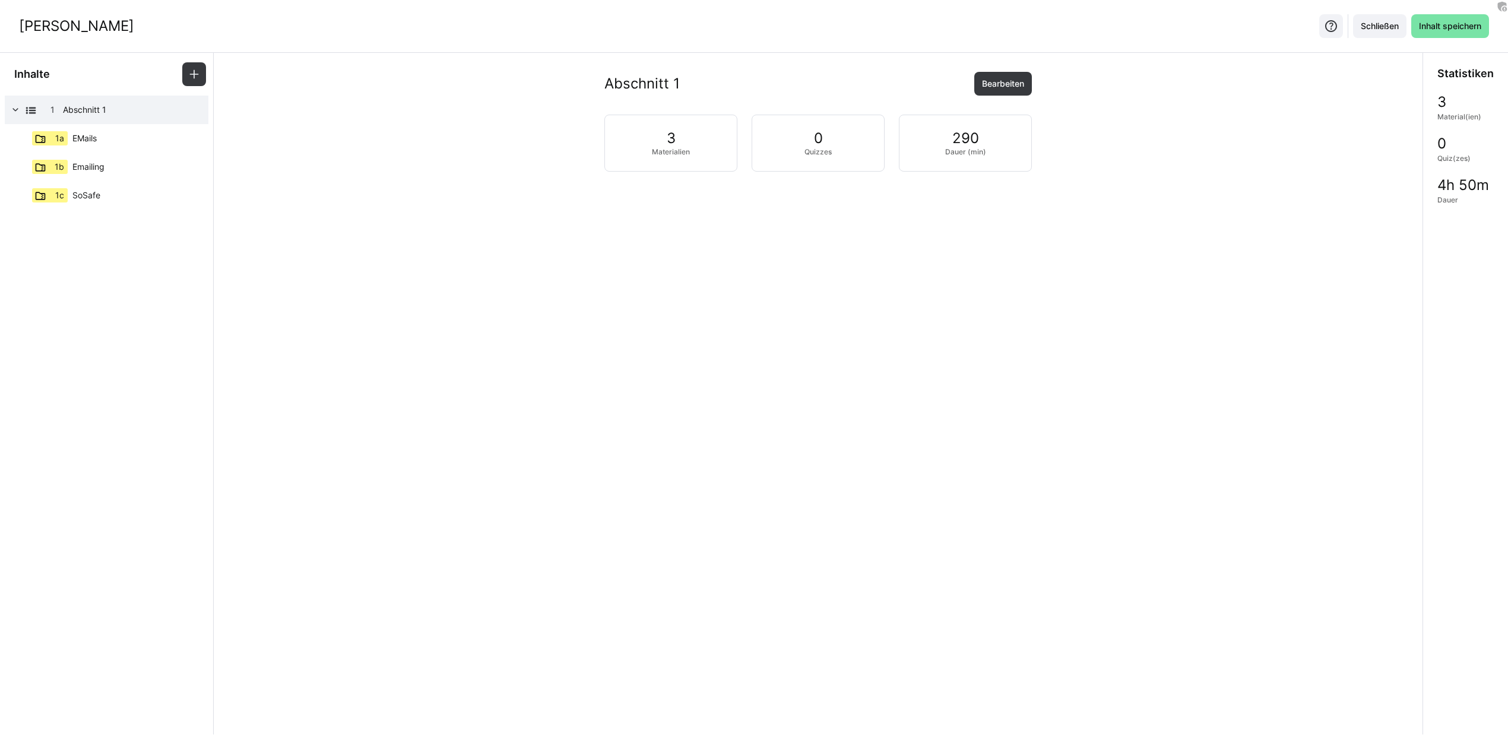
drag, startPoint x: 95, startPoint y: 223, endPoint x: 104, endPoint y: 217, distance: 10.7
click at [98, 223] on app-learning-path-builder-content-structure "Inhalte 1 Abschnitt 1 1a EMails 1b Emailing 1c SoSafe" at bounding box center [107, 394] width 214 height 682
click at [192, 71] on eds-icon at bounding box center [194, 74] width 12 height 12
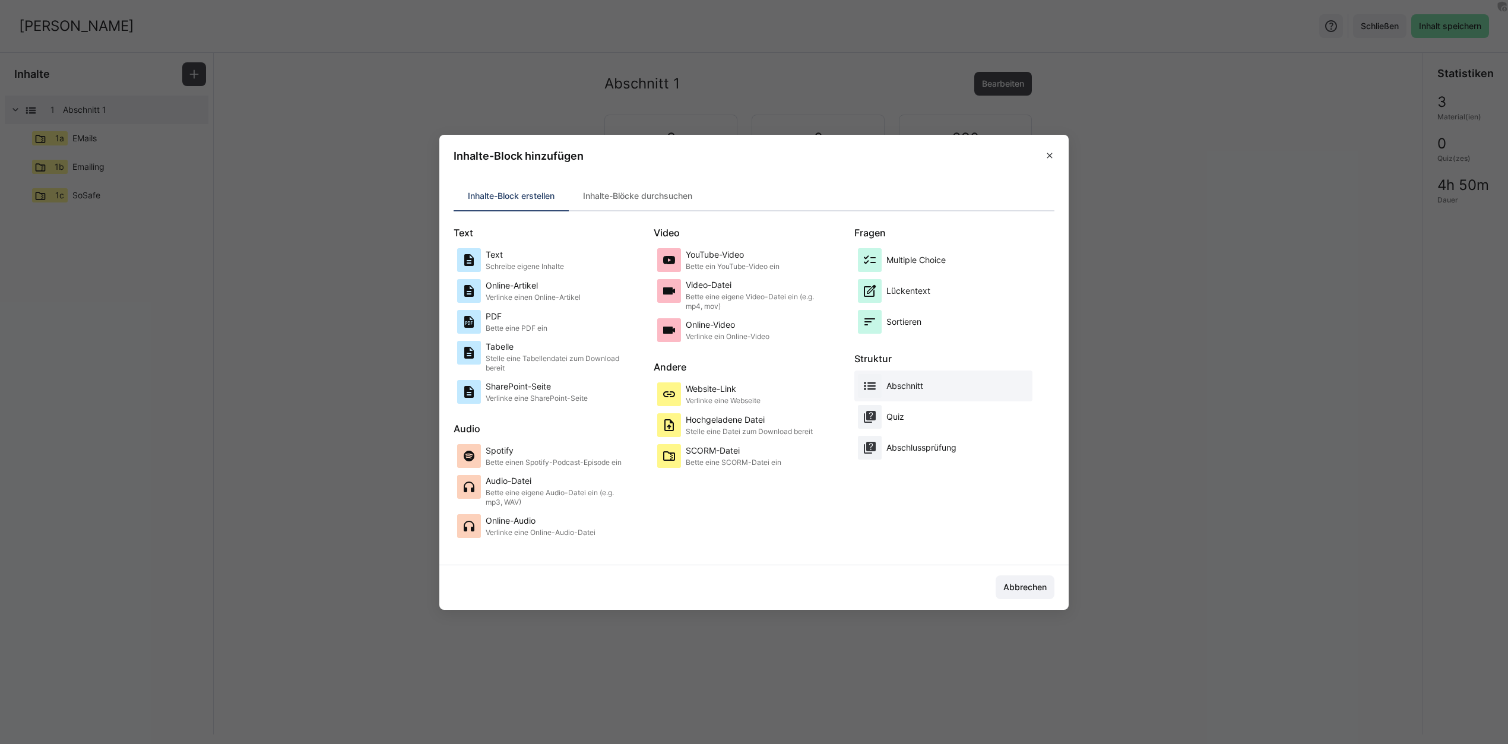
click at [936, 398] on div "Abschnitt" at bounding box center [943, 386] width 178 height 31
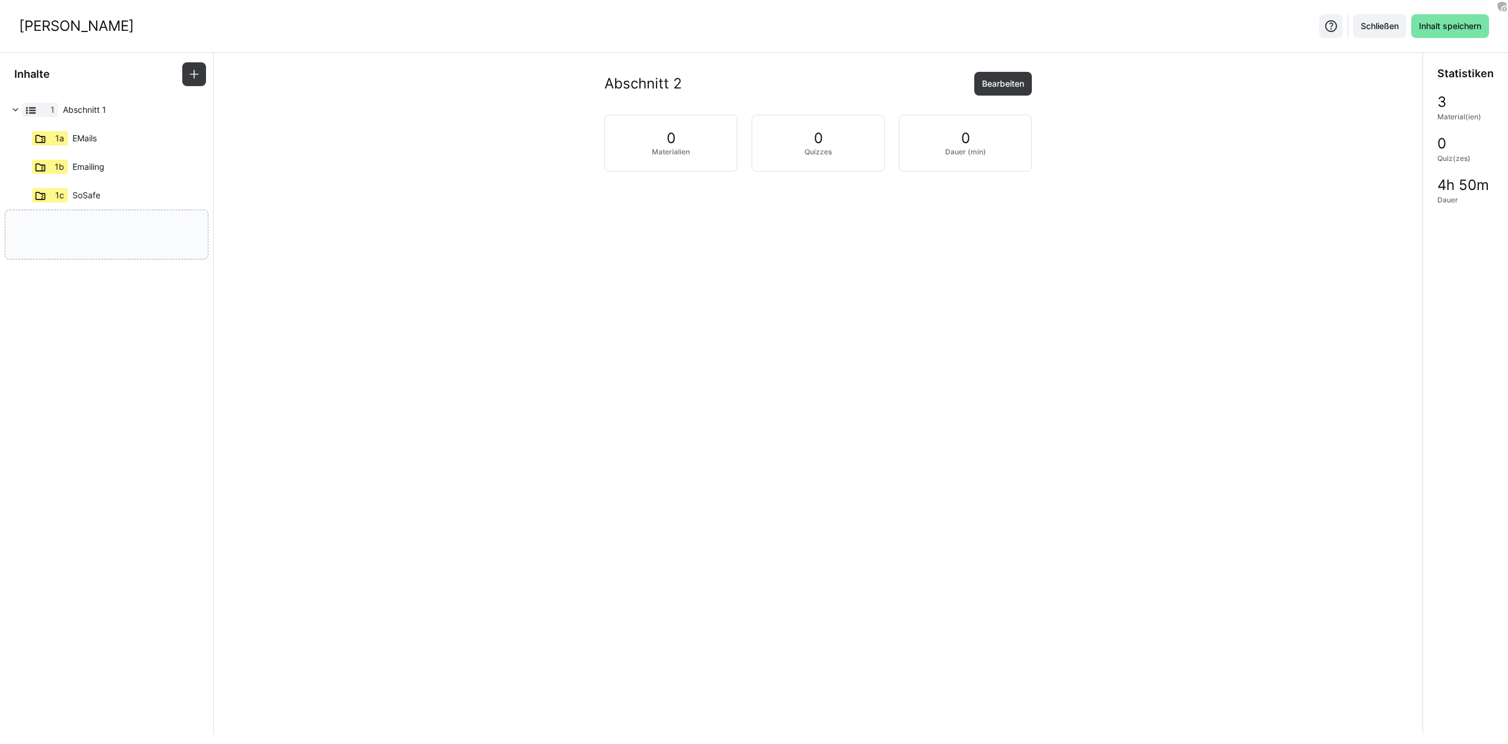
drag, startPoint x: 105, startPoint y: 220, endPoint x: 110, endPoint y: 240, distance: 20.9
drag, startPoint x: 128, startPoint y: 165, endPoint x: 134, endPoint y: 246, distance: 81.6
click at [109, 167] on div "1b SoSafe" at bounding box center [100, 167] width 185 height 29
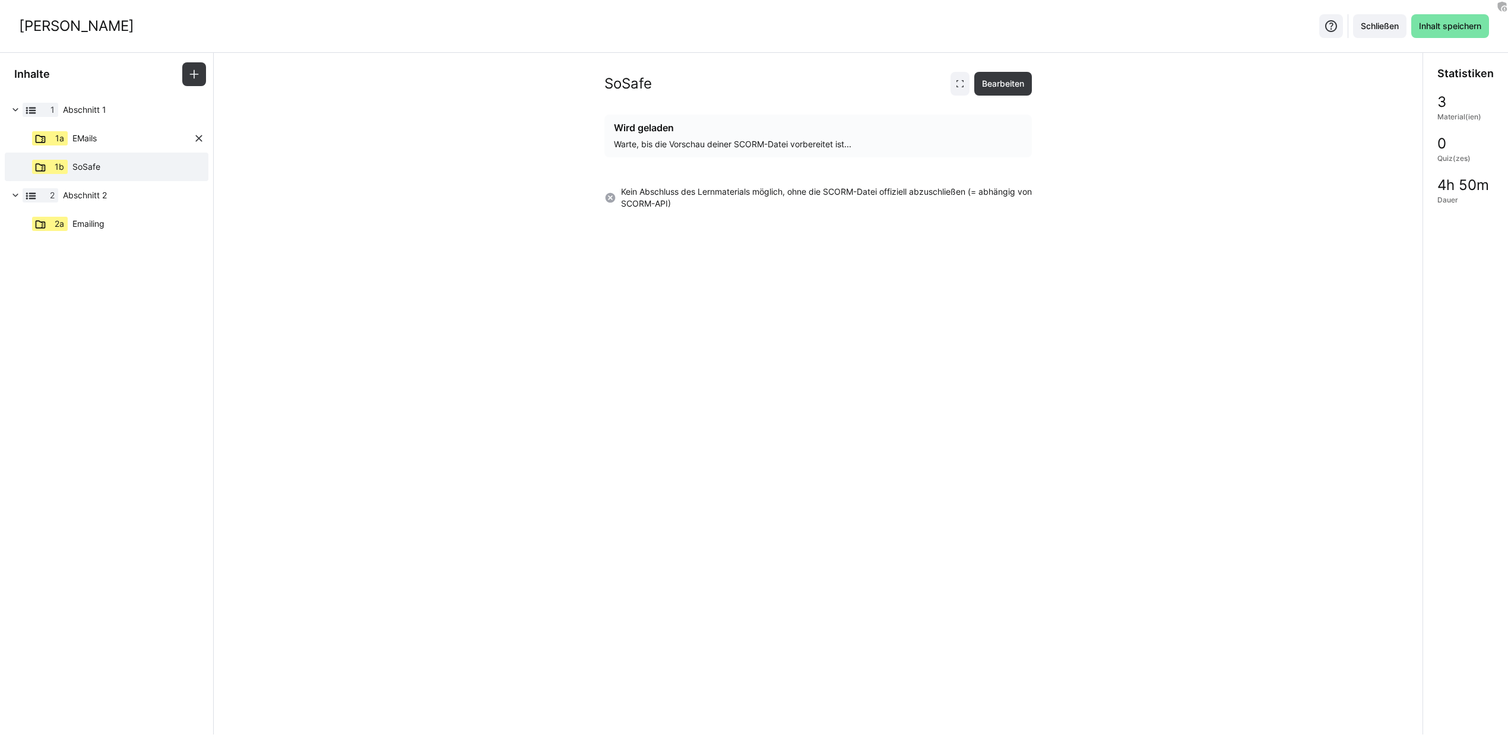
click at [119, 138] on div "1a EMails" at bounding box center [100, 138] width 185 height 29
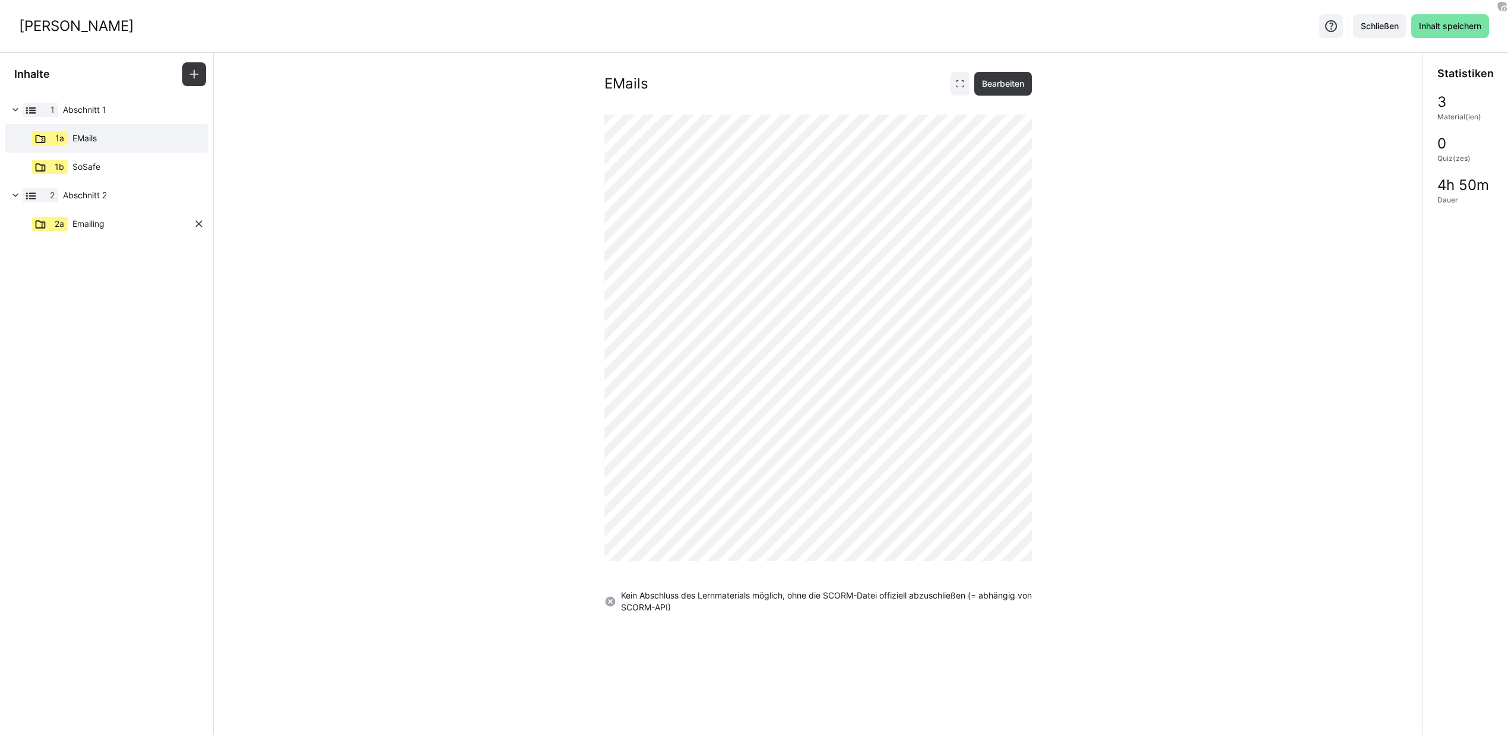
click at [145, 224] on div "2a Emailing" at bounding box center [100, 224] width 185 height 29
click at [128, 160] on div "1b SoSafe" at bounding box center [100, 167] width 185 height 29
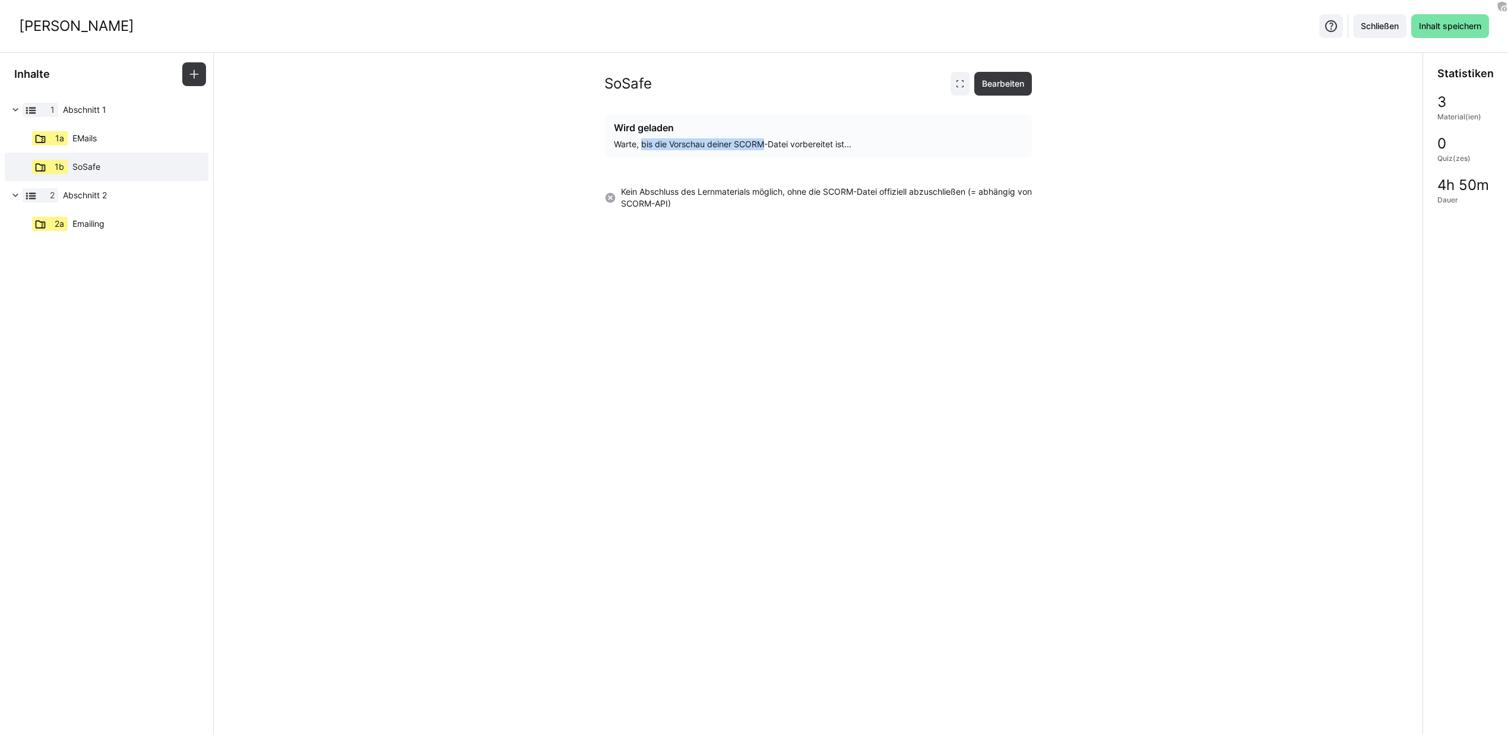
drag, startPoint x: 662, startPoint y: 139, endPoint x: 767, endPoint y: 144, distance: 104.6
click at [767, 144] on div "Warte, bis die Vorschau deiner SCORM-Datei vorbereitet ist..." at bounding box center [818, 144] width 409 height 12
click at [905, 154] on eds-banner "Wird geladen Warte, bis die Vorschau deiner SCORM-Datei vorbereitet ist..." at bounding box center [818, 136] width 428 height 43
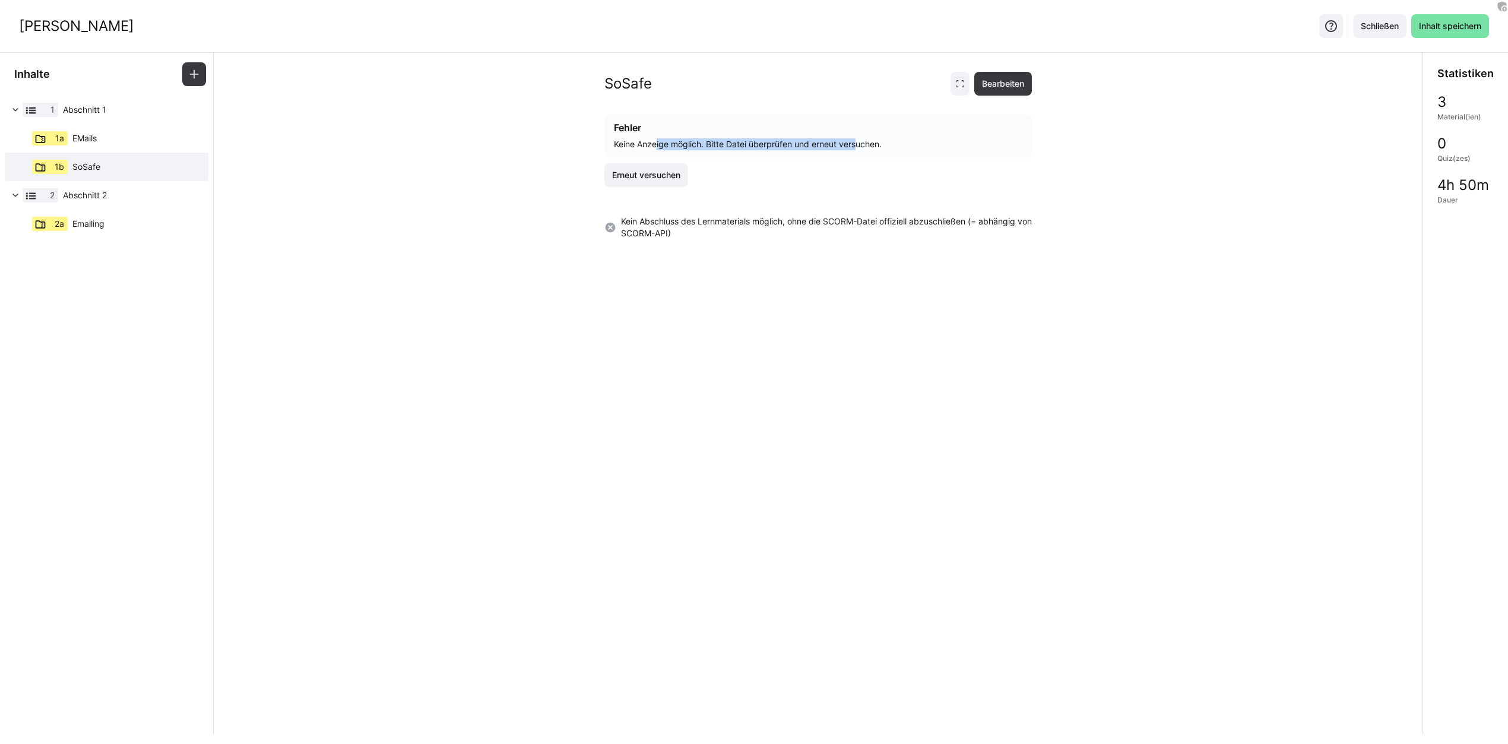
drag, startPoint x: 751, startPoint y: 144, endPoint x: 859, endPoint y: 144, distance: 108.1
click at [859, 144] on div "Keine Anzeige möglich. Bitte Datei überprüfen und erneut versuchen." at bounding box center [818, 144] width 409 height 12
click at [198, 166] on eds-icon at bounding box center [199, 167] width 12 height 12
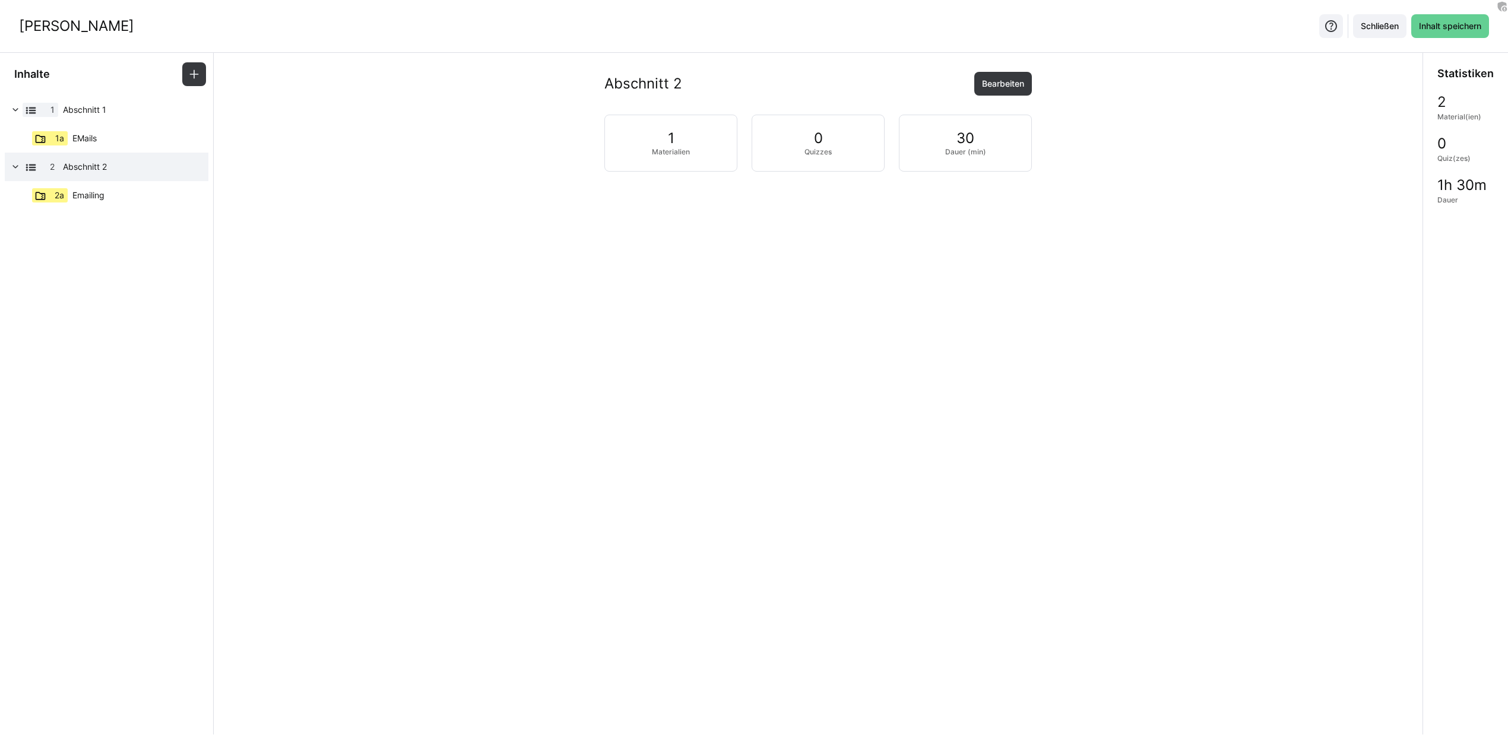
click at [1465, 28] on span "Inhalt speichern" at bounding box center [1450, 26] width 66 height 12
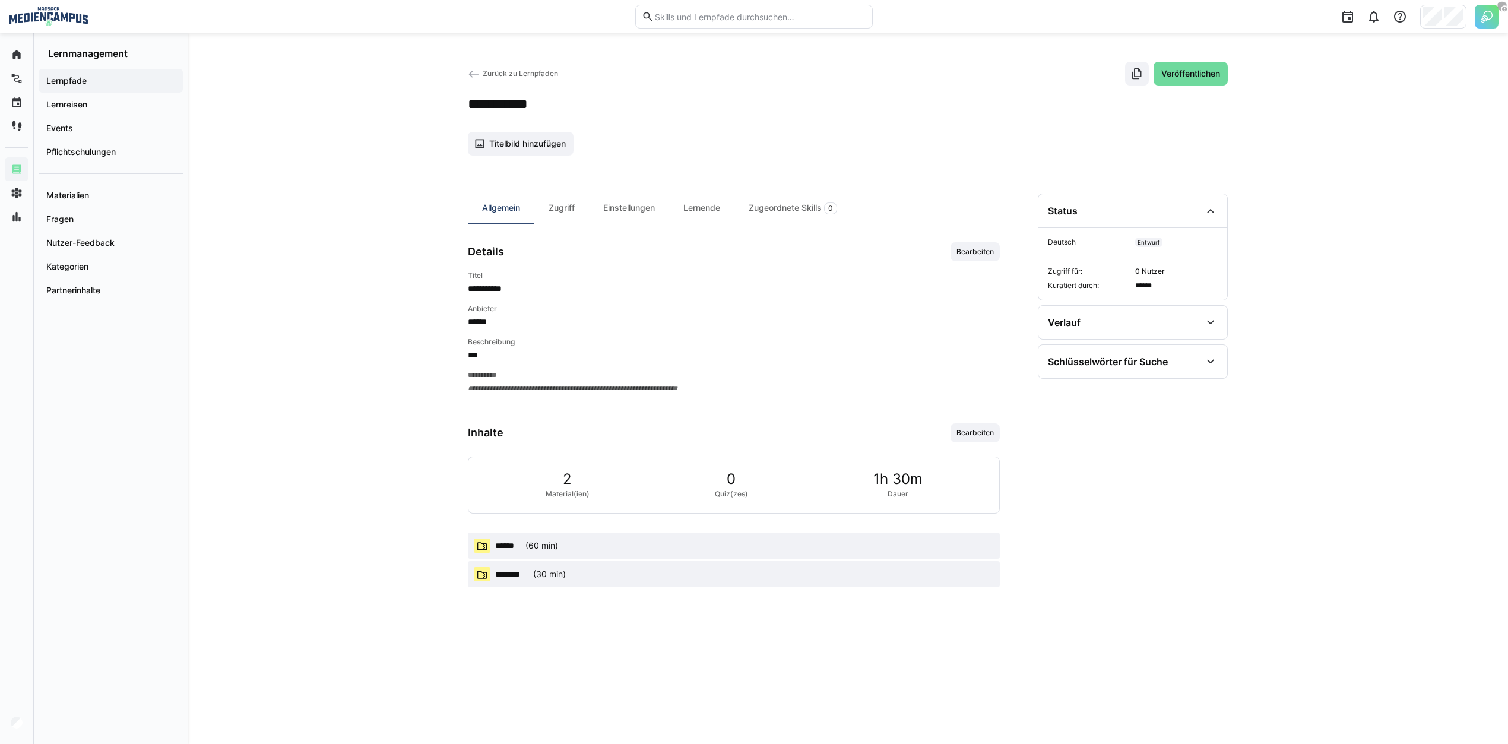
click at [1211, 65] on span "Veröffentlichen" at bounding box center [1191, 74] width 74 height 24
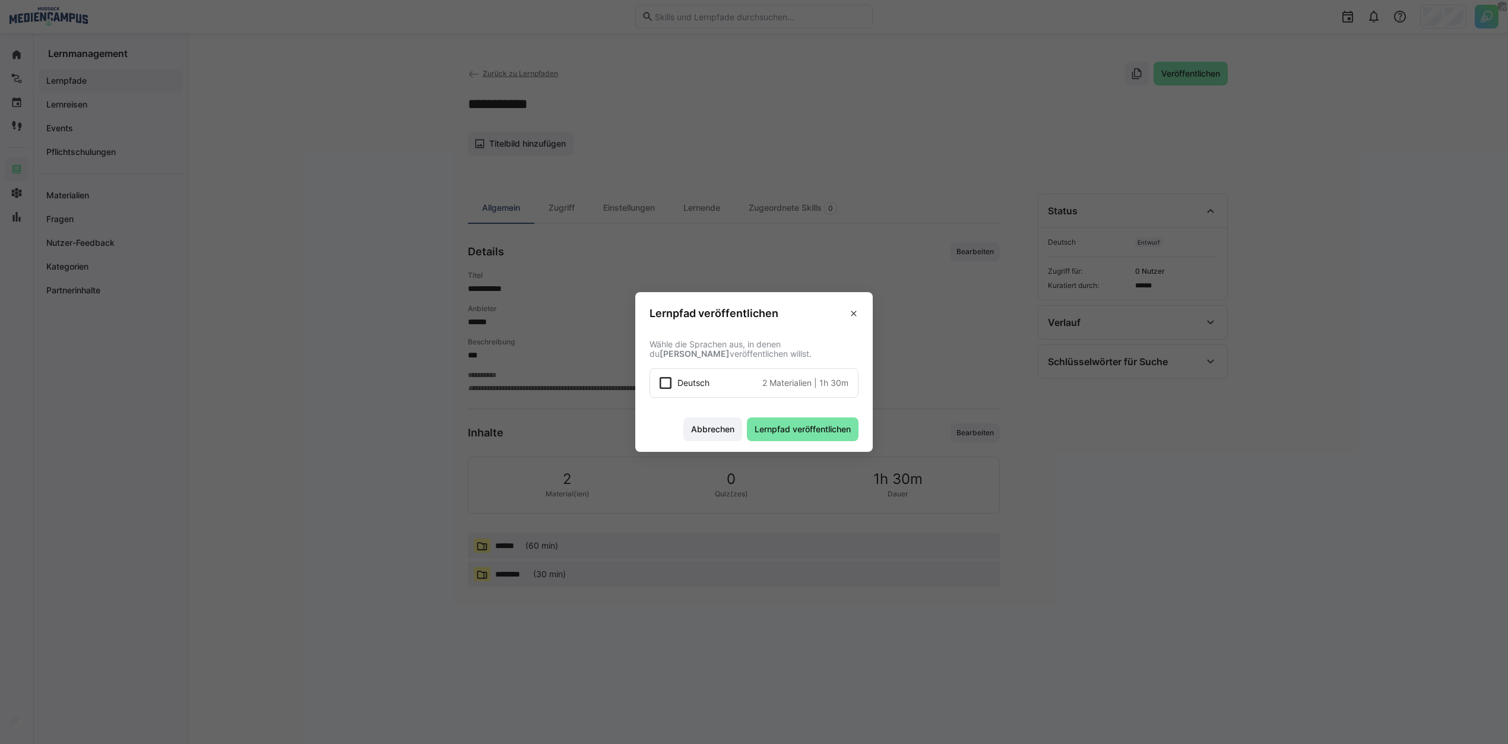
click at [786, 388] on span "2 Materialien" at bounding box center [786, 383] width 49 height 12
click at [807, 427] on span "Lernpfad veröffentlichen" at bounding box center [803, 429] width 100 height 12
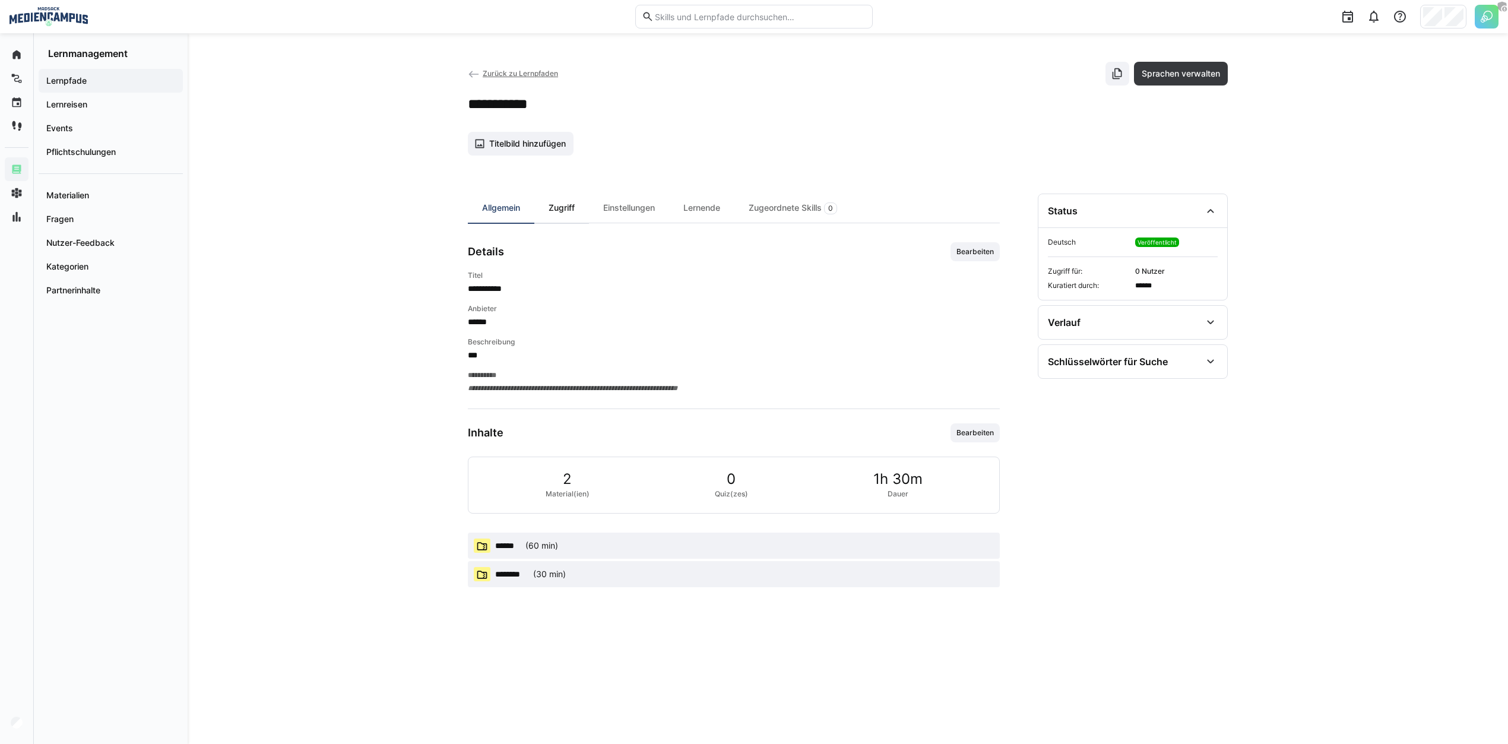
click at [553, 205] on div "Zugriff" at bounding box center [561, 208] width 55 height 29
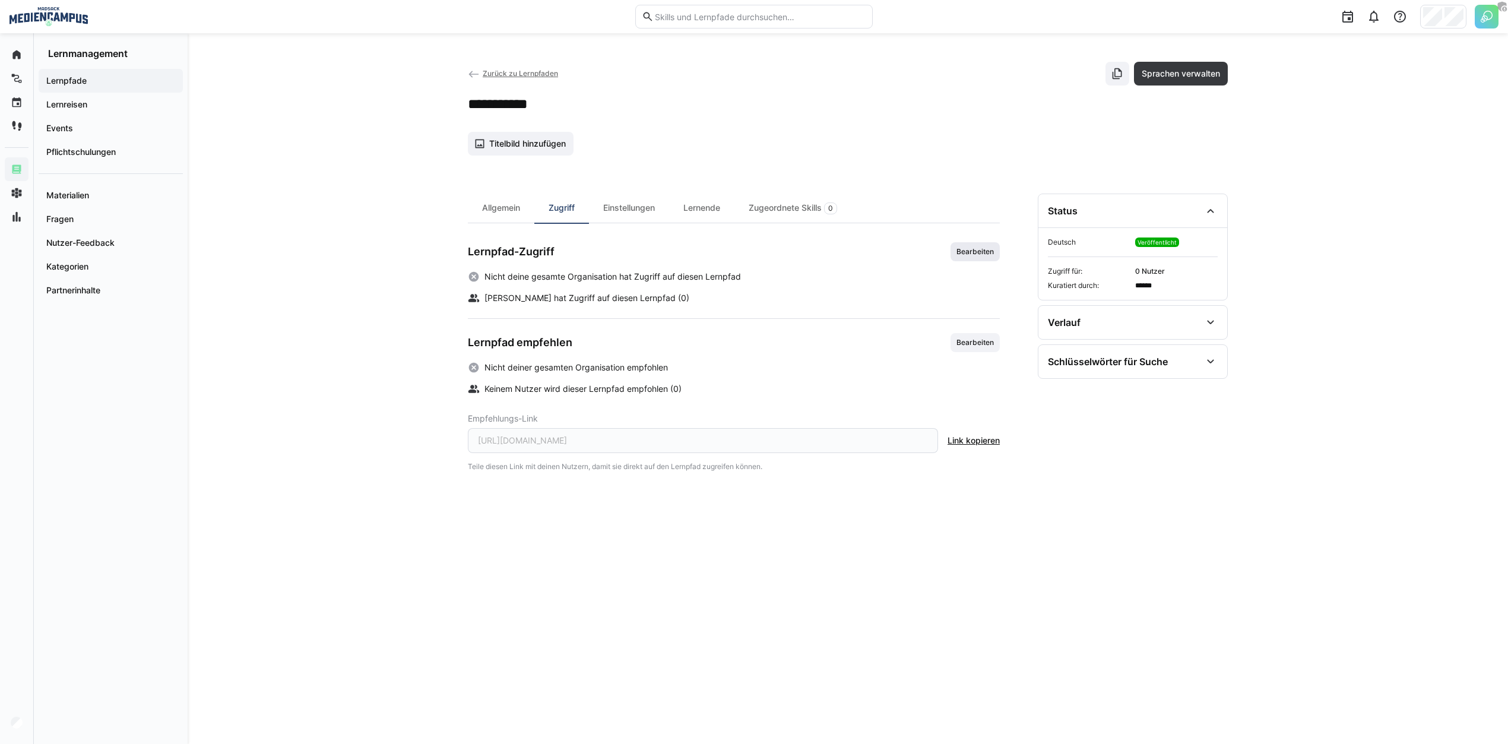
click at [996, 248] on span "Bearbeiten" at bounding box center [975, 251] width 49 height 19
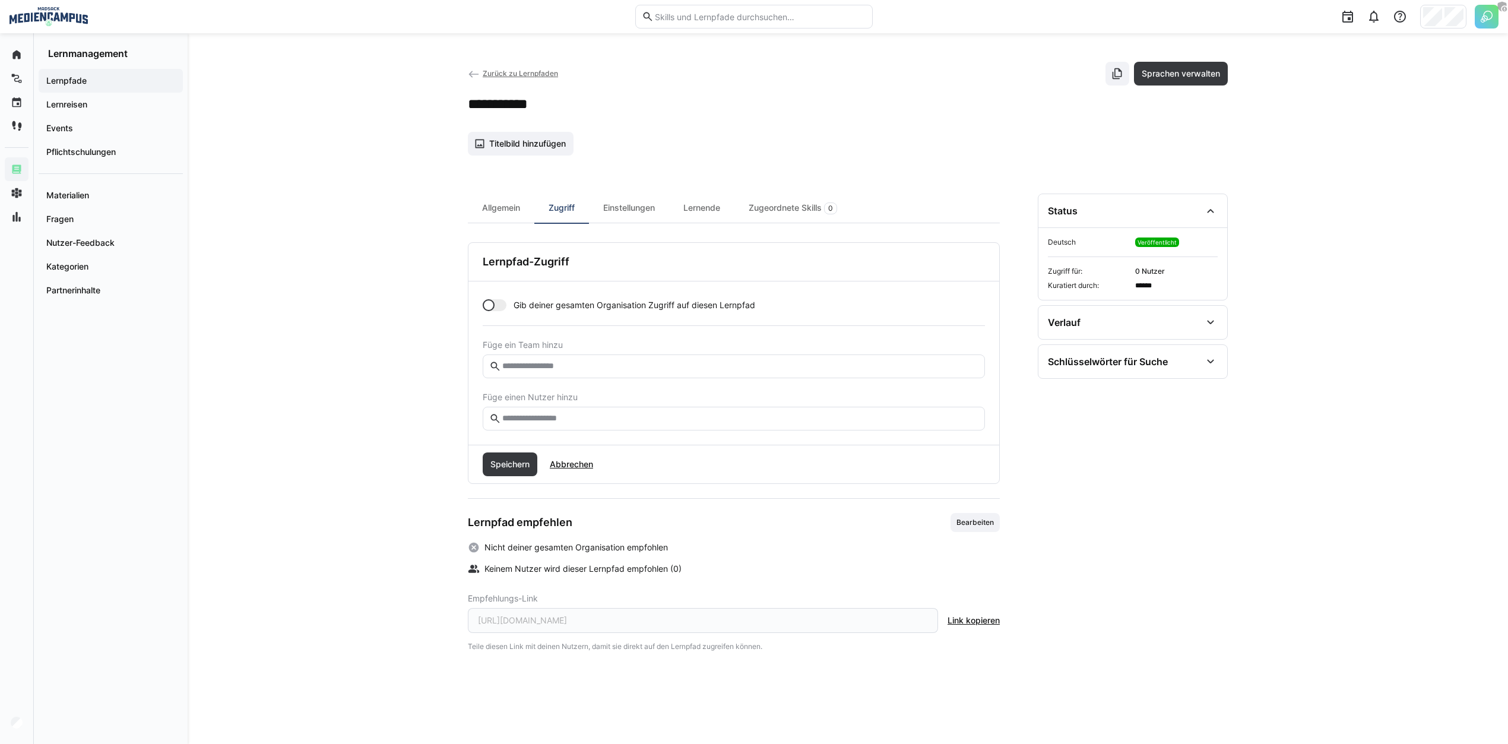
click at [662, 452] on div "Speichern Abbrechen" at bounding box center [733, 464] width 531 height 38
click at [661, 429] on div "[PERSON_NAME] gesamten Organisation Zugriff auf diesen Lernpfad Füge ein Team h…" at bounding box center [733, 362] width 531 height 163
click at [584, 413] on input "text" at bounding box center [739, 418] width 477 height 11
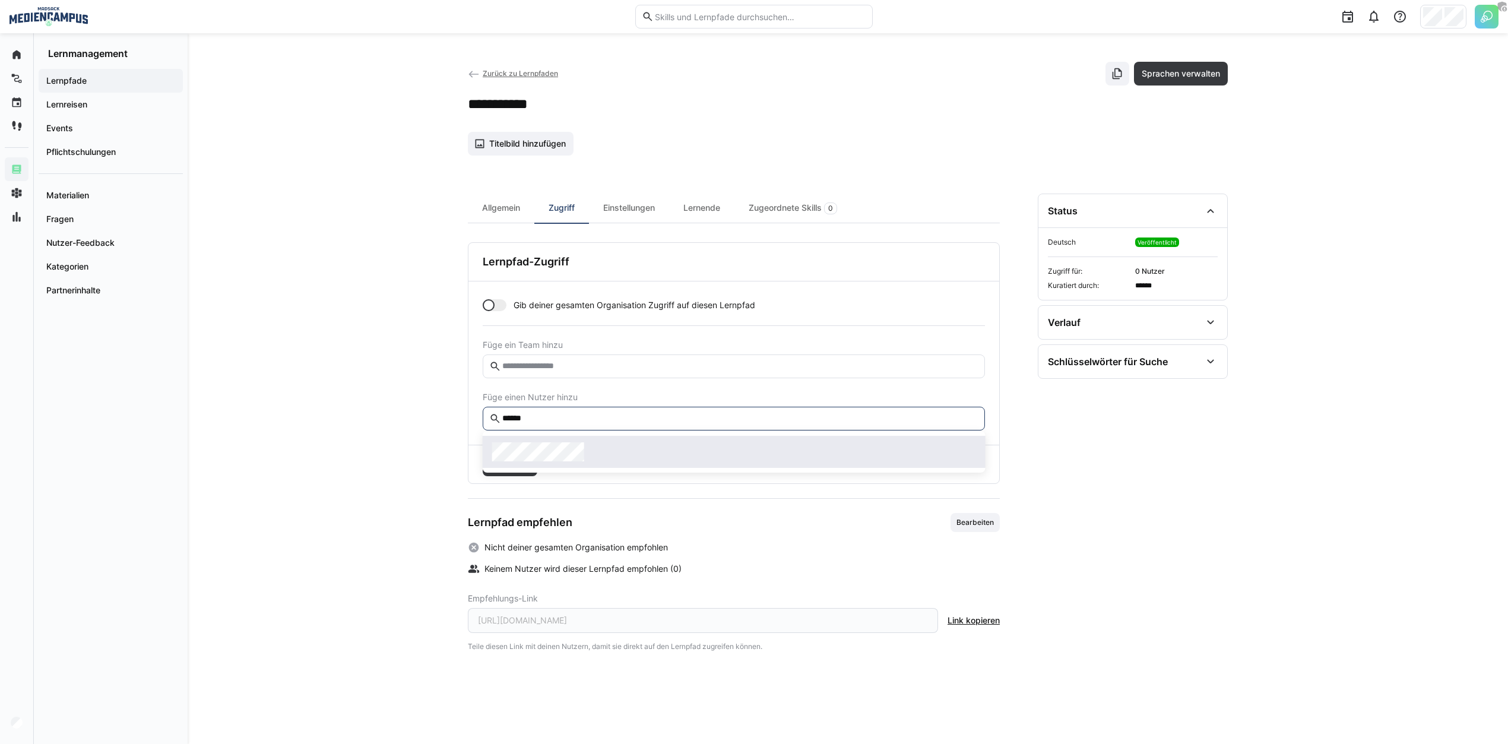
type input "******"
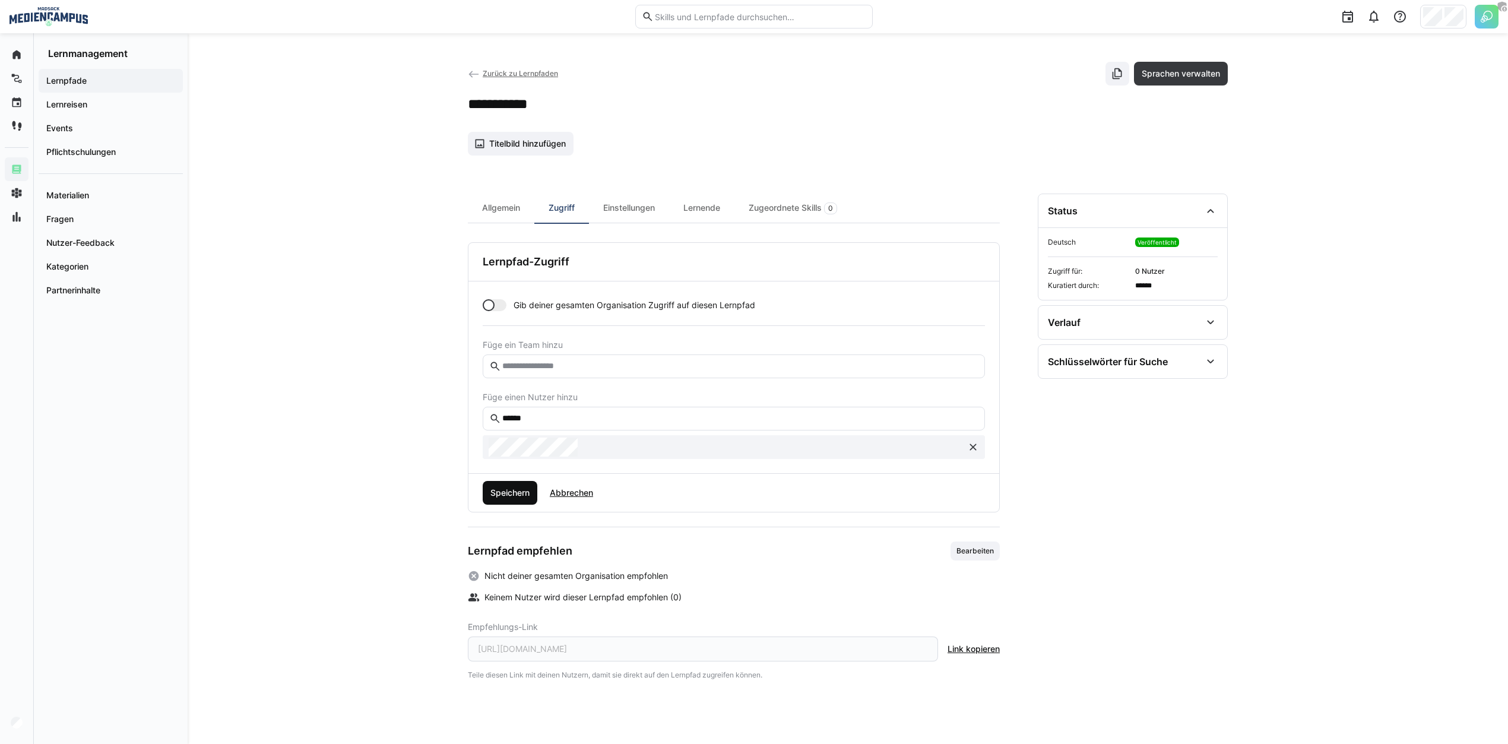
drag, startPoint x: 523, startPoint y: 492, endPoint x: 500, endPoint y: 484, distance: 24.4
click at [523, 492] on span "Speichern" at bounding box center [510, 493] width 43 height 12
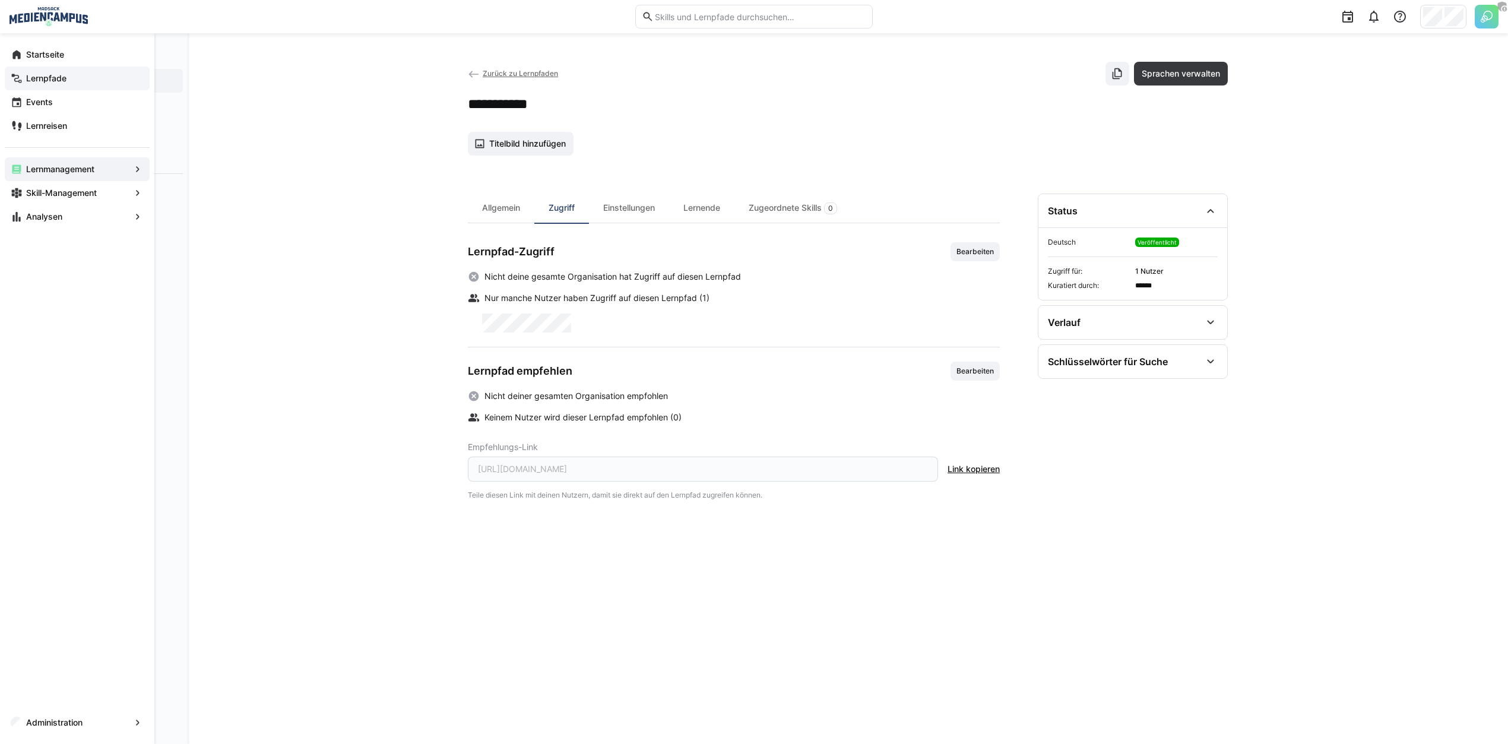
click at [24, 82] on div "Lernpfade" at bounding box center [77, 79] width 145 height 24
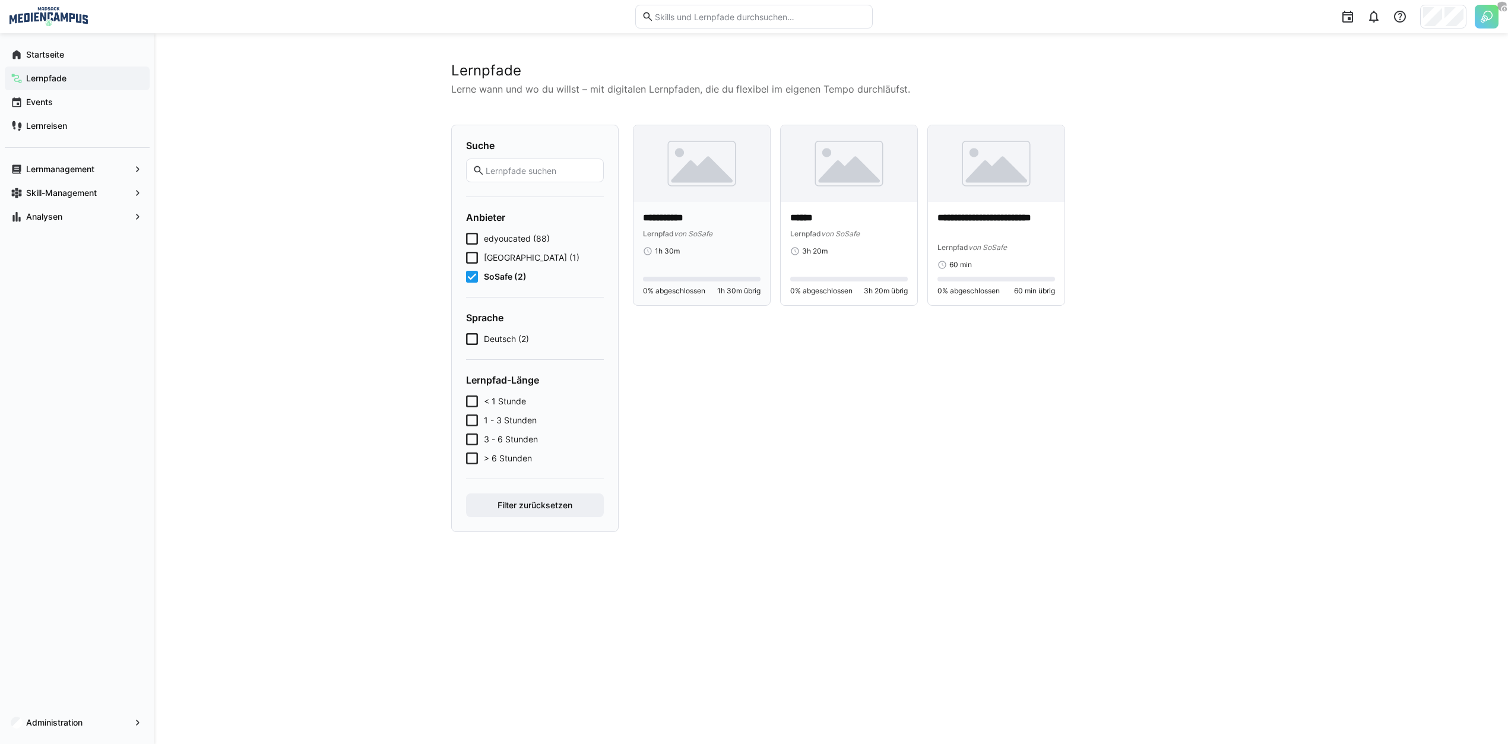
click at [697, 229] on span "von SoSafe" at bounding box center [693, 233] width 39 height 9
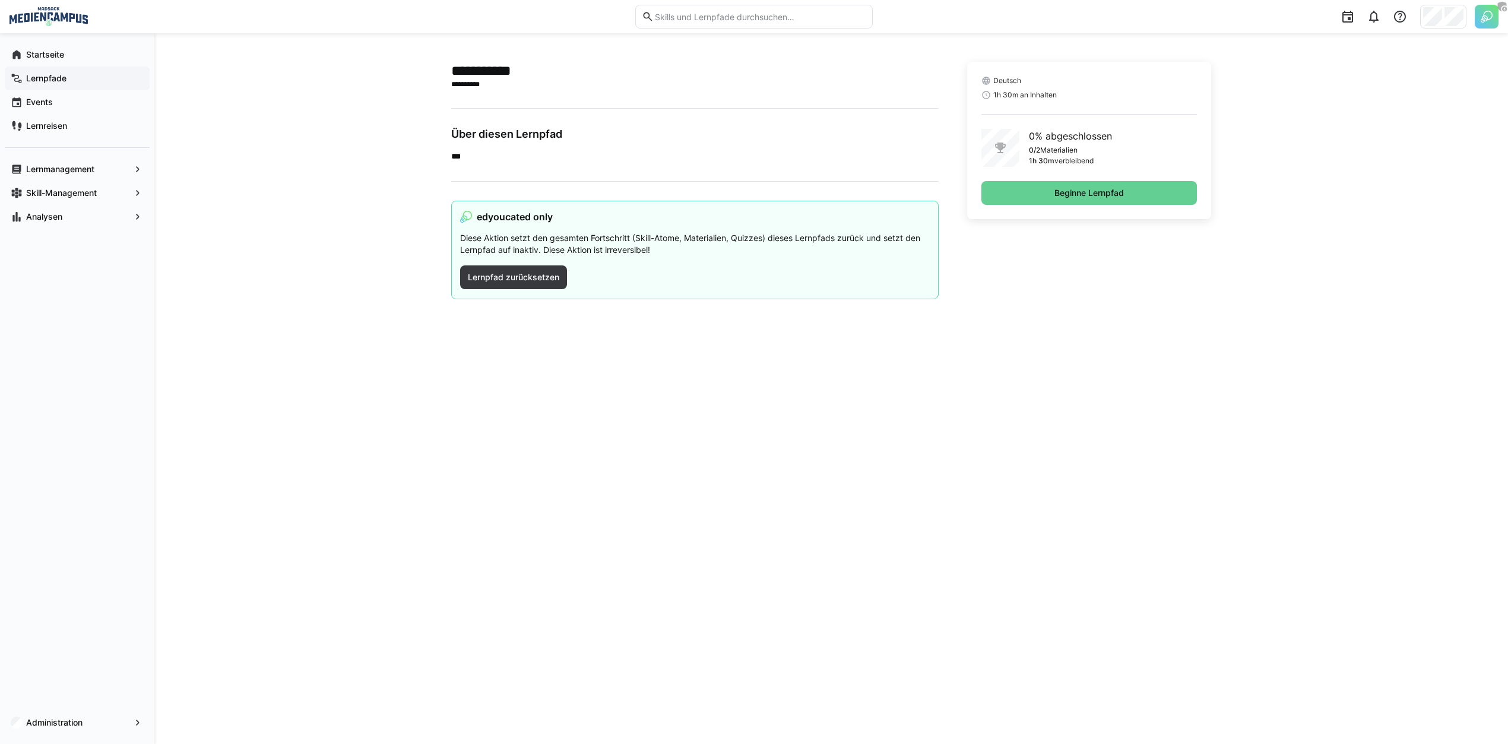
click at [1064, 190] on span "Beginne Lernpfad" at bounding box center [1089, 193] width 73 height 12
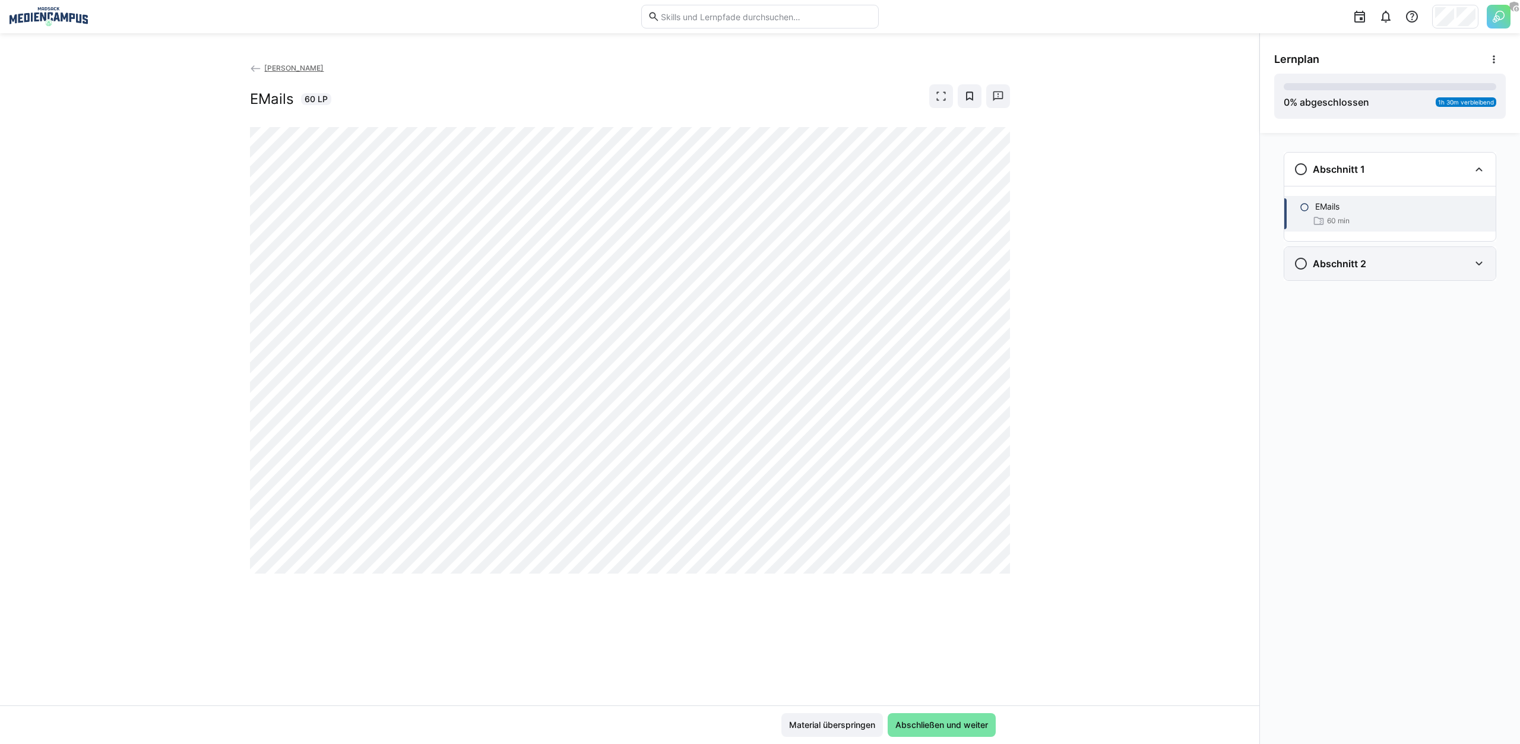
click at [1392, 265] on div "Abschnitt 2" at bounding box center [1382, 264] width 176 height 14
click at [1365, 314] on div "30 min" at bounding box center [1400, 315] width 171 height 12
click at [1494, 14] on img at bounding box center [1499, 17] width 24 height 24
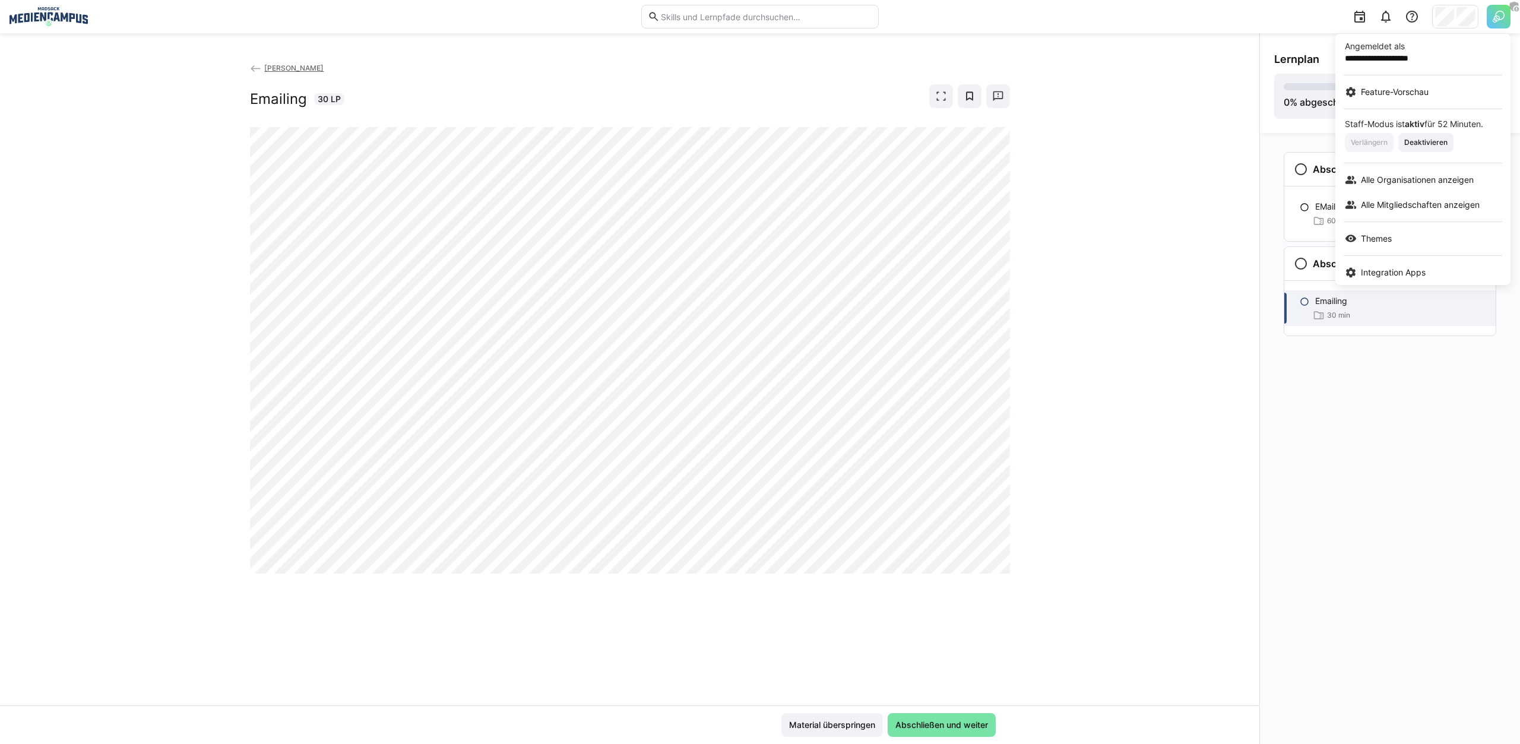
click at [1445, 18] on div at bounding box center [760, 372] width 1520 height 744
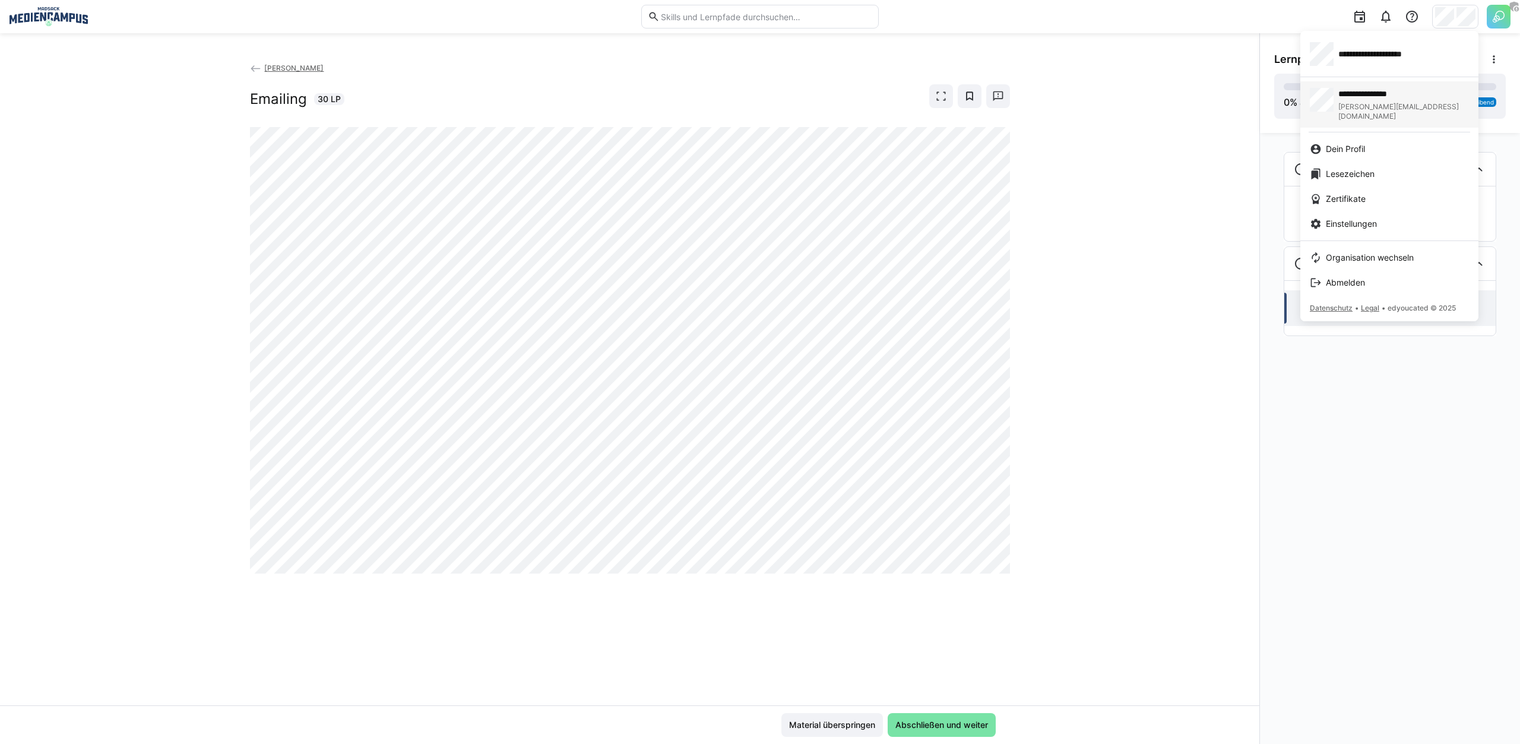
click at [1397, 89] on span "**********" at bounding box center [1379, 94] width 82 height 12
click at [1492, 22] on img at bounding box center [1499, 17] width 24 height 24
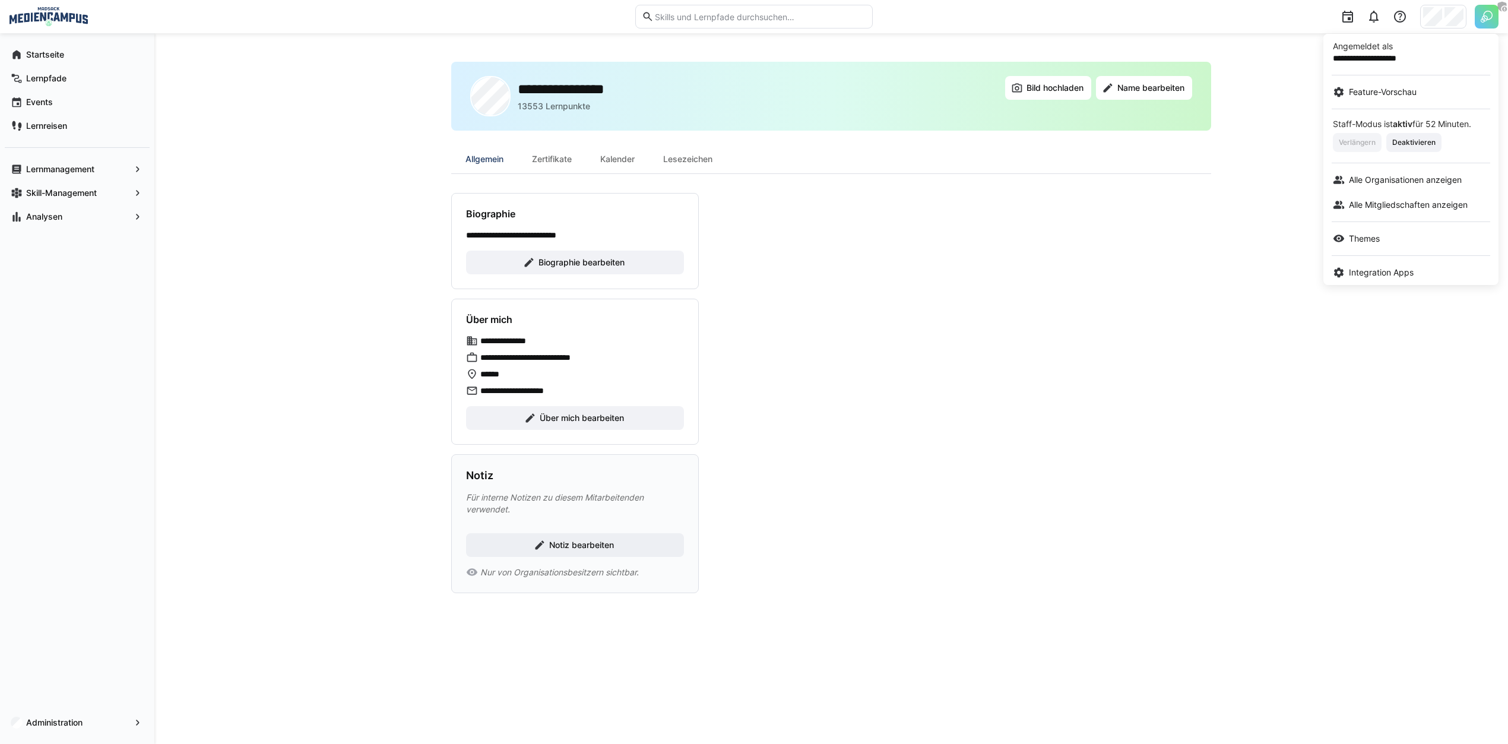
drag, startPoint x: 1250, startPoint y: 46, endPoint x: 1313, endPoint y: 29, distance: 65.8
click at [1246, 47] on div at bounding box center [754, 372] width 1508 height 744
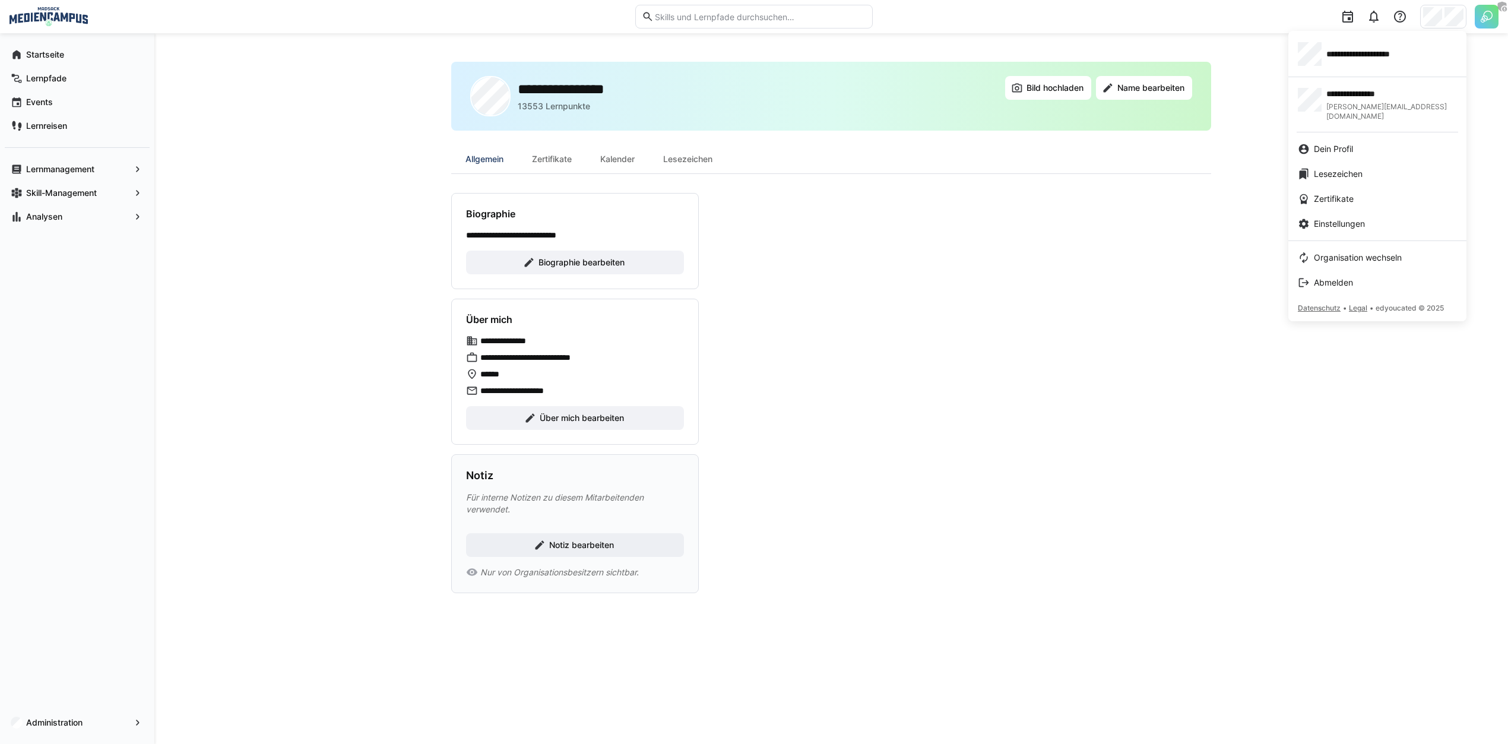
click at [1329, 61] on div "**********" at bounding box center [1377, 54] width 159 height 24
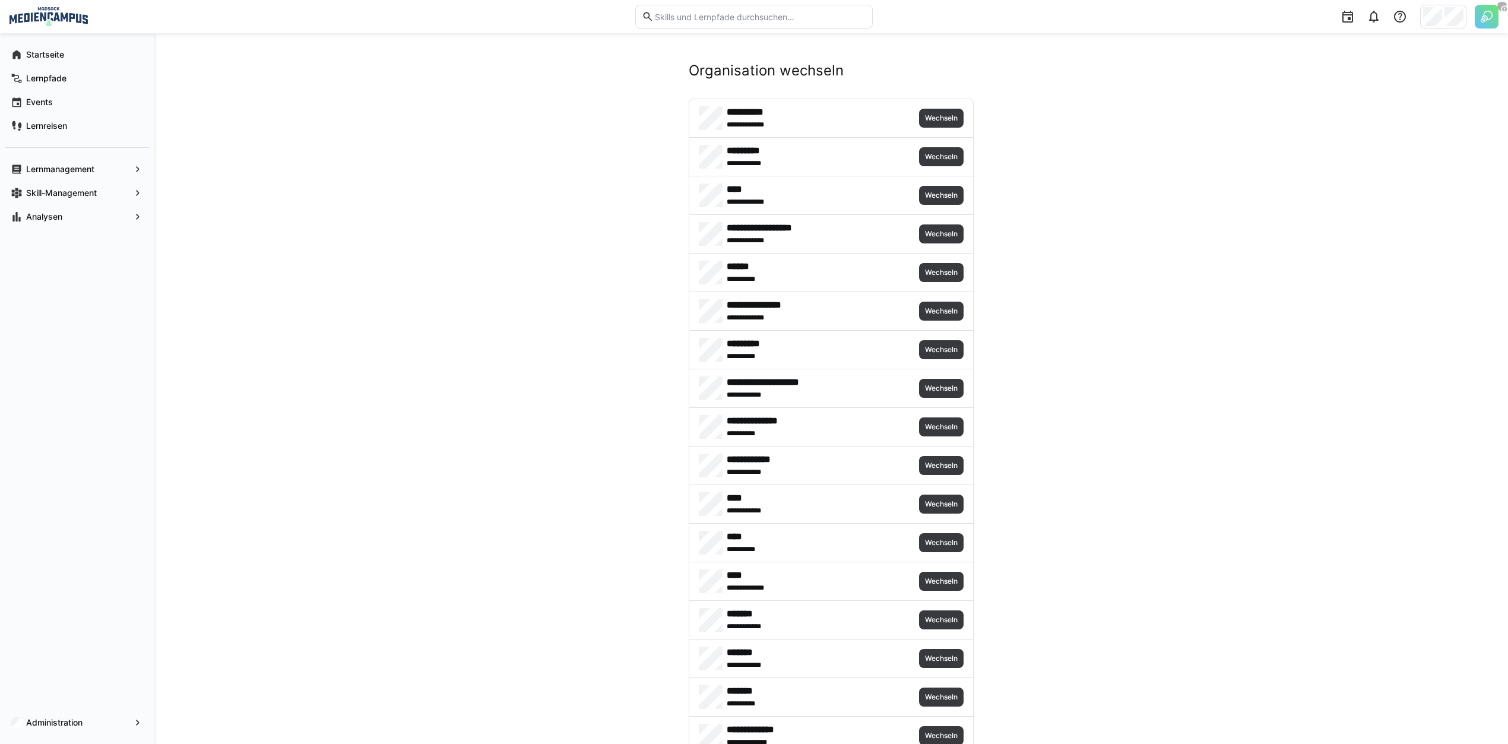
scroll to position [738, 0]
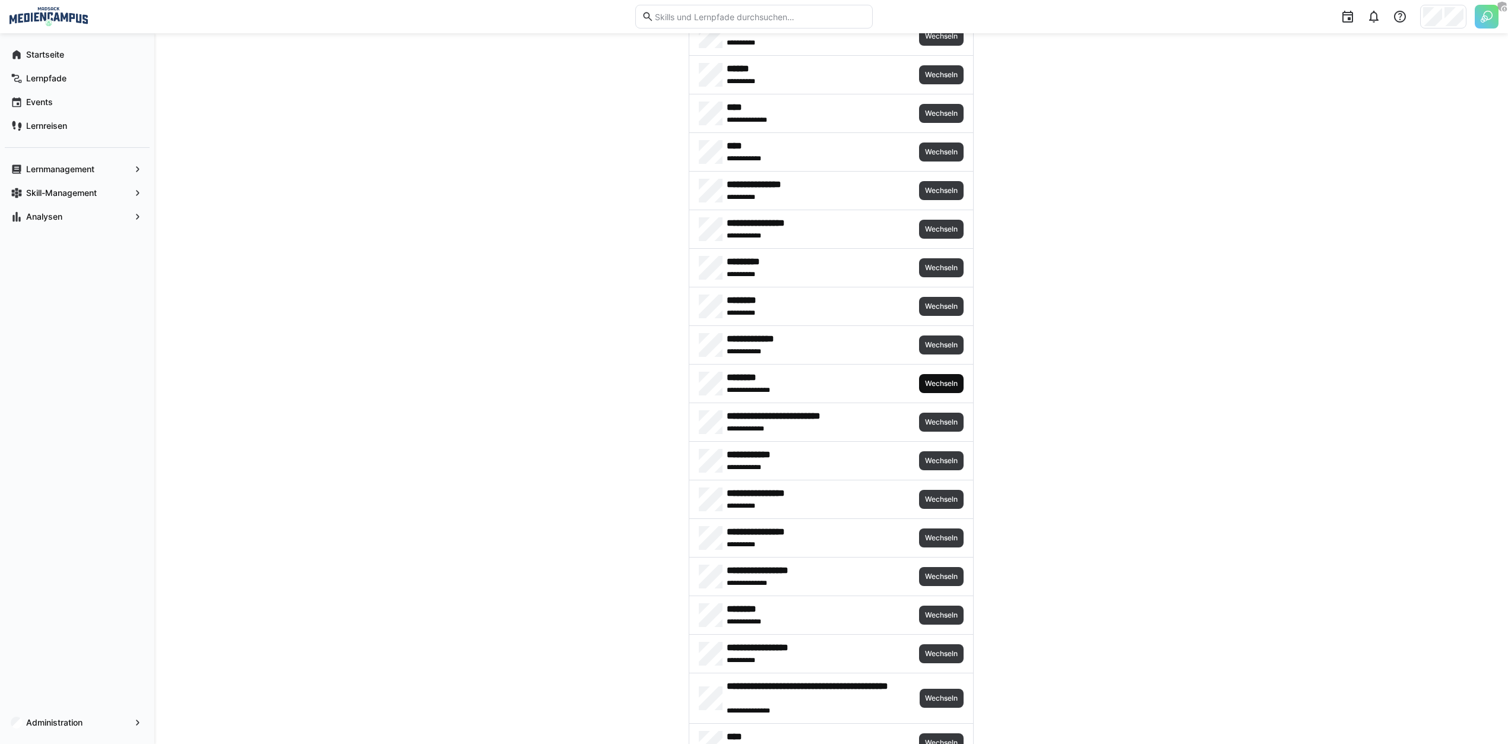
click at [939, 382] on span "Wechseln" at bounding box center [941, 384] width 35 height 10
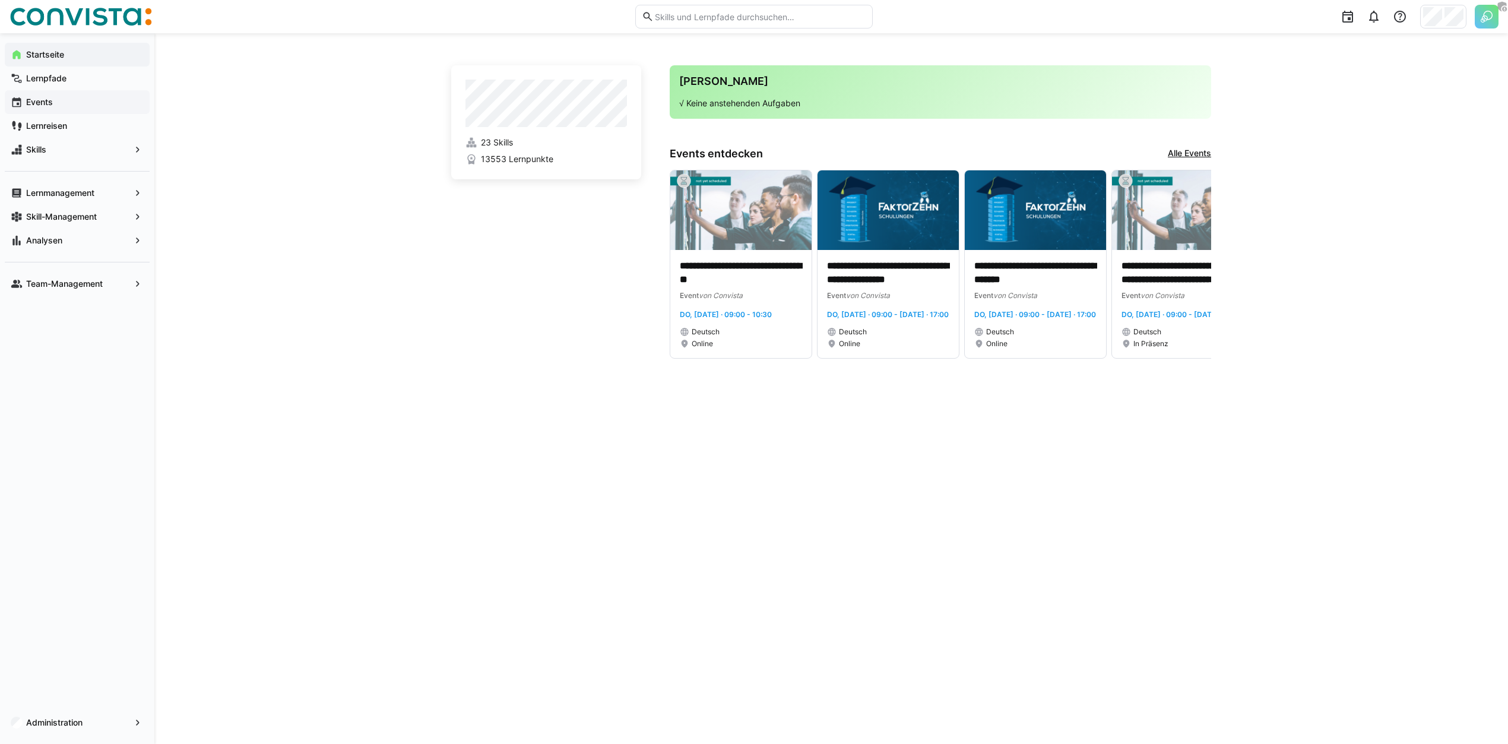
click at [77, 107] on span "Events" at bounding box center [83, 102] width 119 height 12
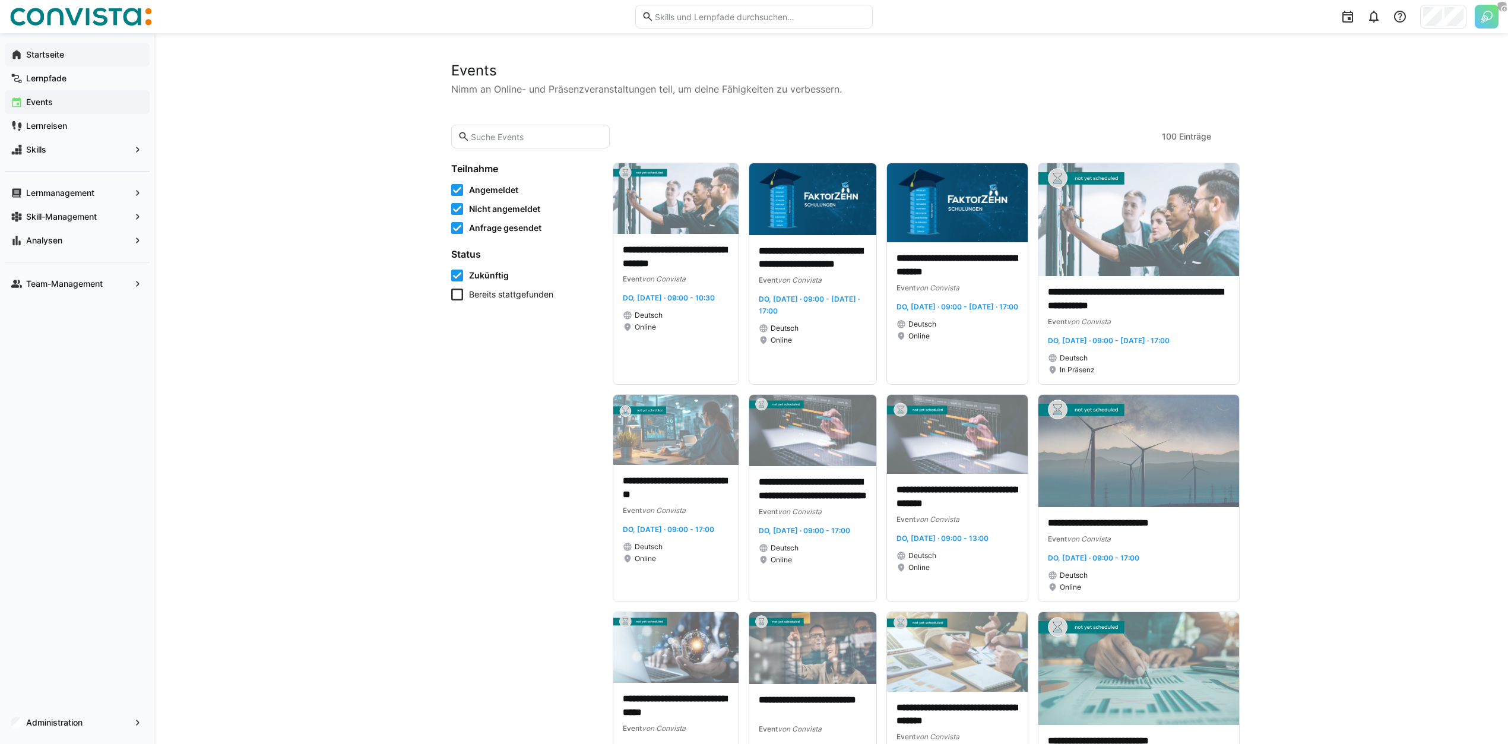
click at [85, 56] on span "Startseite" at bounding box center [83, 55] width 119 height 12
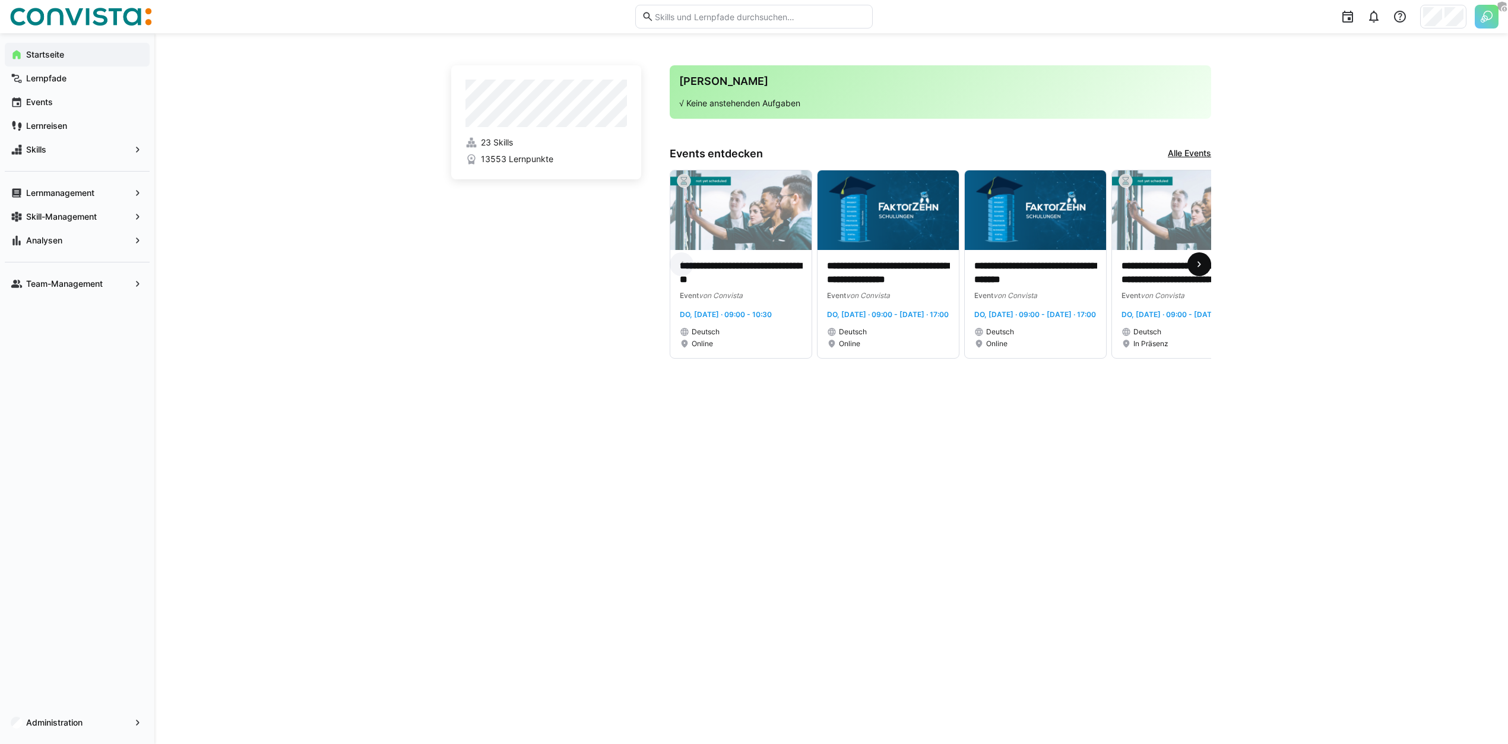
click at [1199, 270] on eds-icon at bounding box center [1199, 264] width 12 height 12
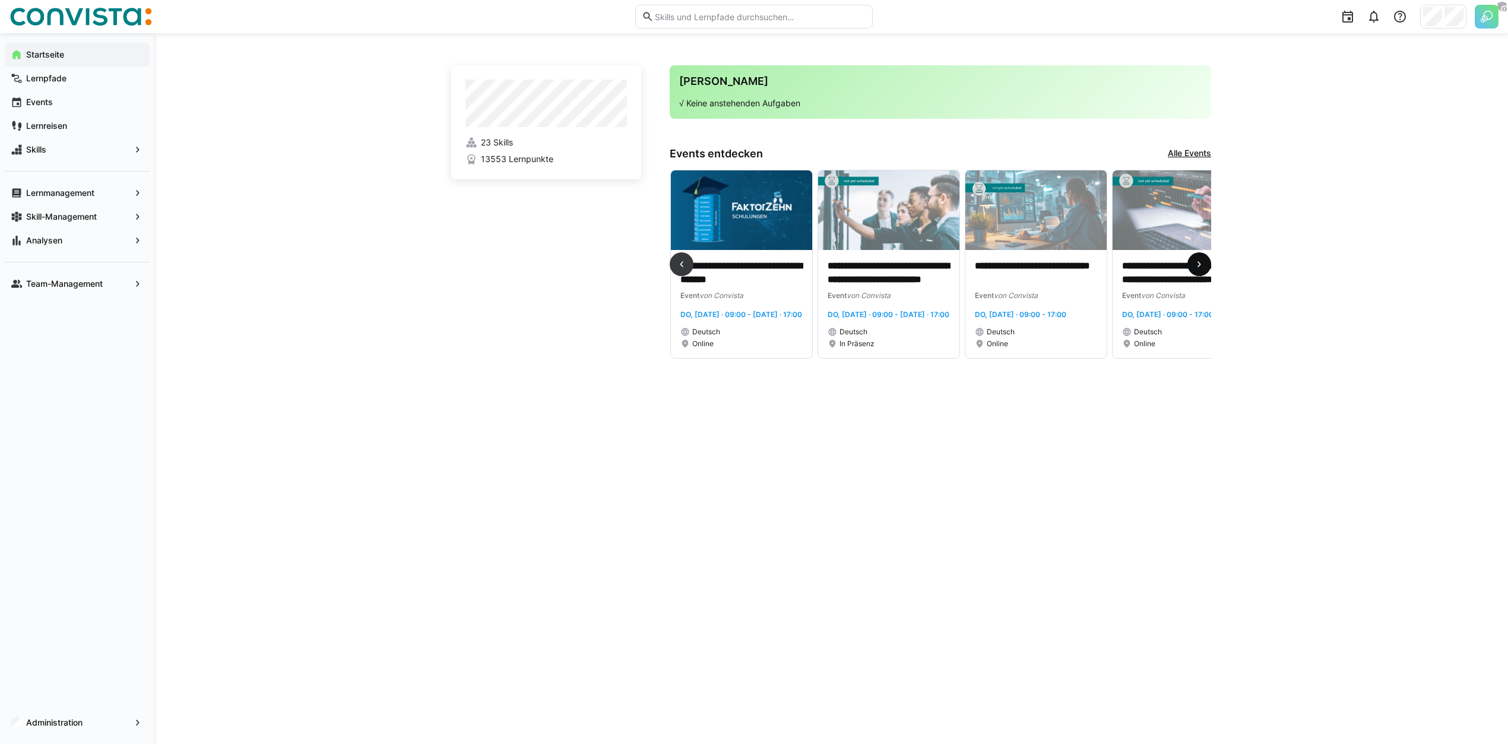
scroll to position [0, 442]
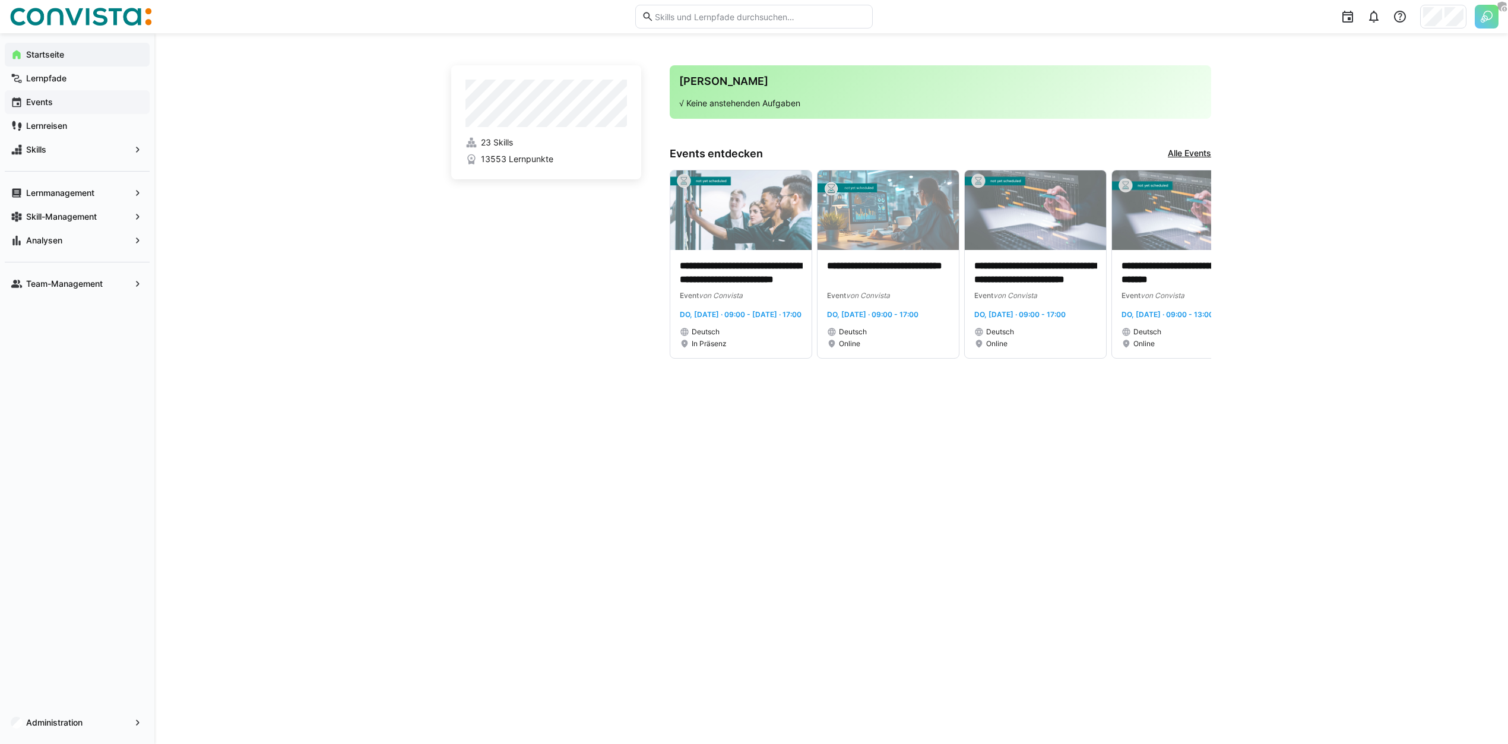
click at [82, 98] on span "Events" at bounding box center [83, 102] width 119 height 12
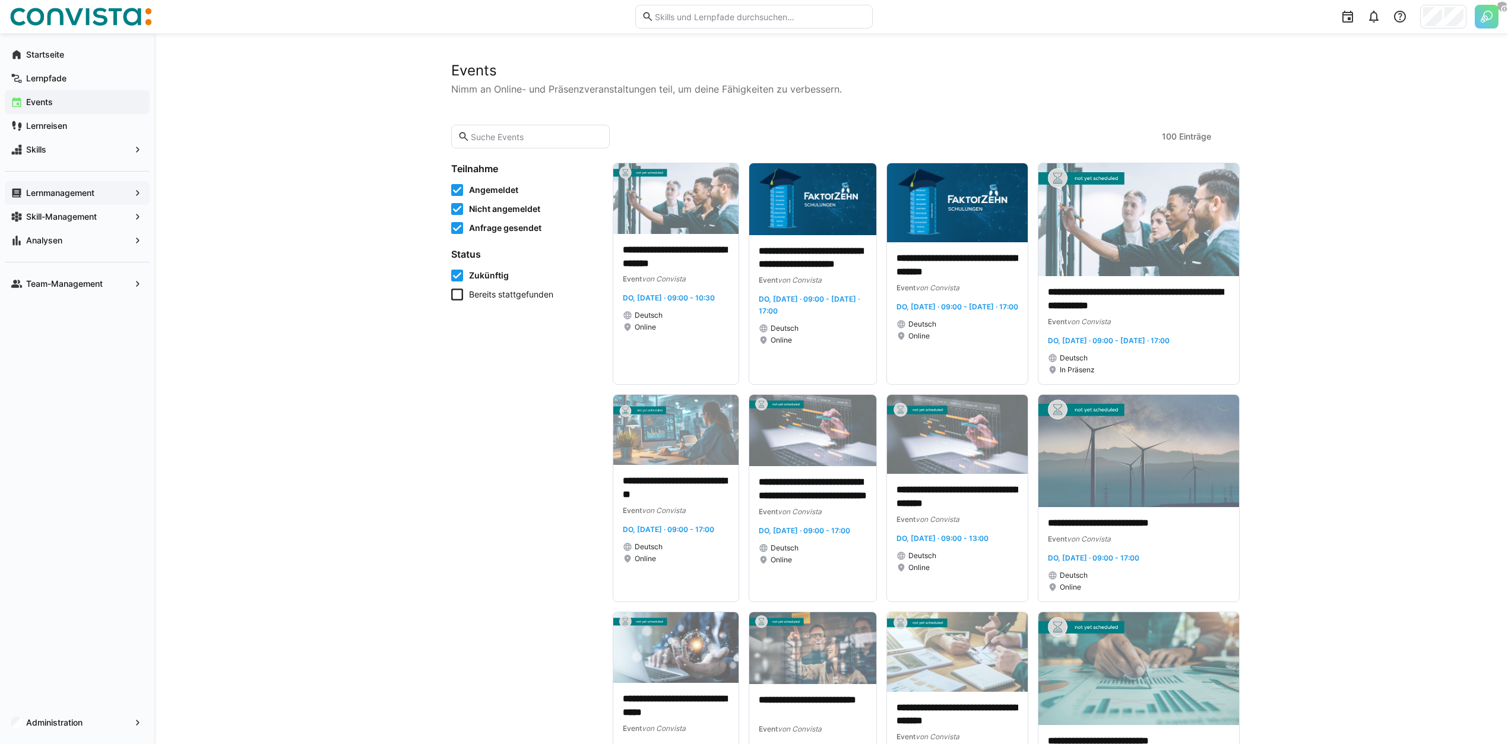
click at [0, 0] on app-navigation-label "Lernmanagement" at bounding box center [0, 0] width 0 height 0
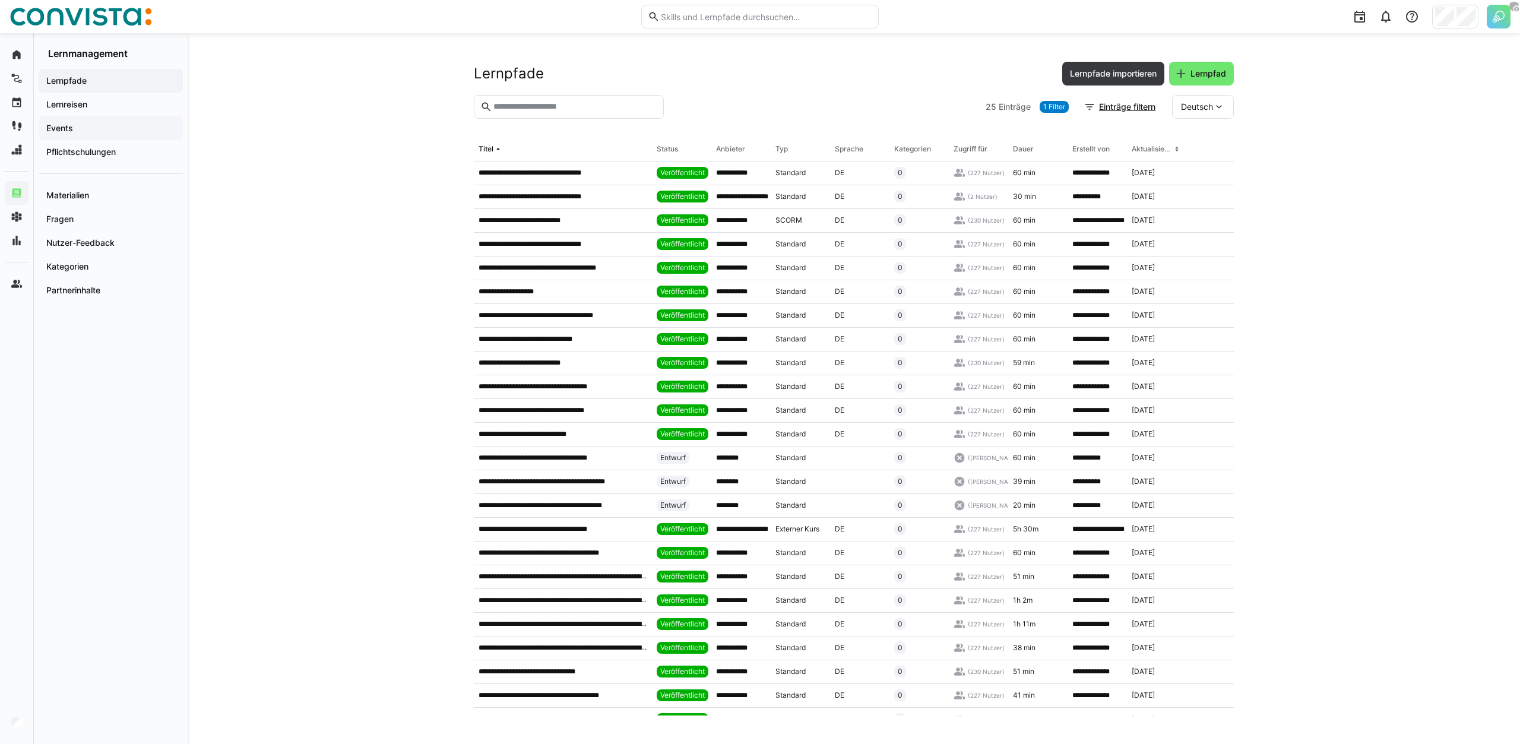
click at [118, 126] on span "Events" at bounding box center [111, 128] width 132 height 12
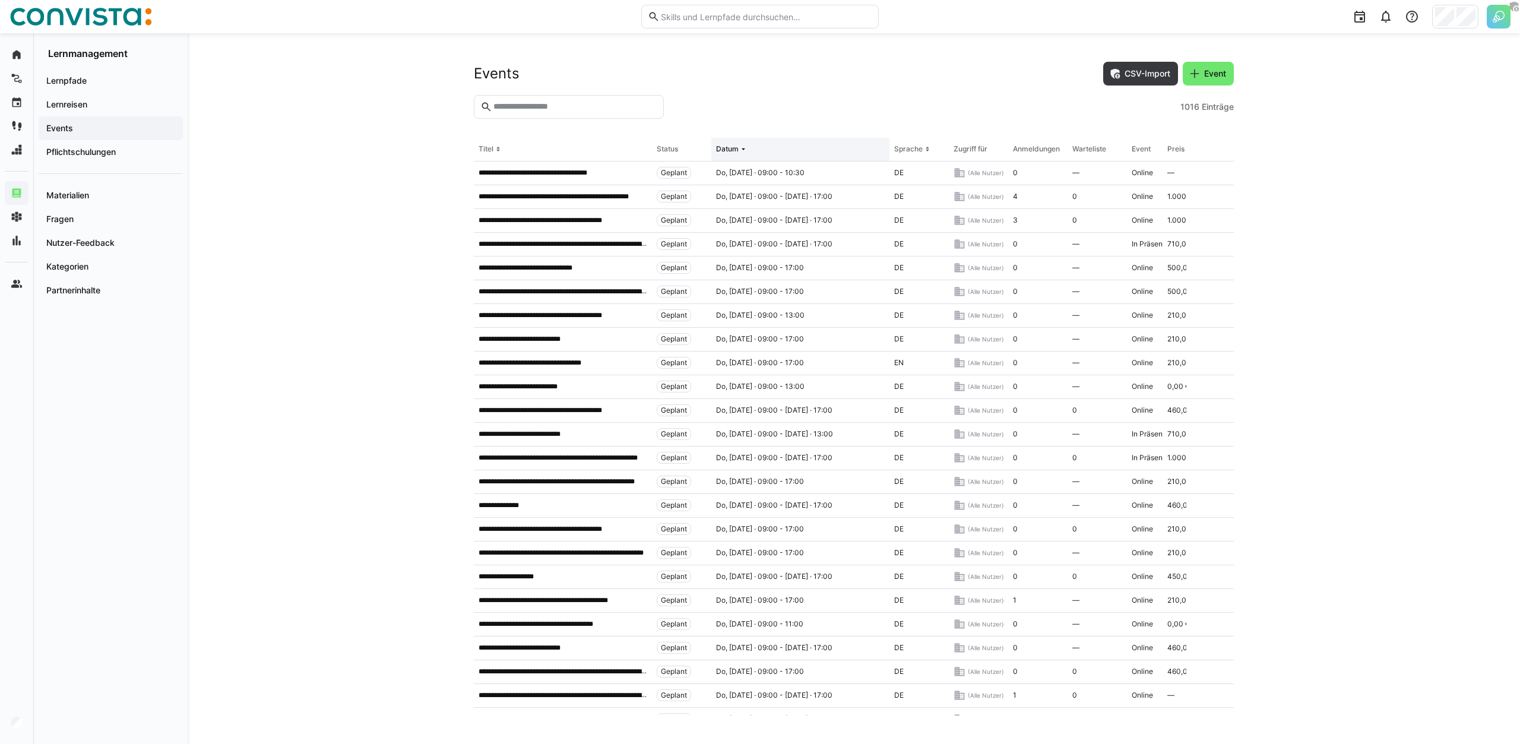
click at [745, 150] on eds-icon at bounding box center [744, 149] width 10 height 10
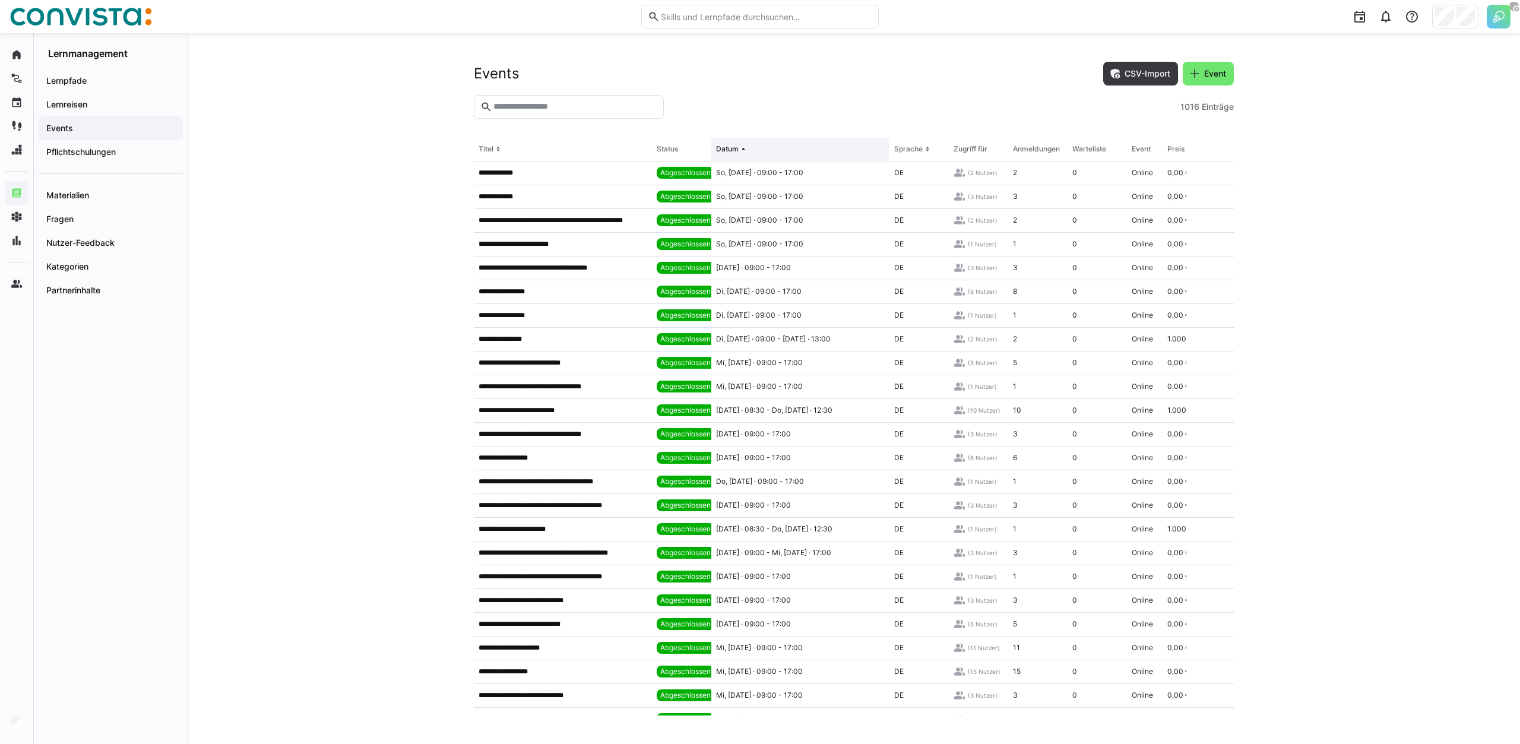
click at [745, 150] on eds-icon at bounding box center [744, 149] width 10 height 10
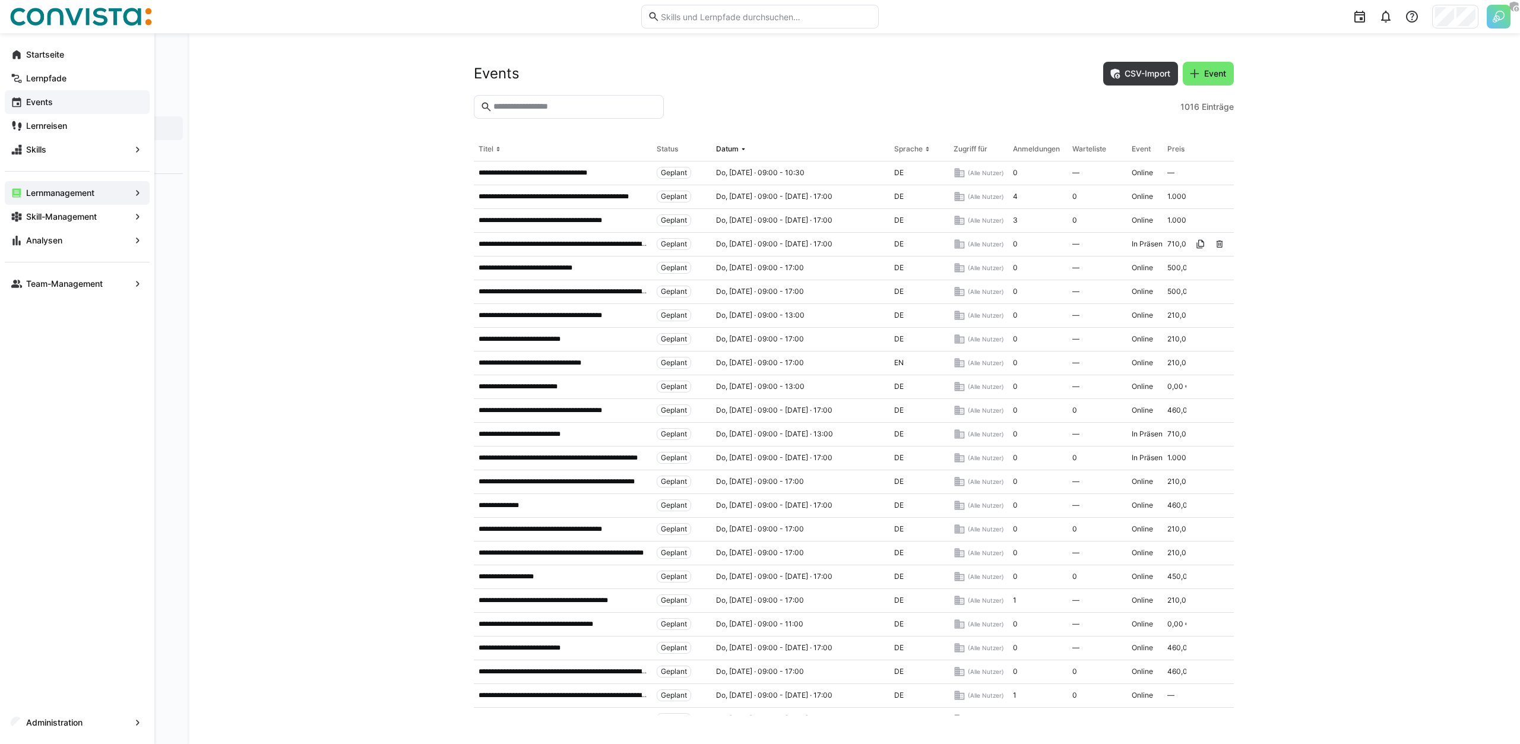
click at [47, 93] on div "Events" at bounding box center [77, 102] width 145 height 24
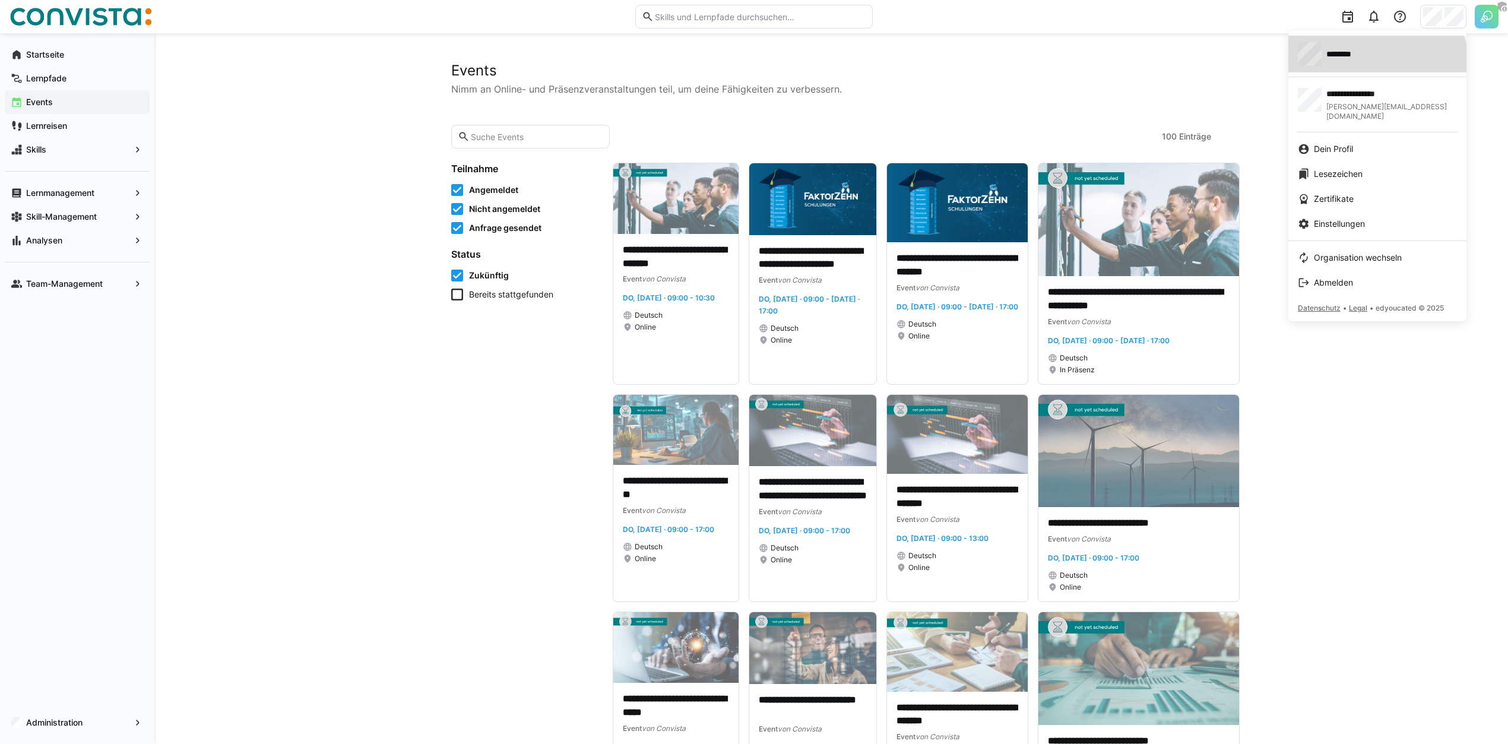
click at [1379, 68] on link "********" at bounding box center [1377, 54] width 178 height 37
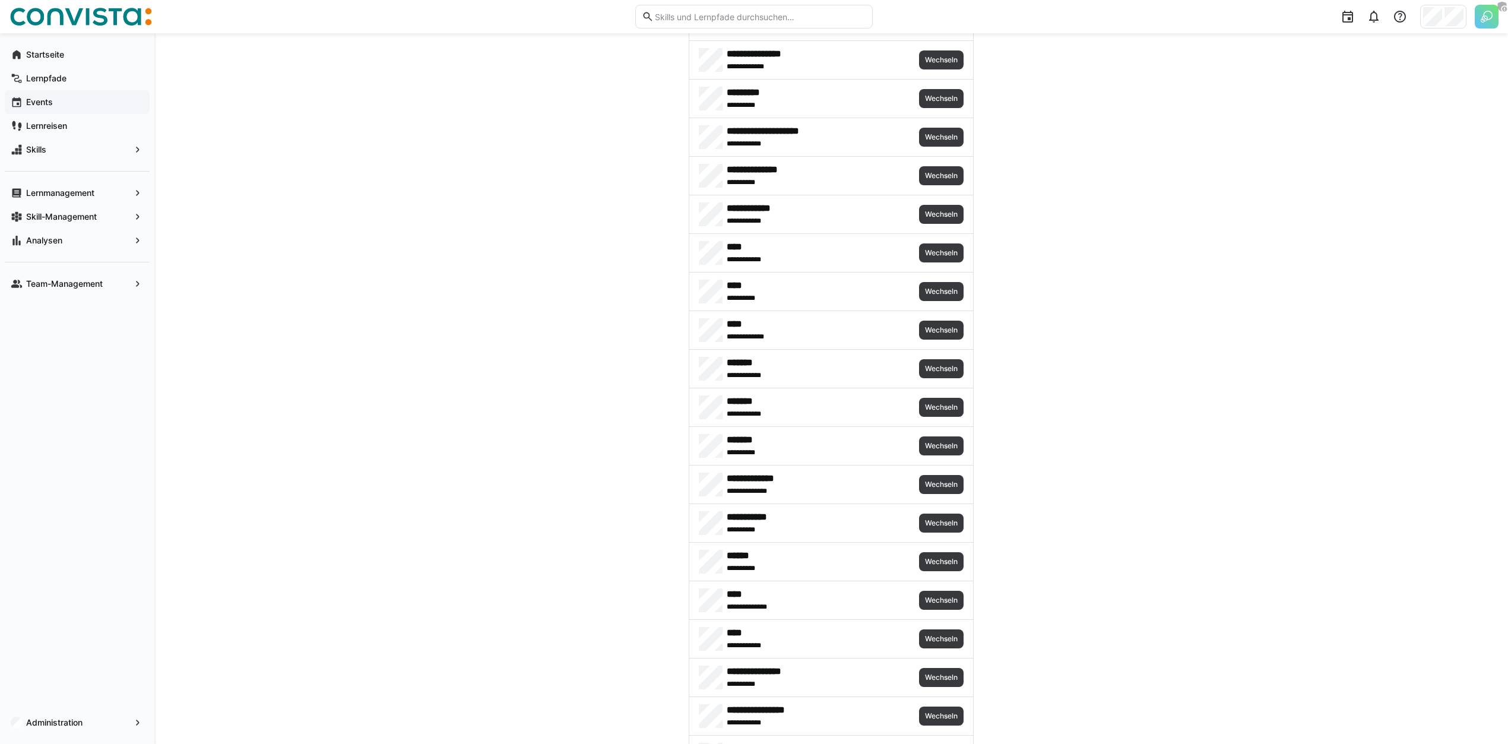
scroll to position [1172, 0]
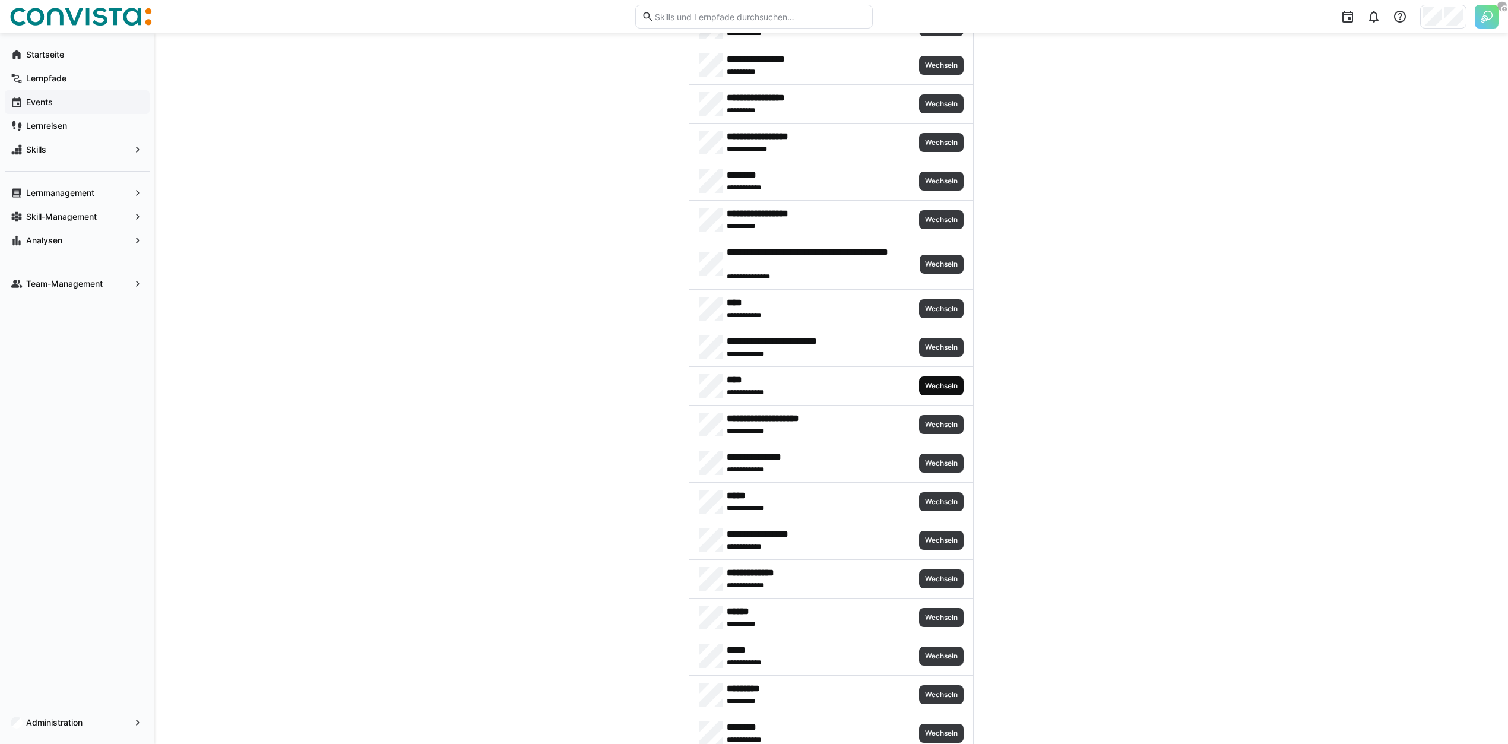
click at [956, 385] on span "Wechseln" at bounding box center [941, 385] width 45 height 19
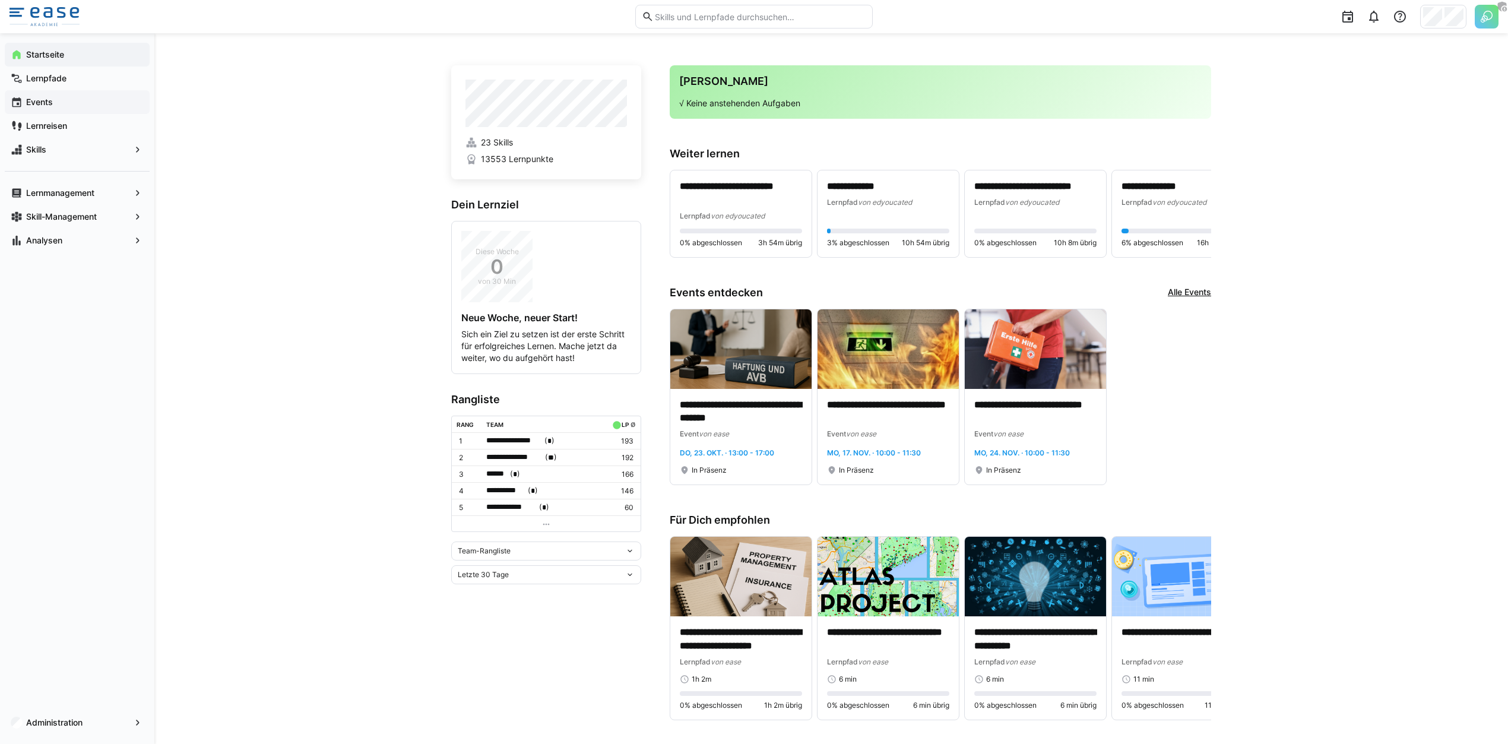
click at [100, 100] on span "Events" at bounding box center [83, 102] width 119 height 12
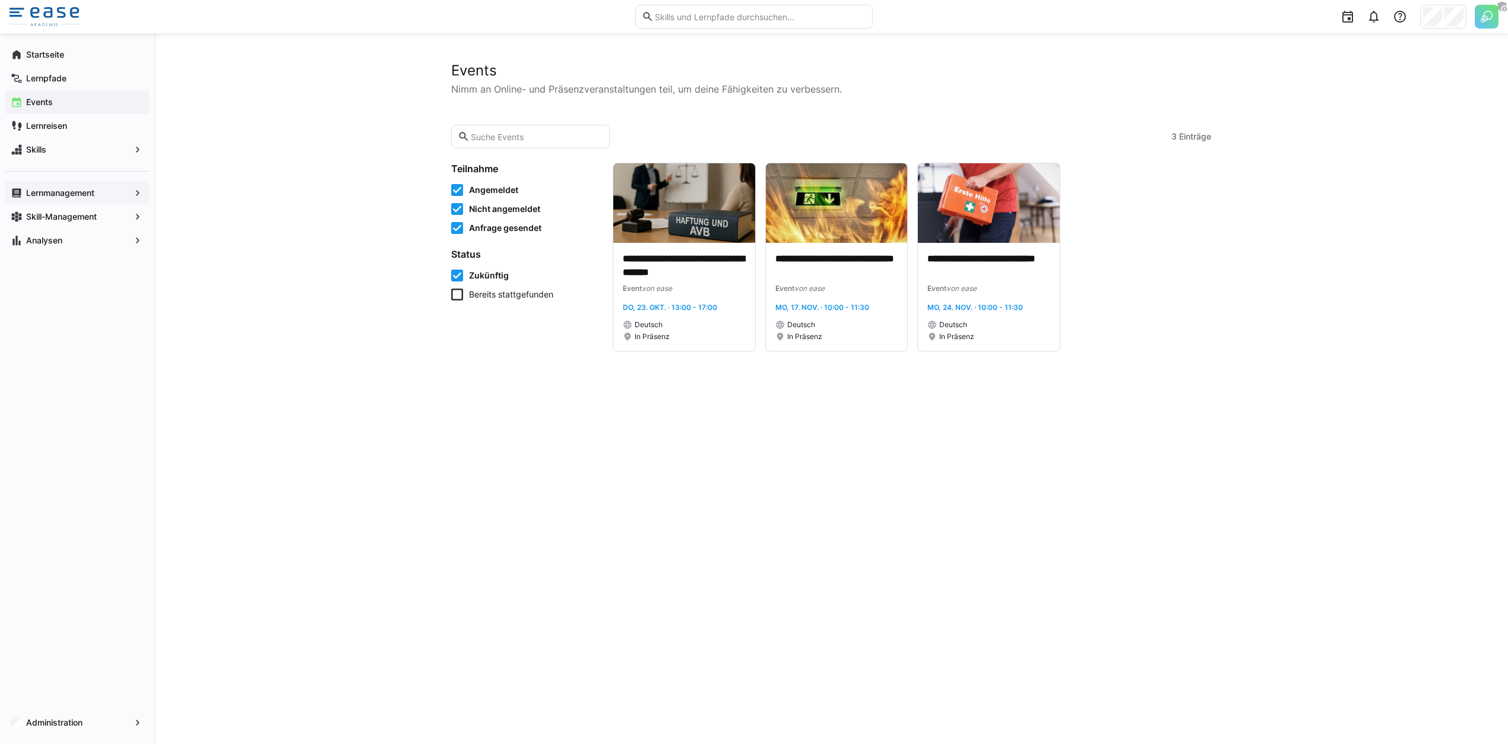
click at [99, 195] on span "Lernmanagement" at bounding box center [77, 193] width 106 height 12
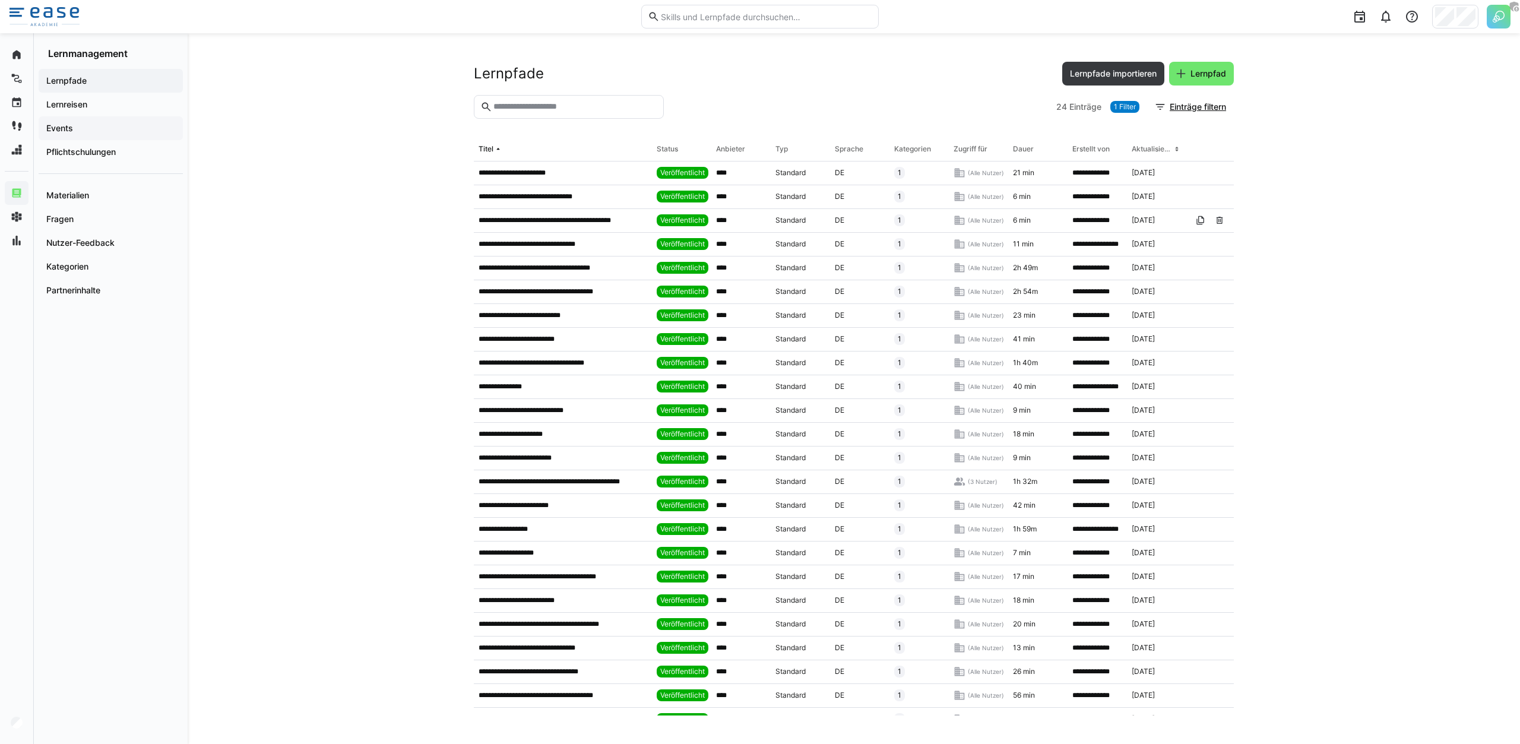
click at [124, 129] on span "Events" at bounding box center [111, 128] width 132 height 12
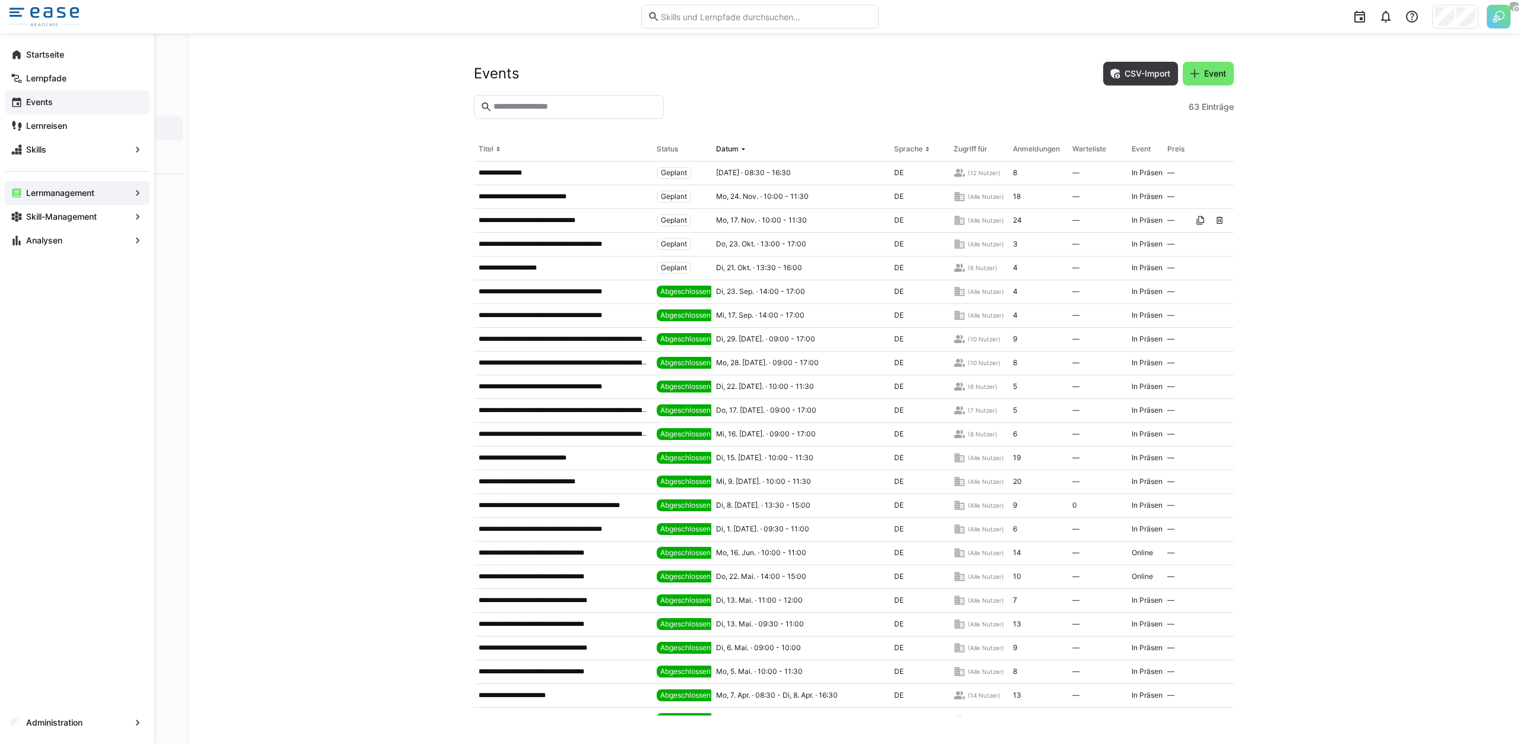
click at [0, 0] on app-navigation-label "Events" at bounding box center [0, 0] width 0 height 0
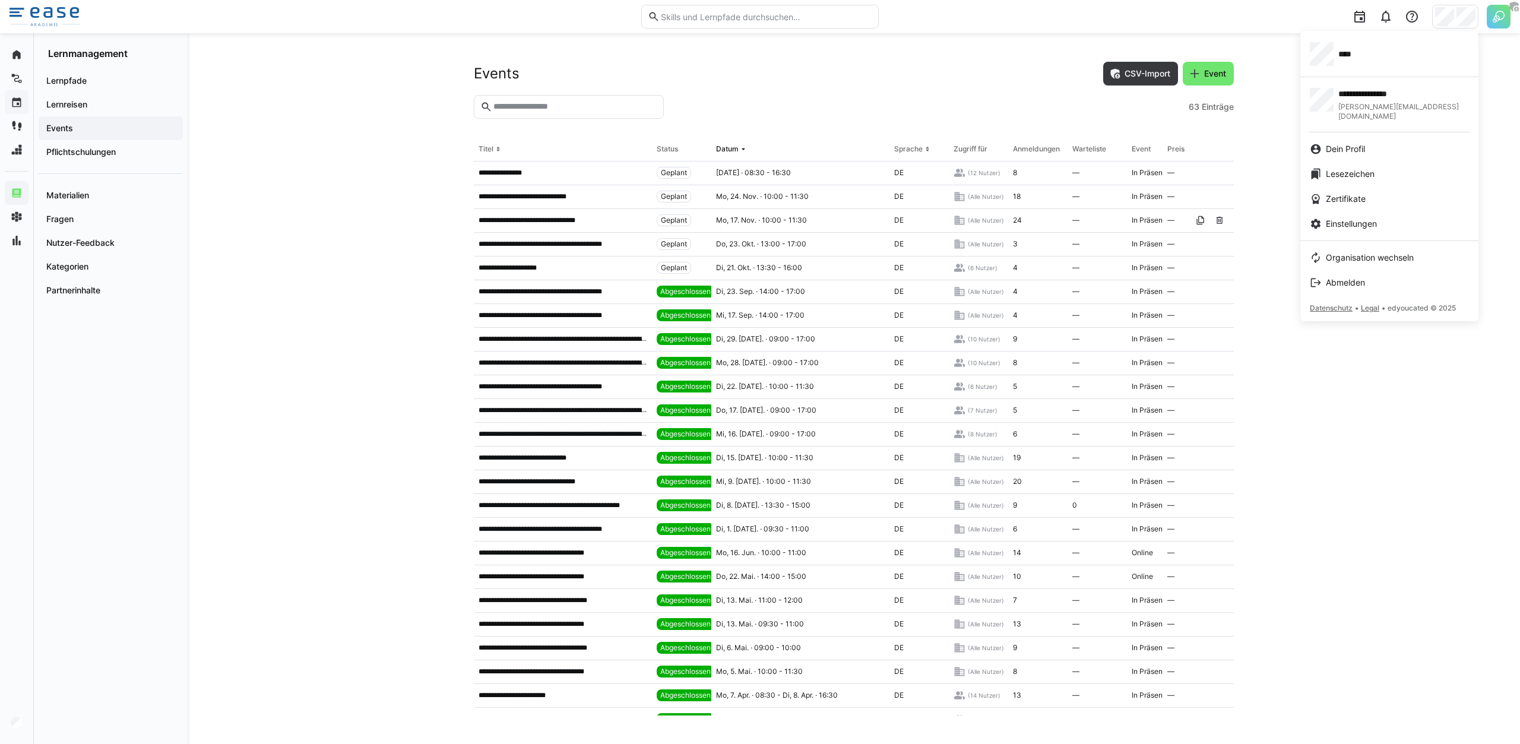
click at [1368, 58] on div "****" at bounding box center [1389, 54] width 159 height 24
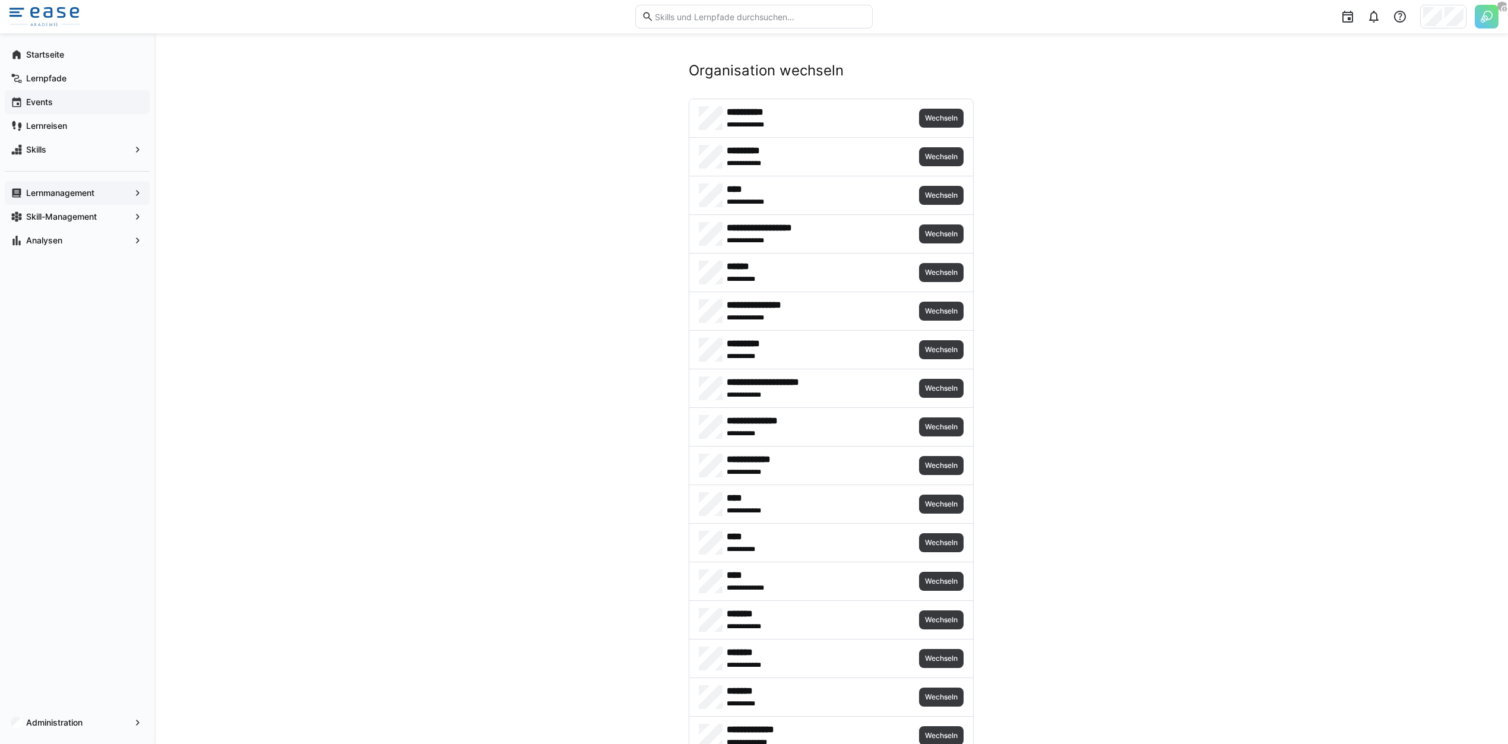
scroll to position [738, 0]
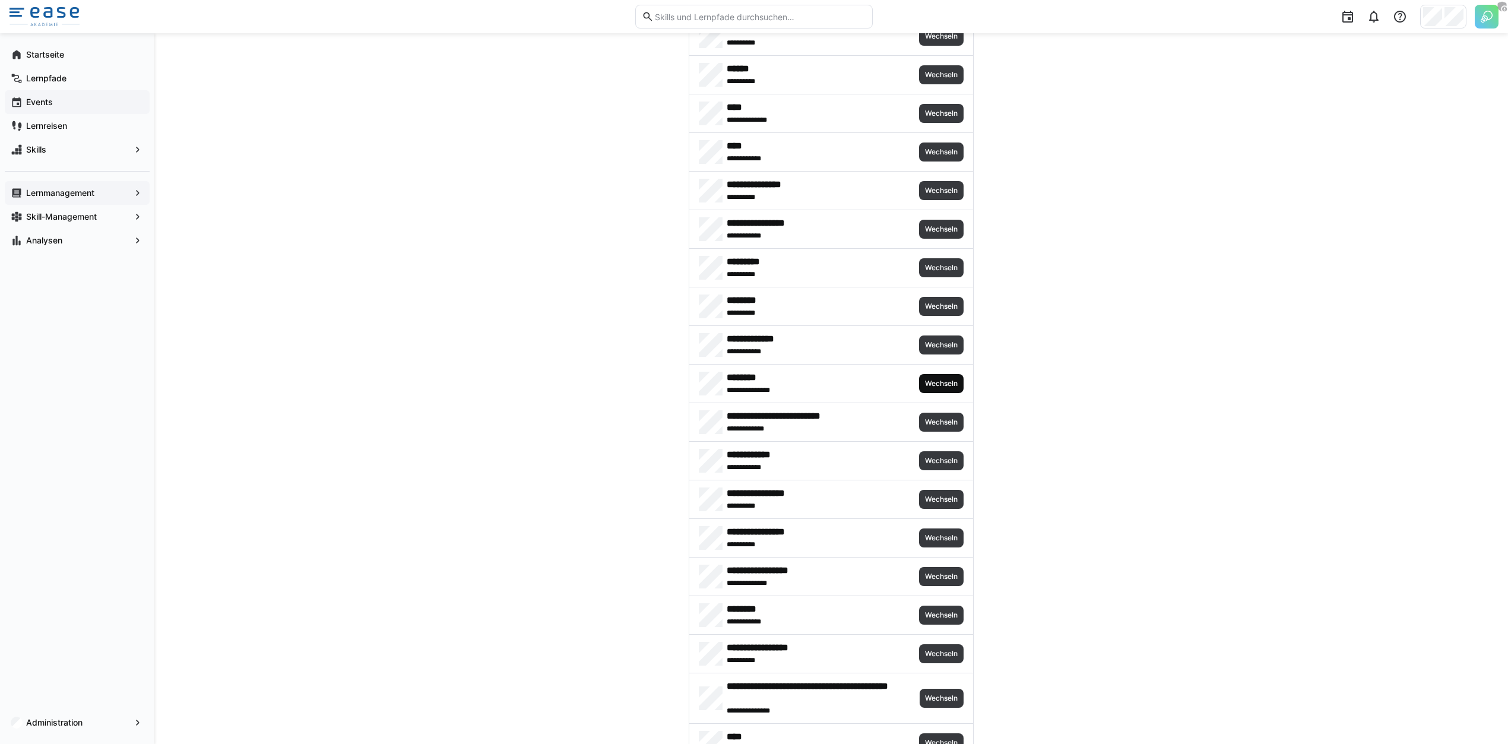
click at [928, 379] on span "Wechseln" at bounding box center [941, 384] width 35 height 10
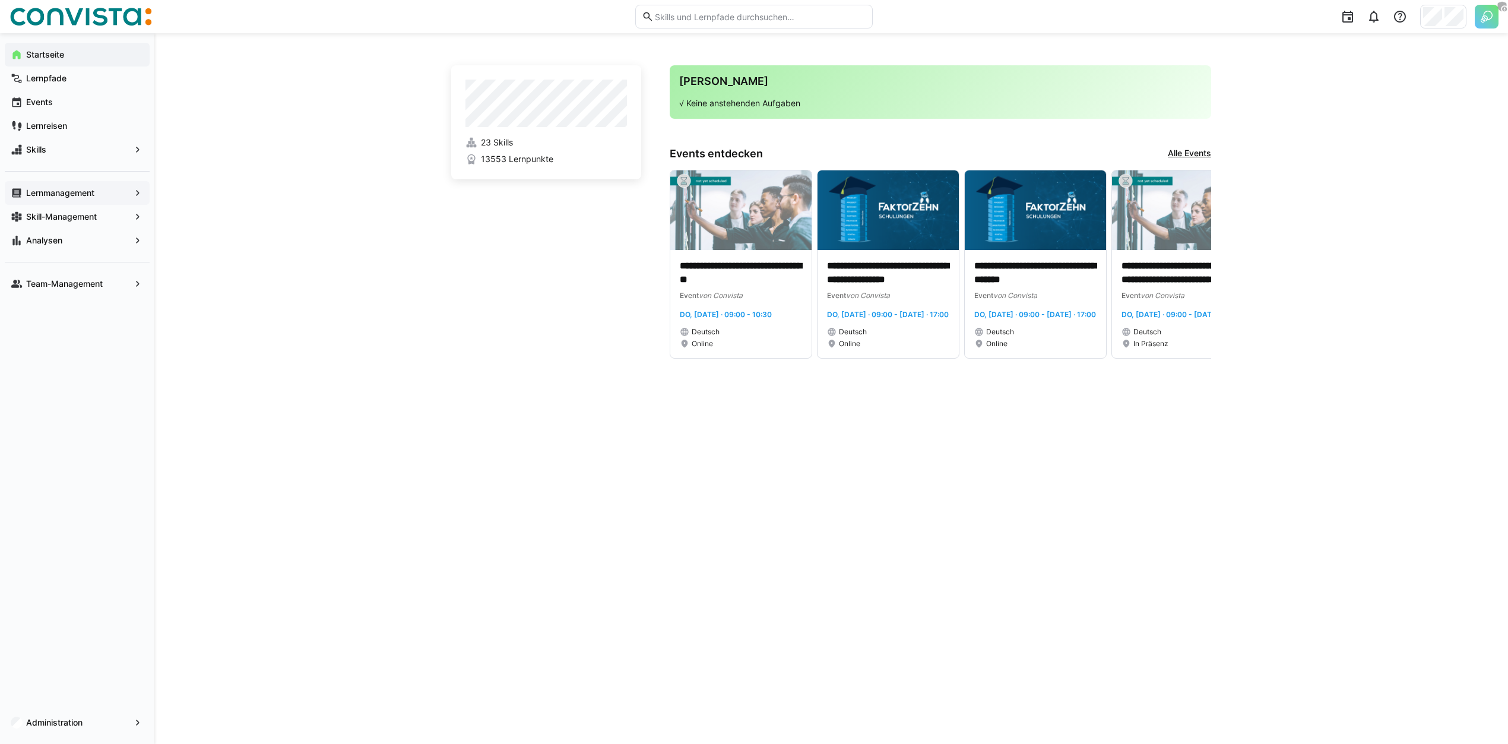
click at [0, 0] on app-navigation-label "Lernmanagement" at bounding box center [0, 0] width 0 height 0
